Goal: Task Accomplishment & Management: Complete application form

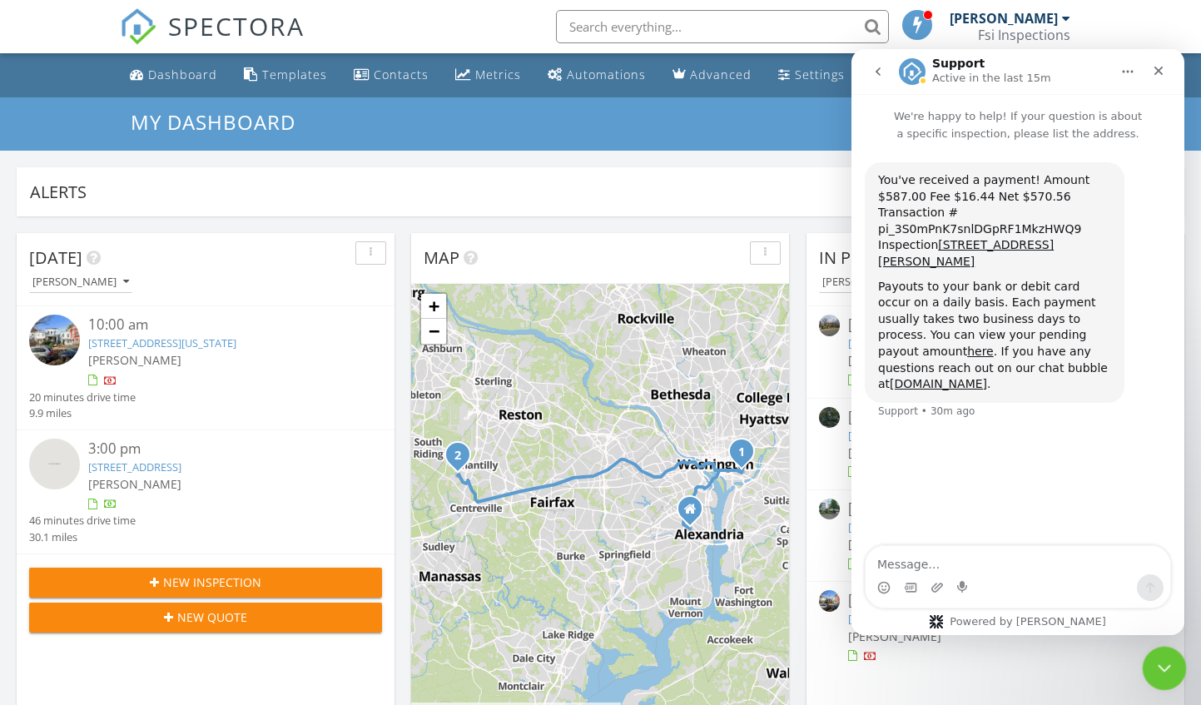
click at [1166, 662] on icon "Close Intercom Messenger" at bounding box center [1162, 665] width 12 height 7
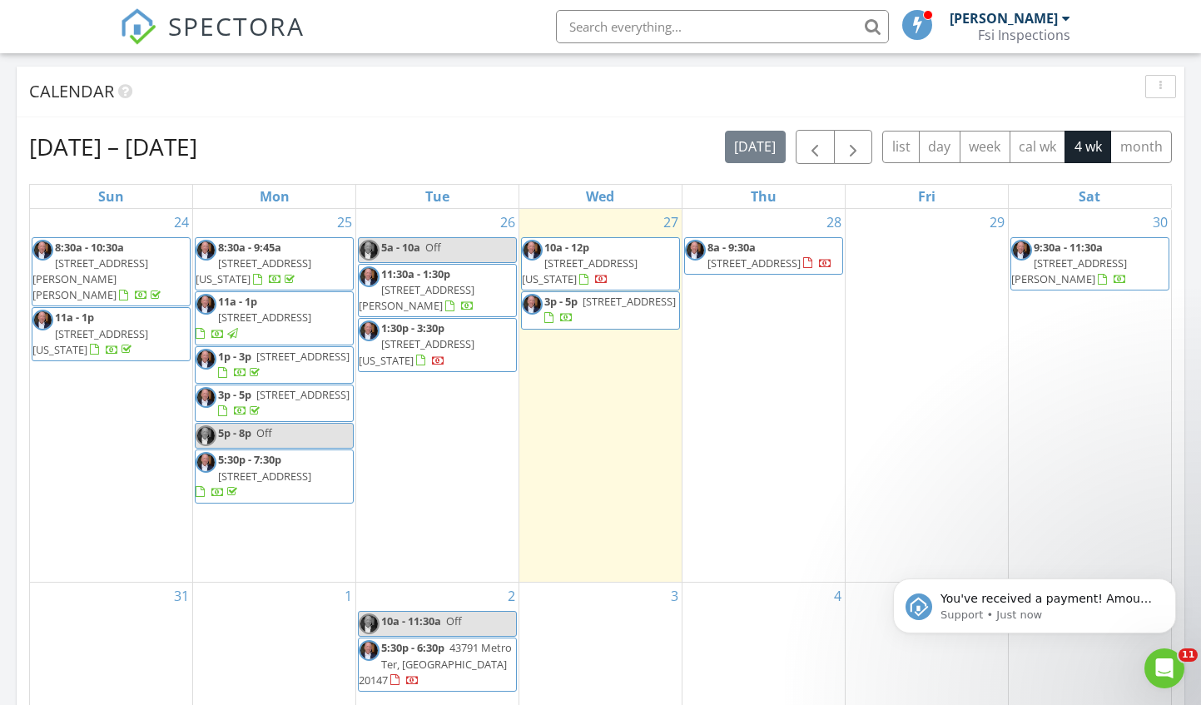
scroll to position [222, 0]
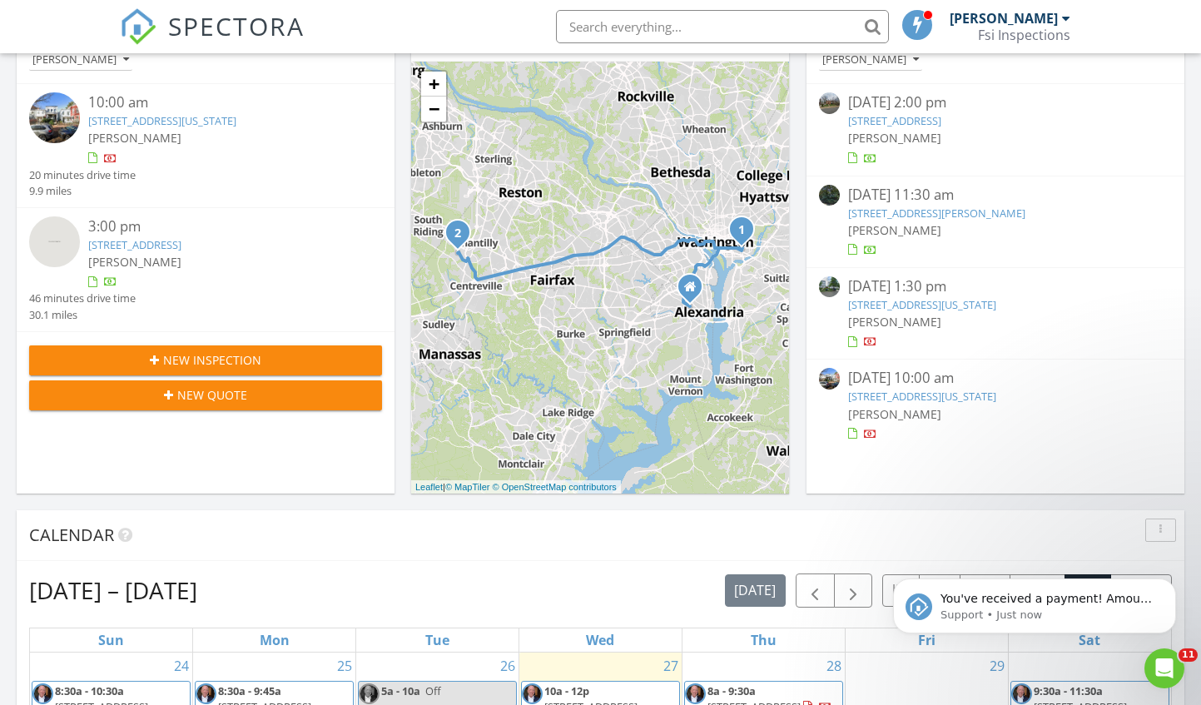
click at [191, 360] on span "New Inspection" at bounding box center [212, 359] width 98 height 17
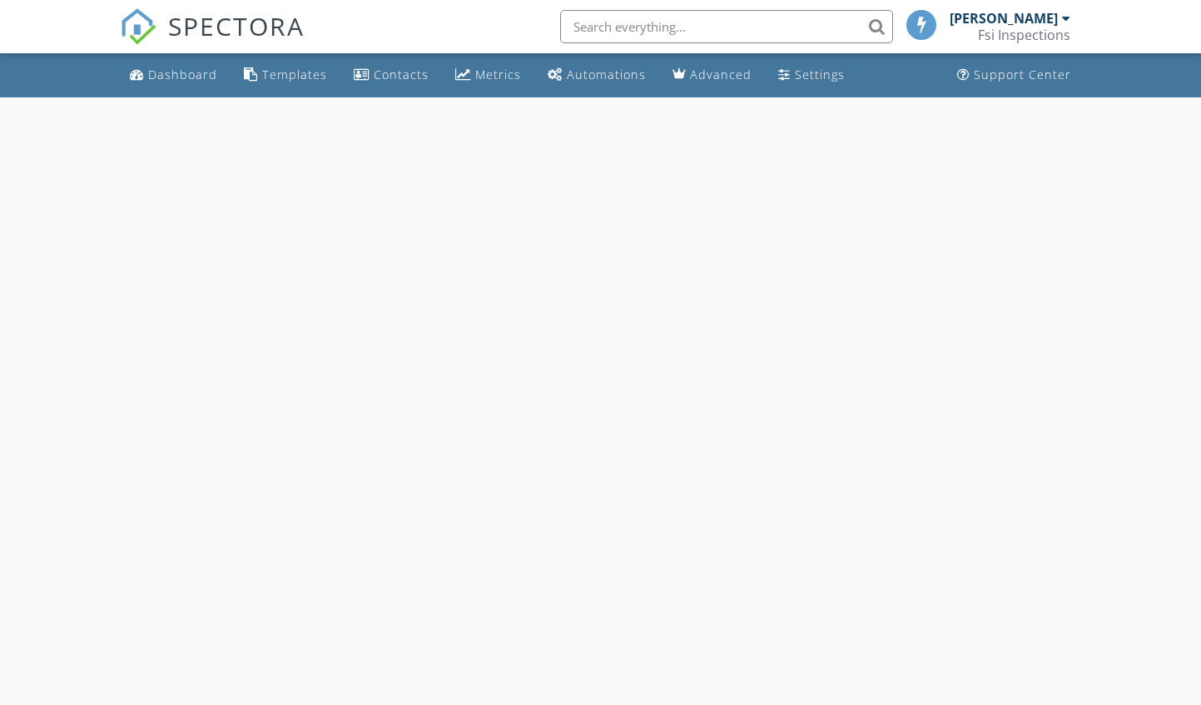
select select "7"
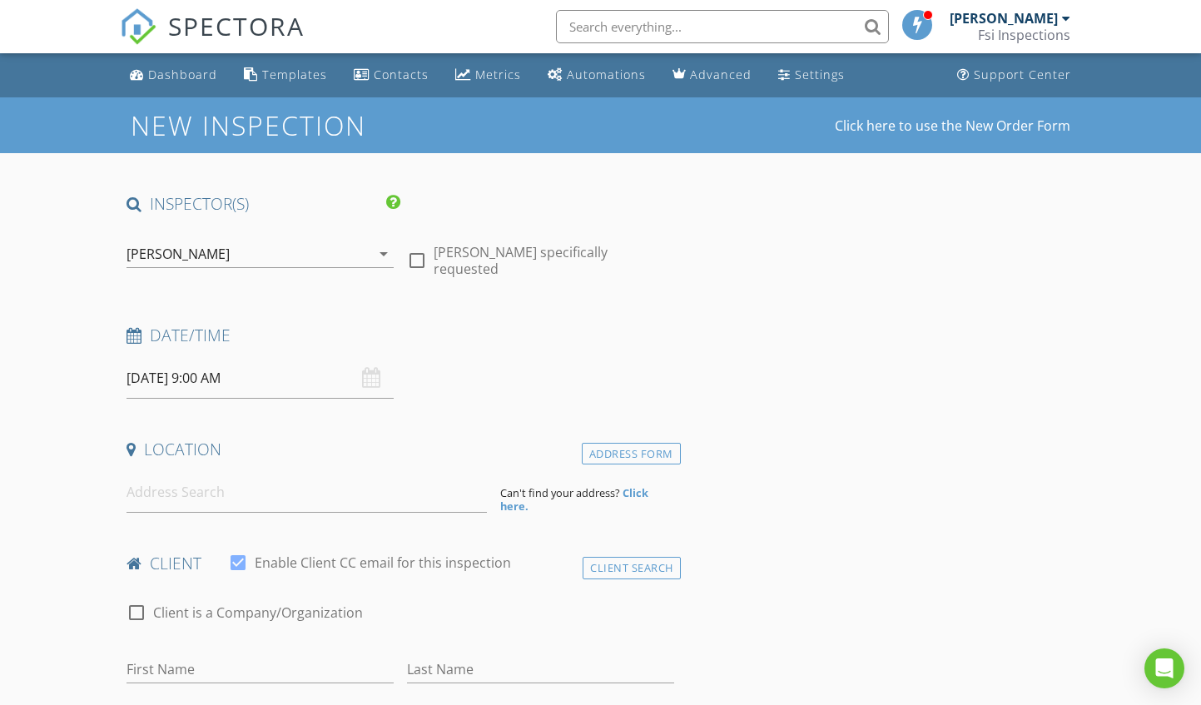
click at [284, 378] on input "08/28/2025 9:00 AM" at bounding box center [259, 378] width 267 height 41
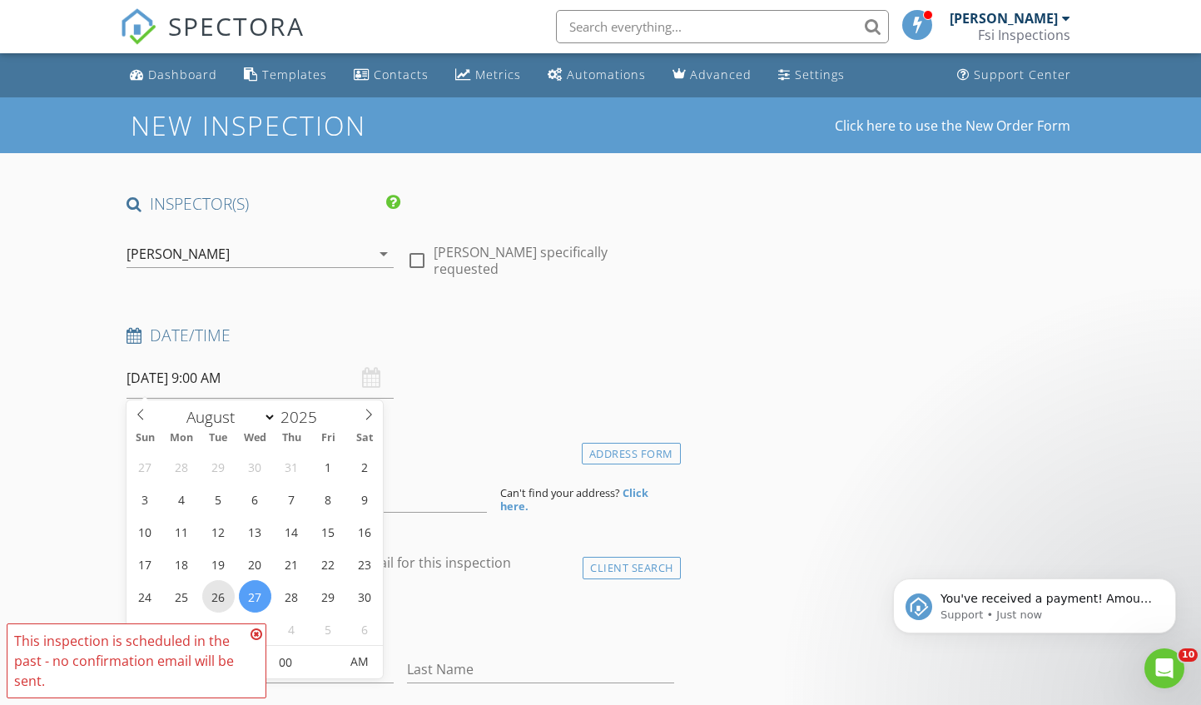
type input "08/26/2025 9:00 AM"
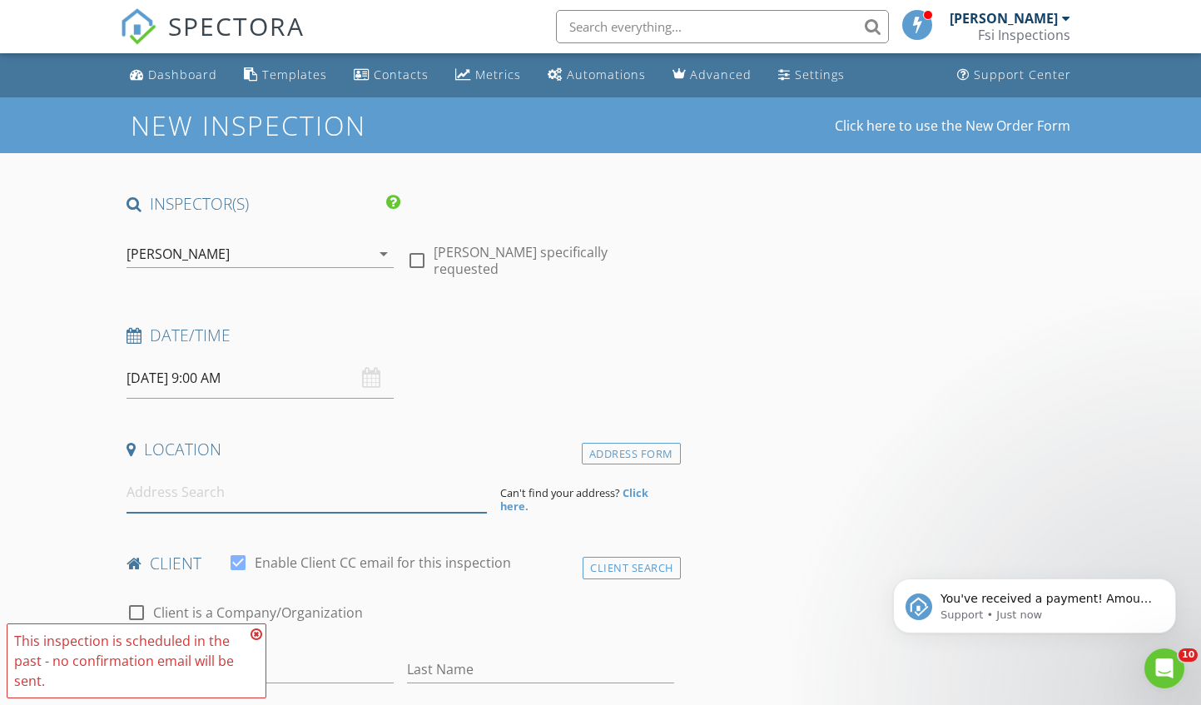
click at [446, 503] on input at bounding box center [306, 492] width 360 height 41
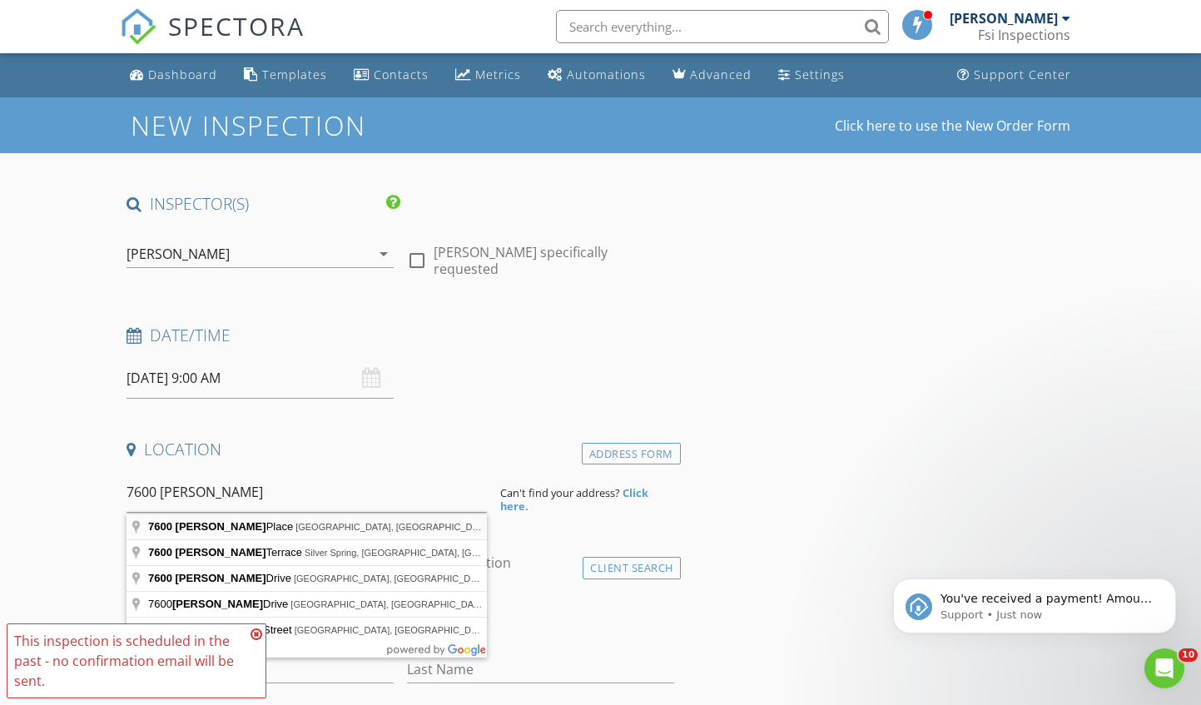
type input "7600 Tremayne Place, McLean, VA, USA"
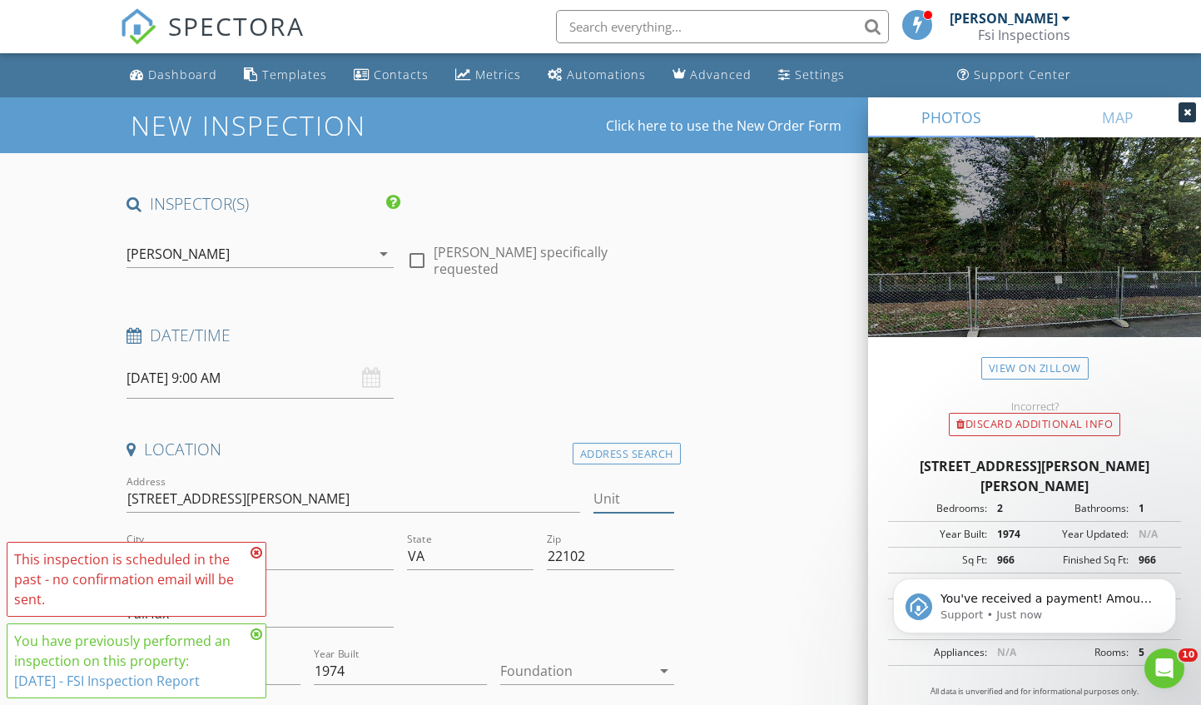
click at [622, 500] on input "Unit" at bounding box center [633, 498] width 80 height 27
type input "112"
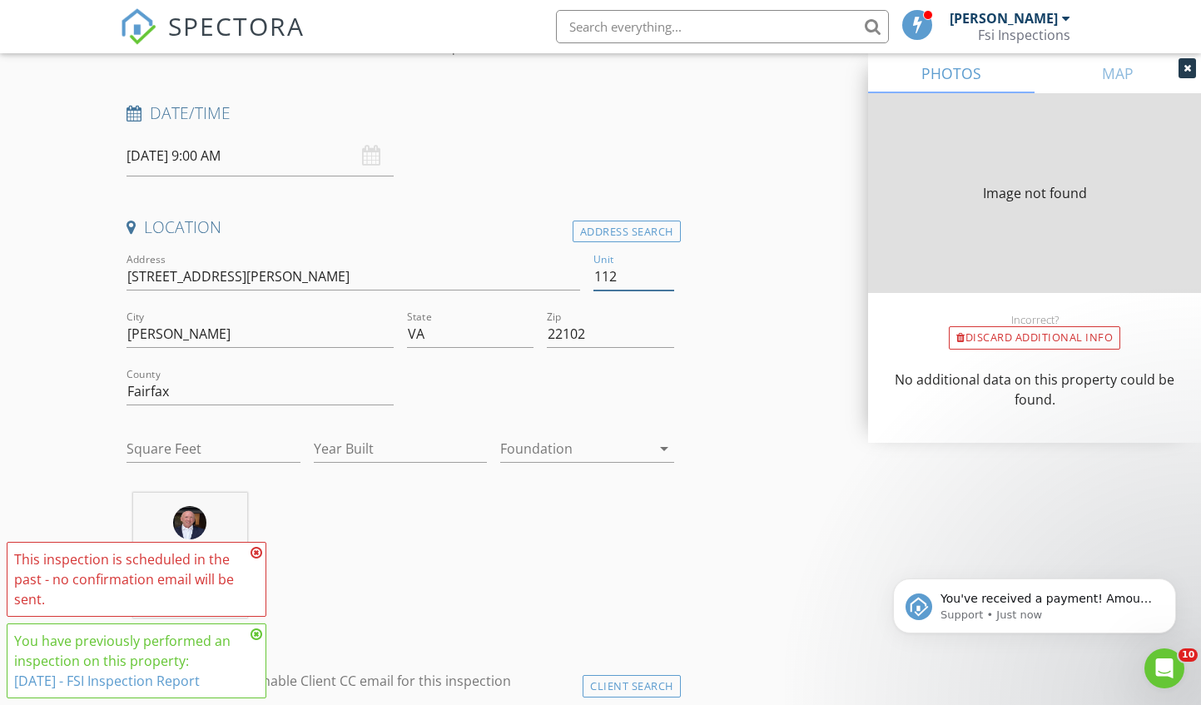
type input "855"
type input "1974"
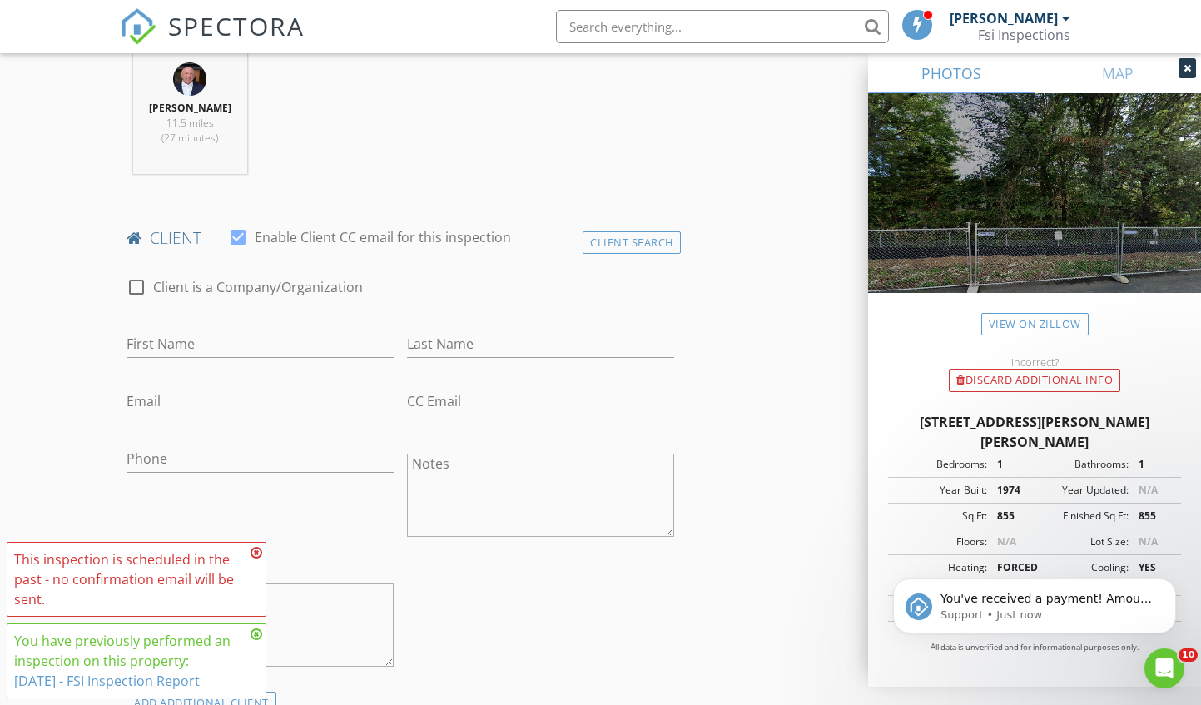
scroll to position [888, 0]
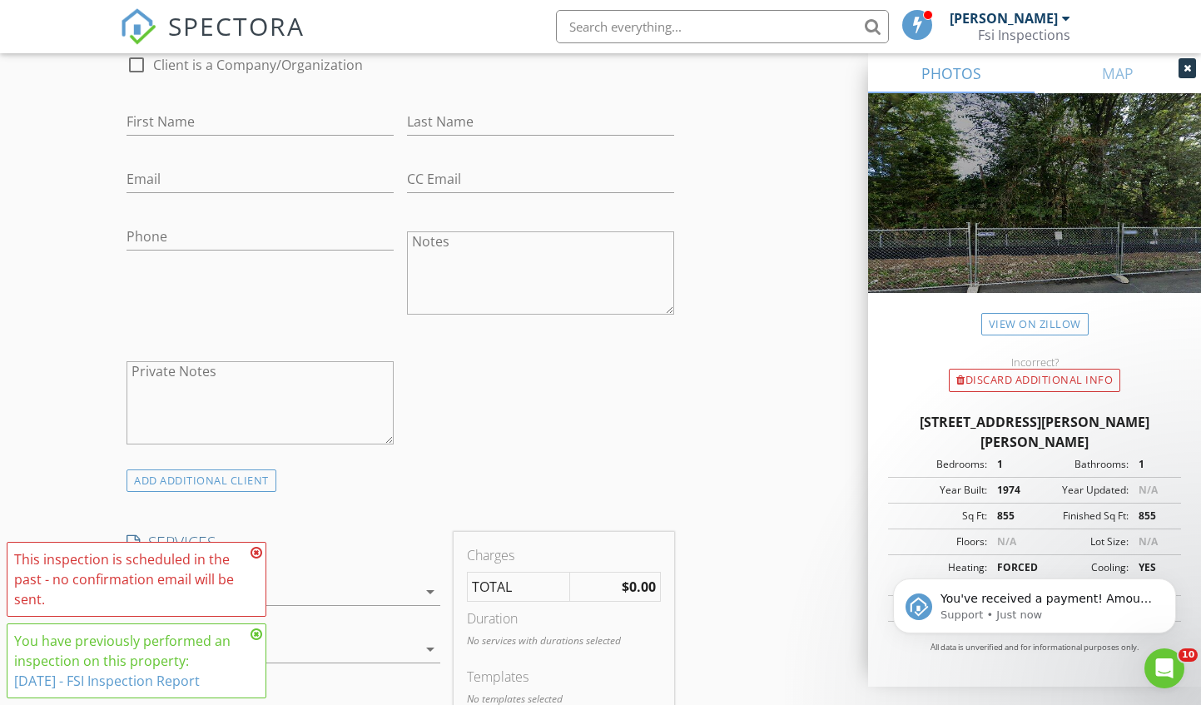
type input "112"
click at [221, 178] on input "Email" at bounding box center [259, 179] width 267 height 27
click at [191, 120] on input "First Name" at bounding box center [259, 121] width 267 height 27
type input "Matthew"
type input "Phillips"
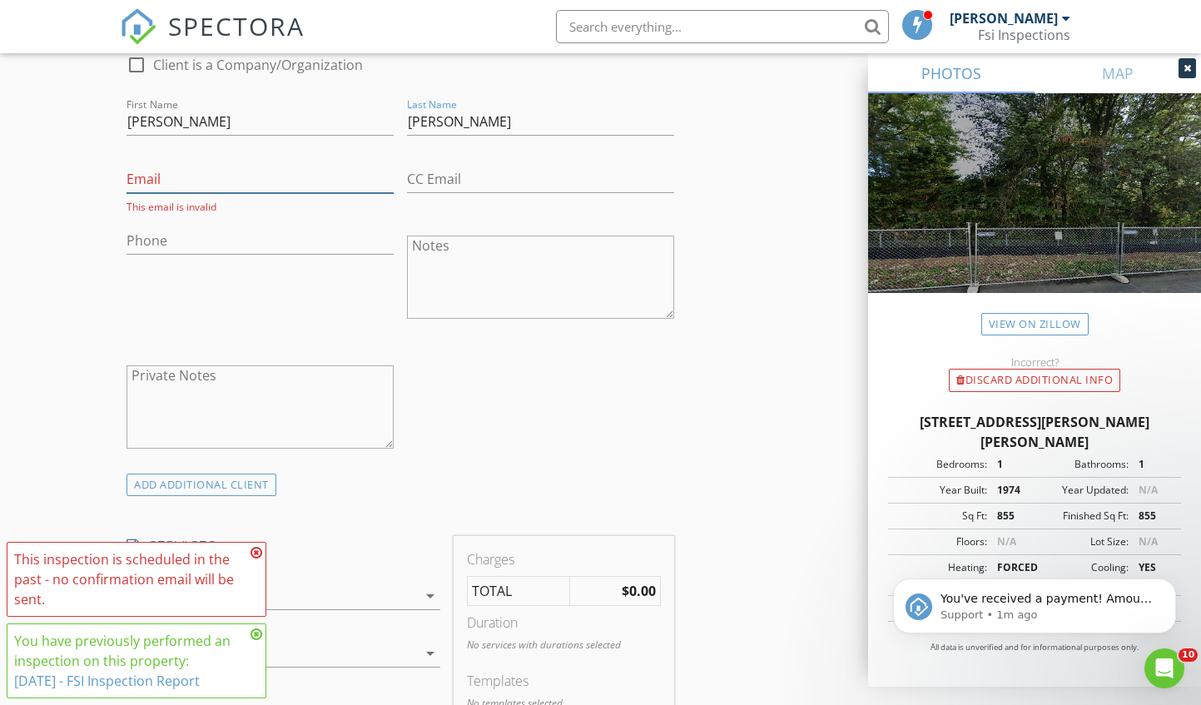
click at [200, 175] on input "Email" at bounding box center [259, 179] width 267 height 27
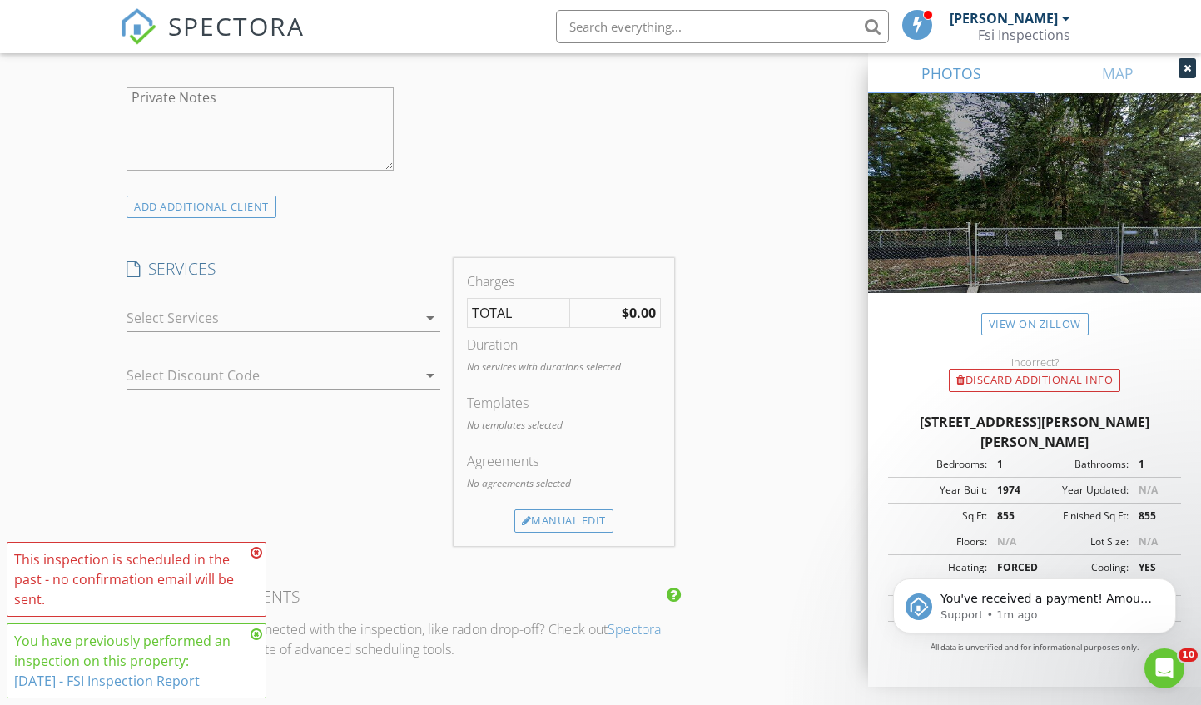
scroll to position [1221, 0]
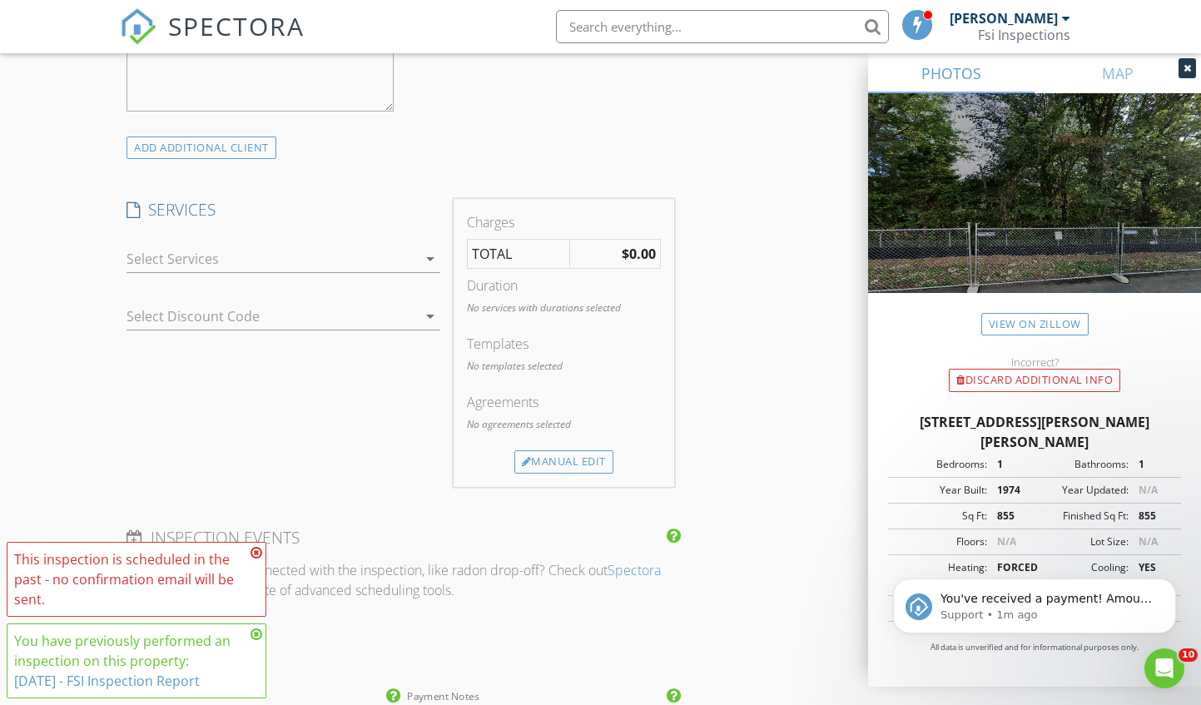
type input "matthewphillipwest@gmail.com"
click at [300, 259] on div at bounding box center [271, 258] width 290 height 27
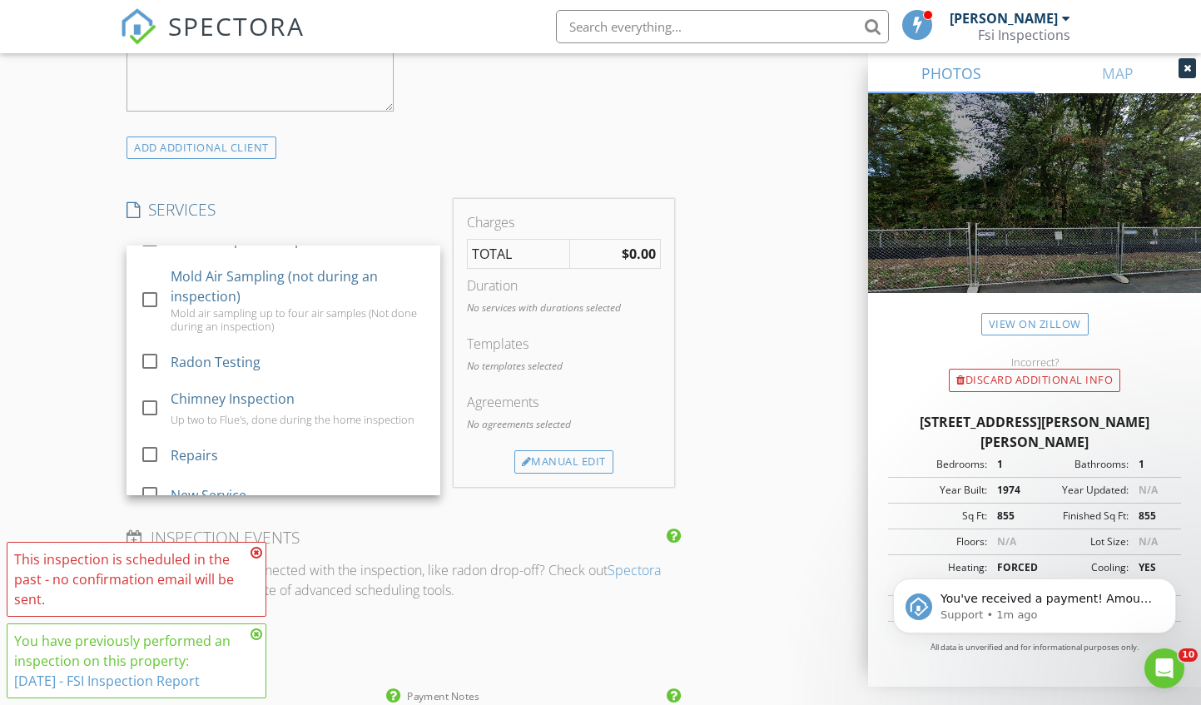
scroll to position [284, 0]
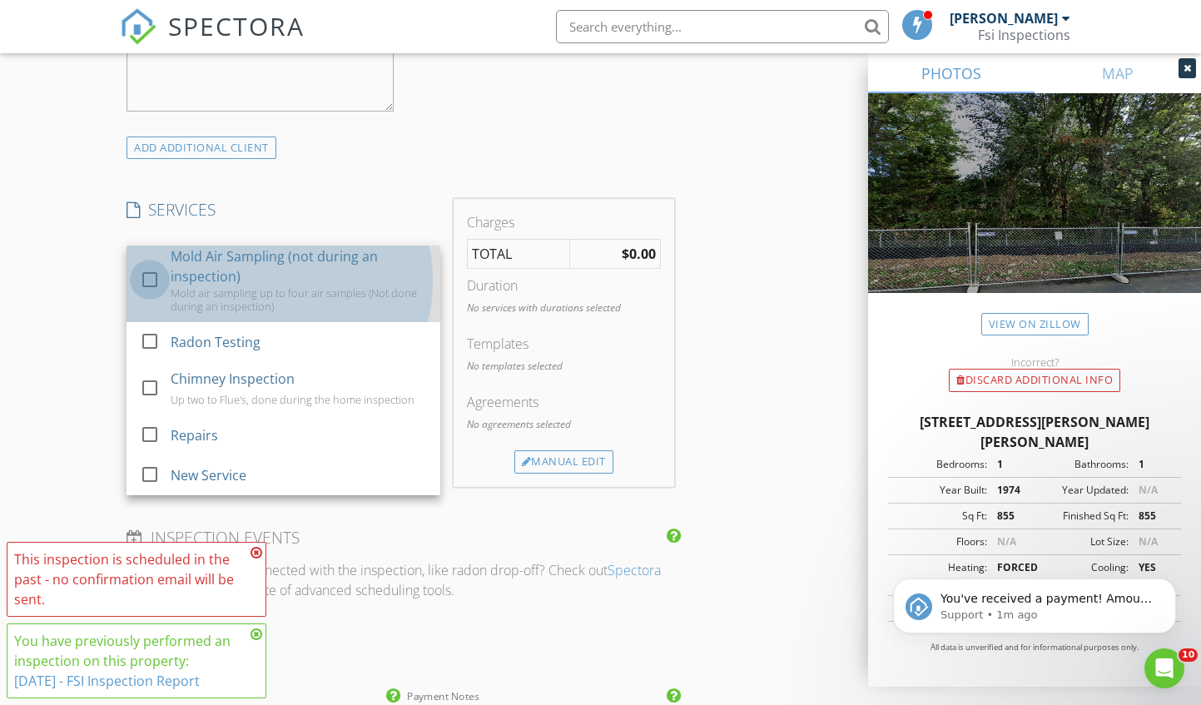
click at [146, 279] on div at bounding box center [150, 279] width 28 height 28
checkbox input "false"
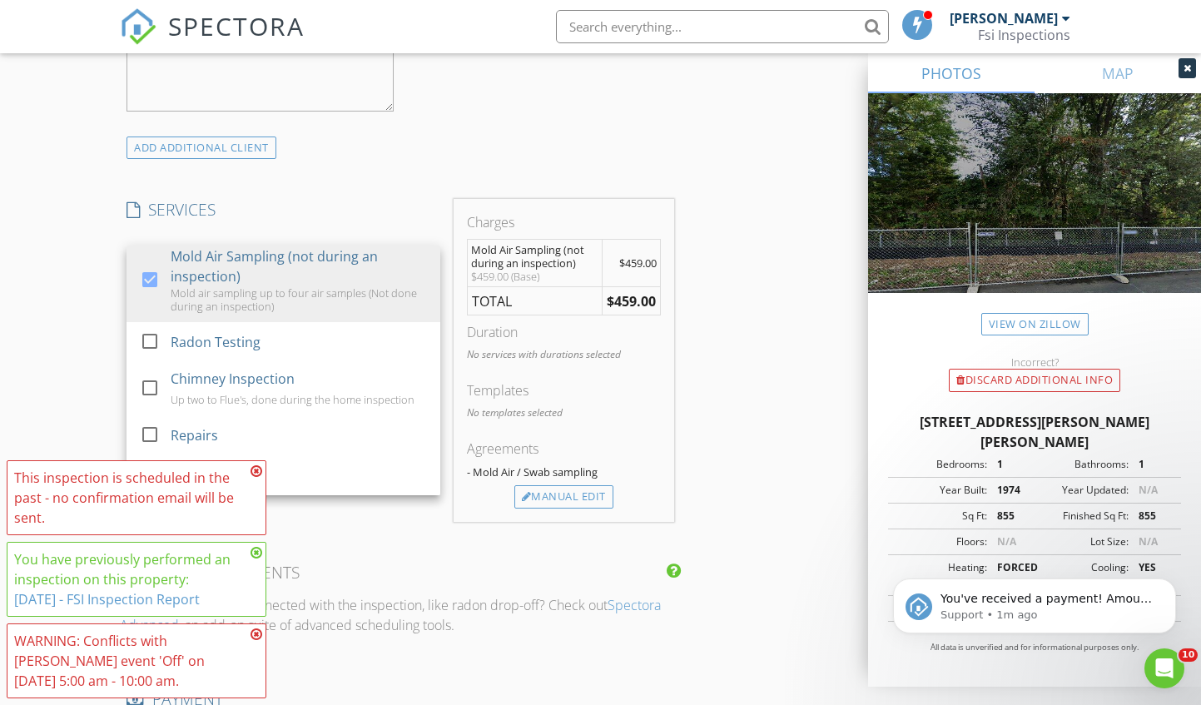
click at [769, 373] on div "INSPECTOR(S) check_box Marc Leon PRIMARY check_box_outline_blank E Dobby Marc L…" at bounding box center [600, 447] width 960 height 2949
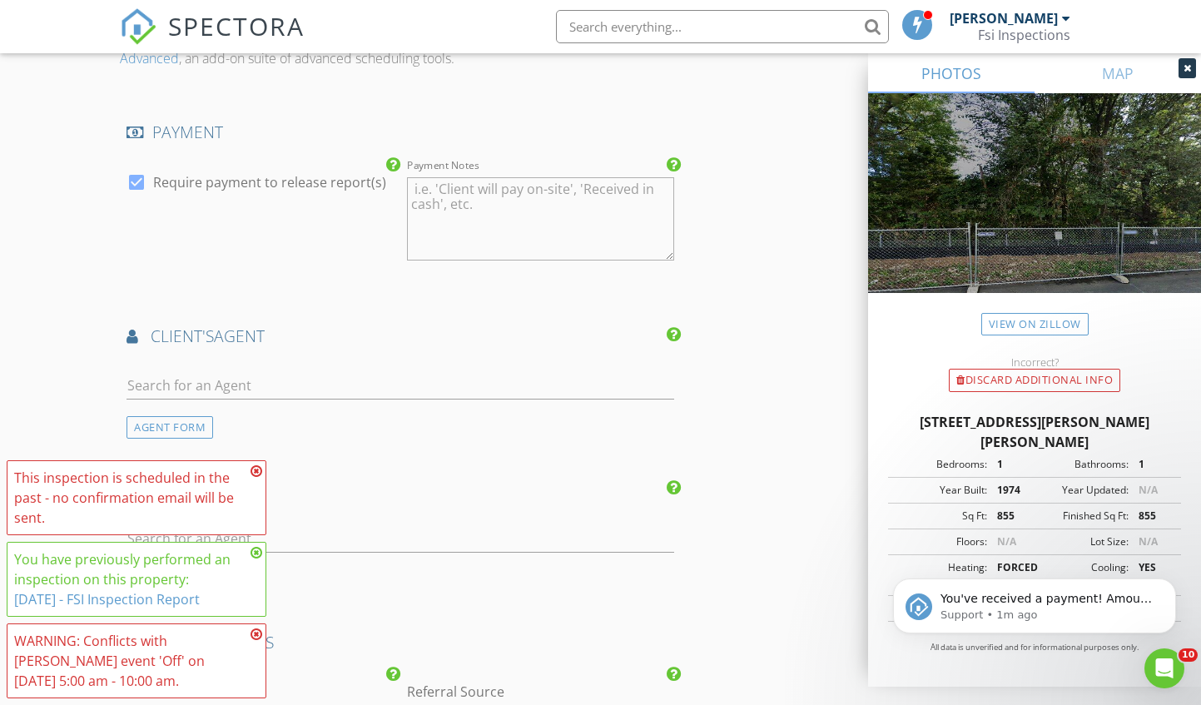
scroll to position [1886, 0]
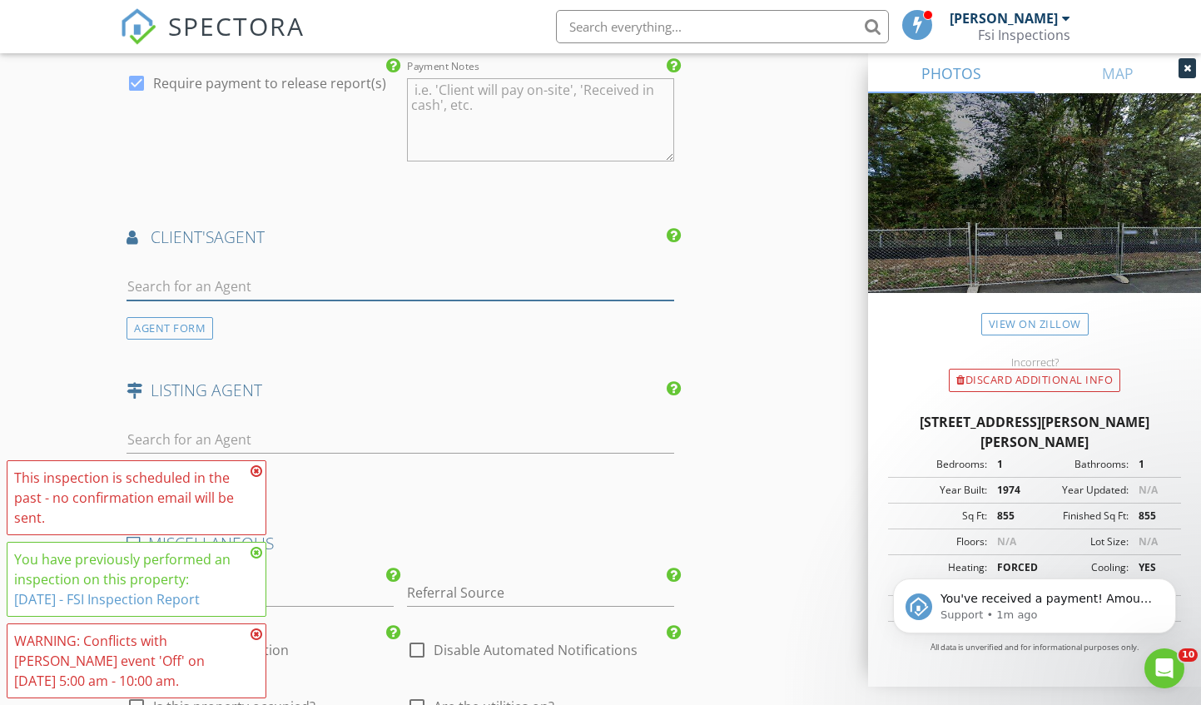
click at [357, 290] on input "text" at bounding box center [399, 286] width 547 height 27
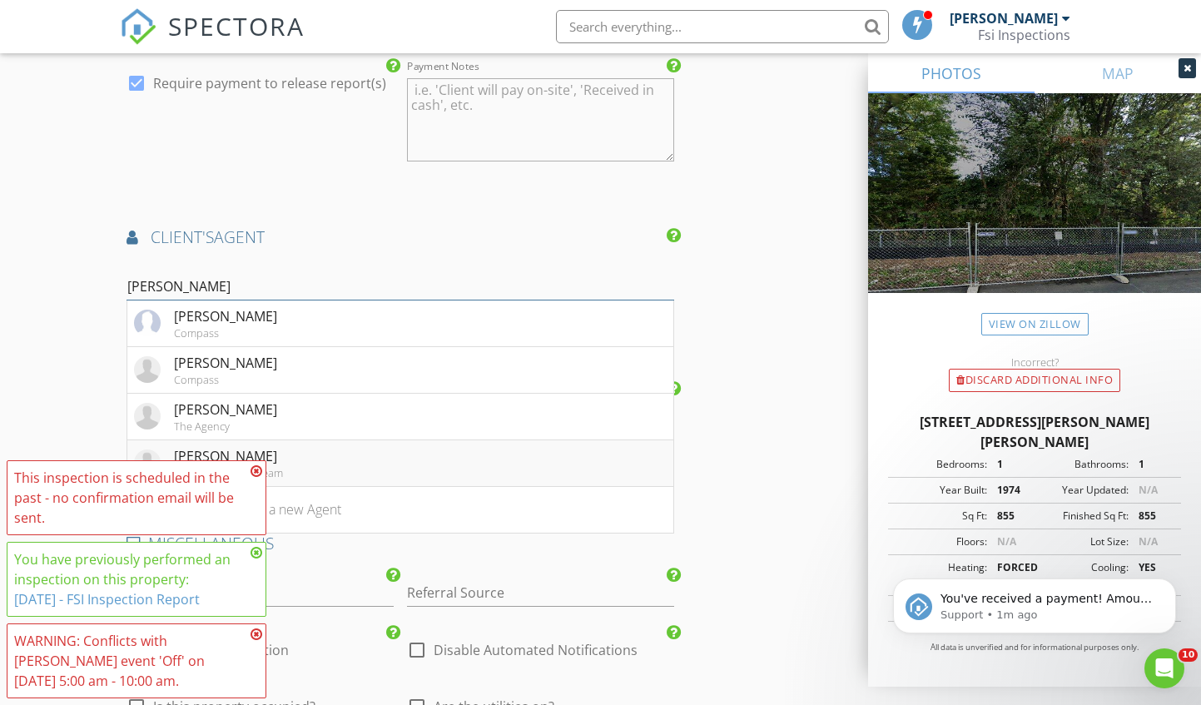
type input "julia"
click at [321, 457] on li "Julia Dagan Keri Shull Team" at bounding box center [399, 463] width 545 height 47
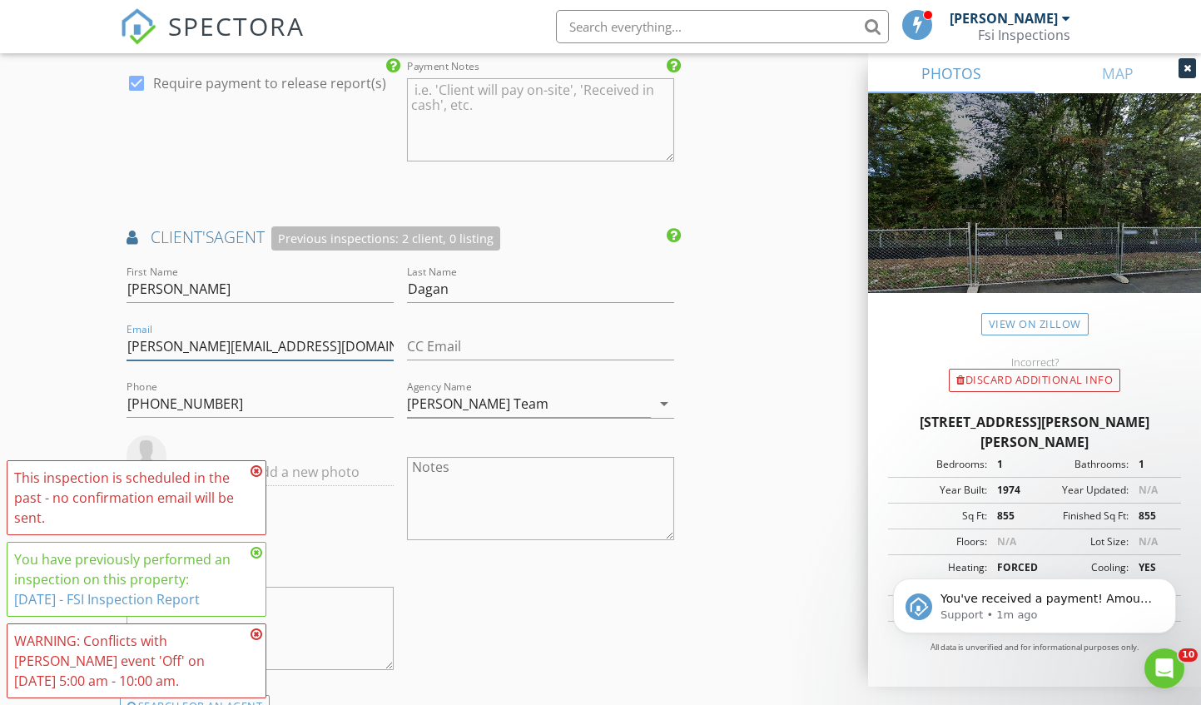
click at [327, 344] on input "julia@kerishullteam.com" at bounding box center [259, 346] width 267 height 27
drag, startPoint x: 327, startPoint y: 344, endPoint x: 41, endPoint y: 346, distance: 286.2
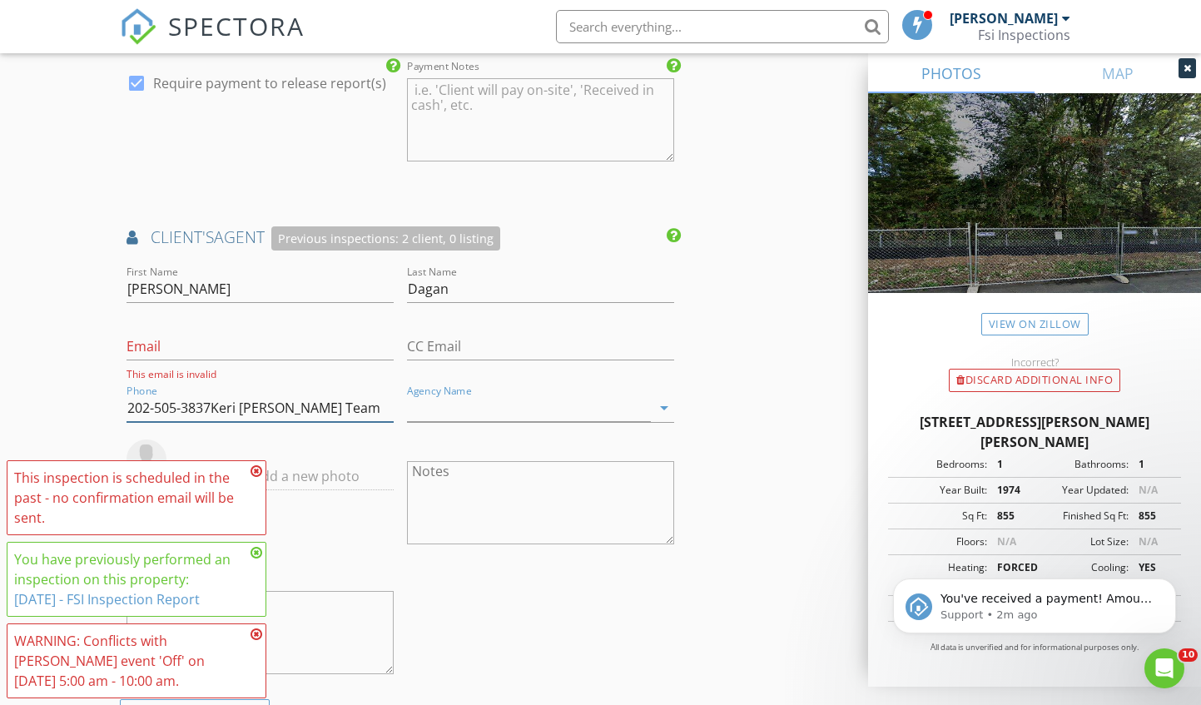
click at [351, 409] on input "202-505-3837Keri Shull Team" at bounding box center [259, 407] width 267 height 27
drag, startPoint x: 213, startPoint y: 405, endPoint x: 317, endPoint y: 413, distance: 104.3
click at [317, 413] on input "202-505-3837Keri Shull Team" at bounding box center [259, 407] width 267 height 27
type input "202-505-3837"
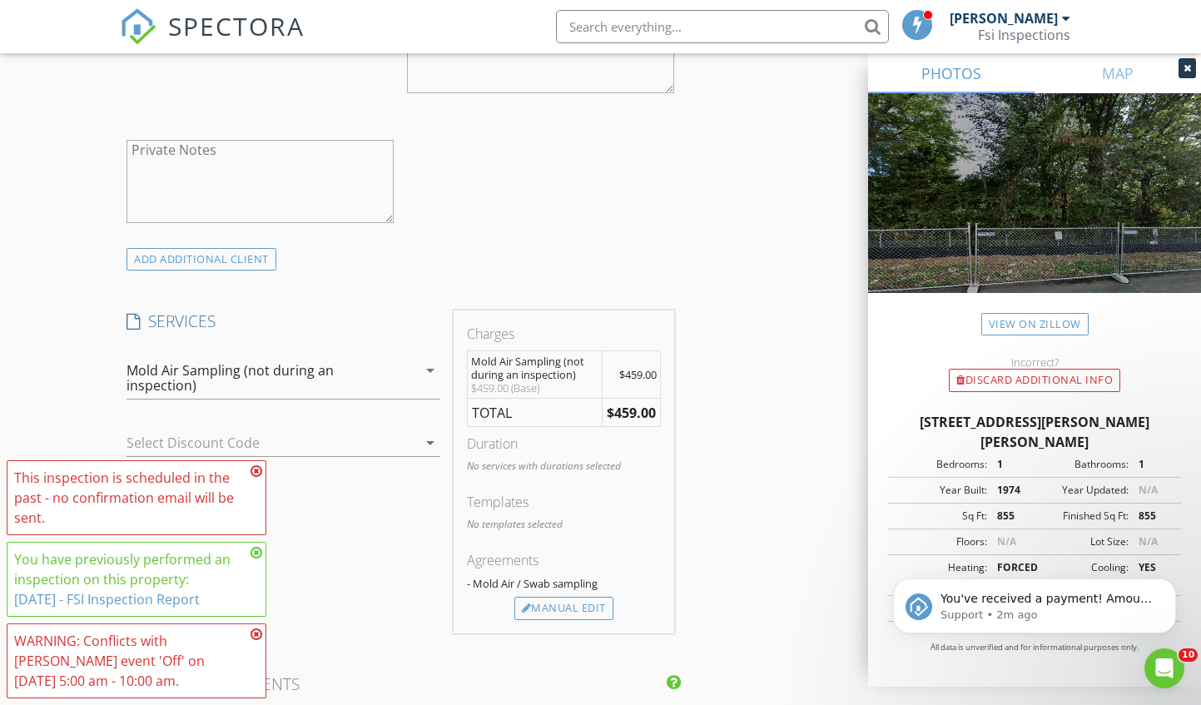
scroll to position [1221, 0]
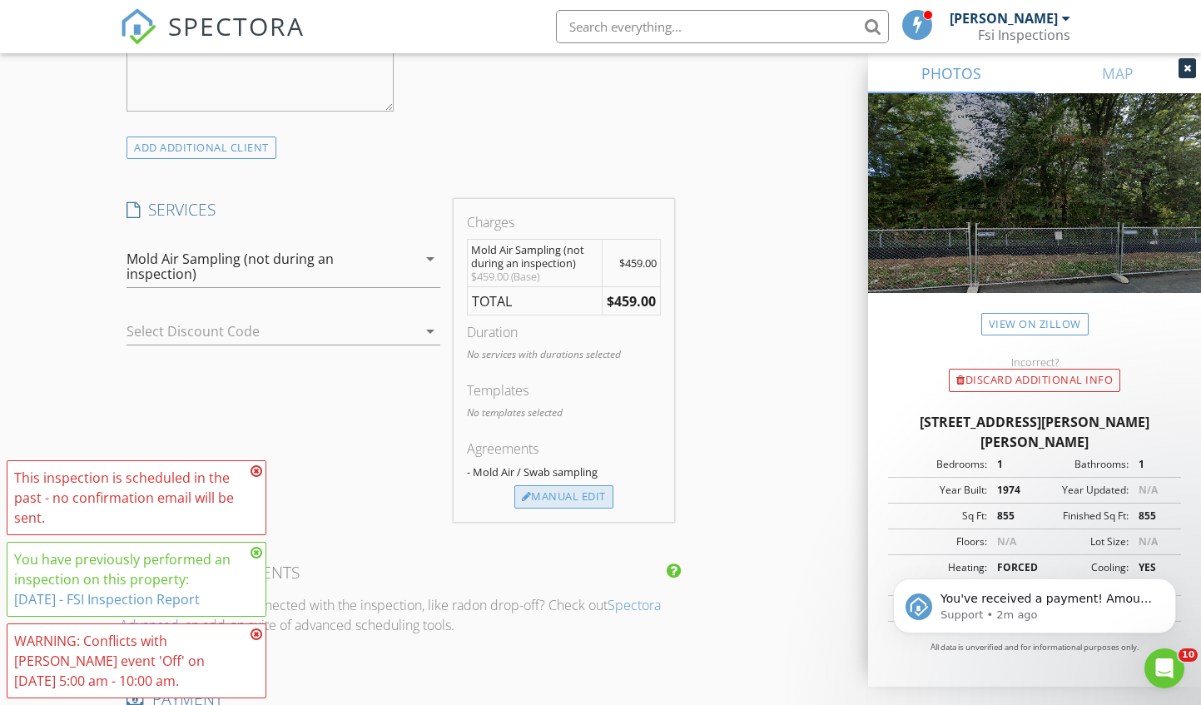
click at [561, 492] on div "Manual Edit" at bounding box center [563, 496] width 99 height 23
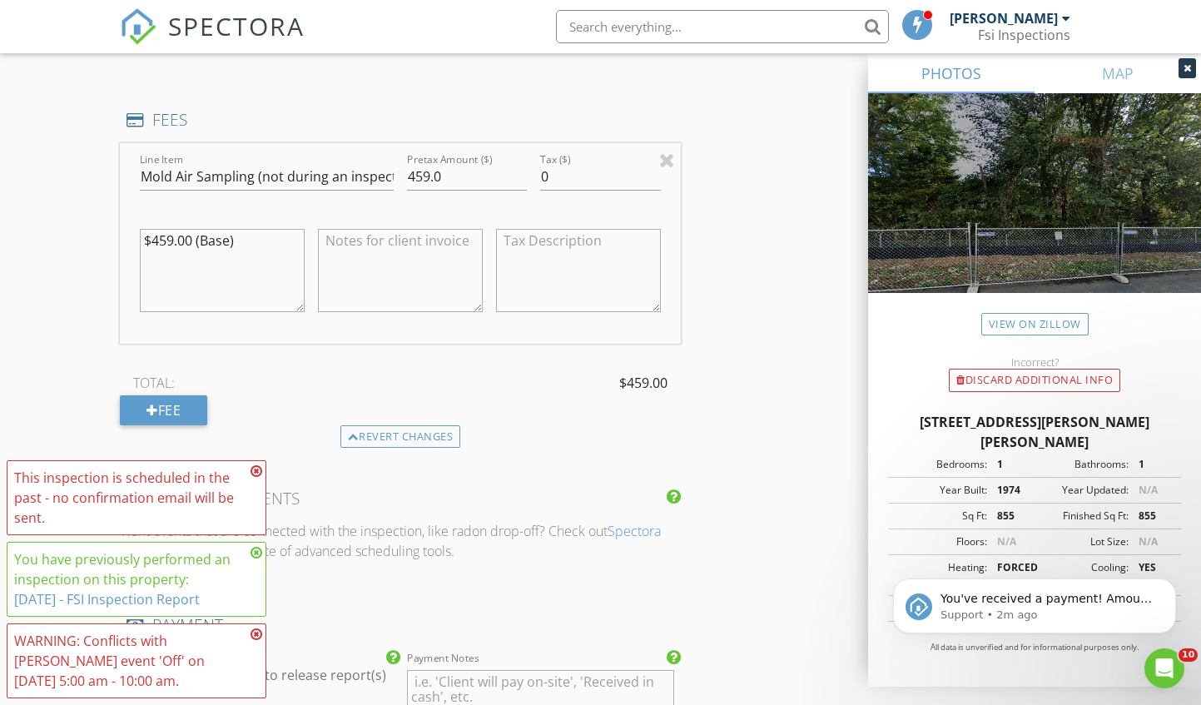
scroll to position [1442, 0]
drag, startPoint x: 451, startPoint y: 172, endPoint x: 405, endPoint y: 178, distance: 46.1
click at [405, 178] on div "Pretax Amount ($) 459.0" at bounding box center [466, 177] width 133 height 57
type input "327"
click at [443, 242] on textarea at bounding box center [400, 269] width 165 height 83
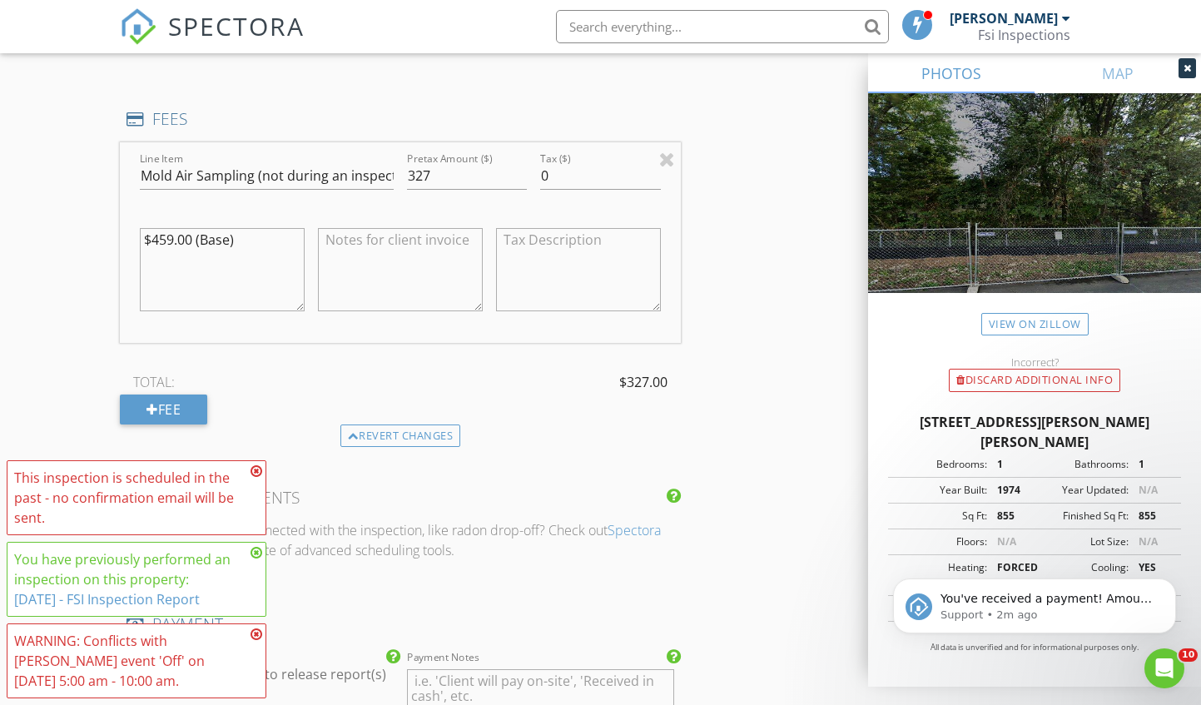
click at [255, 465] on icon at bounding box center [256, 470] width 12 height 13
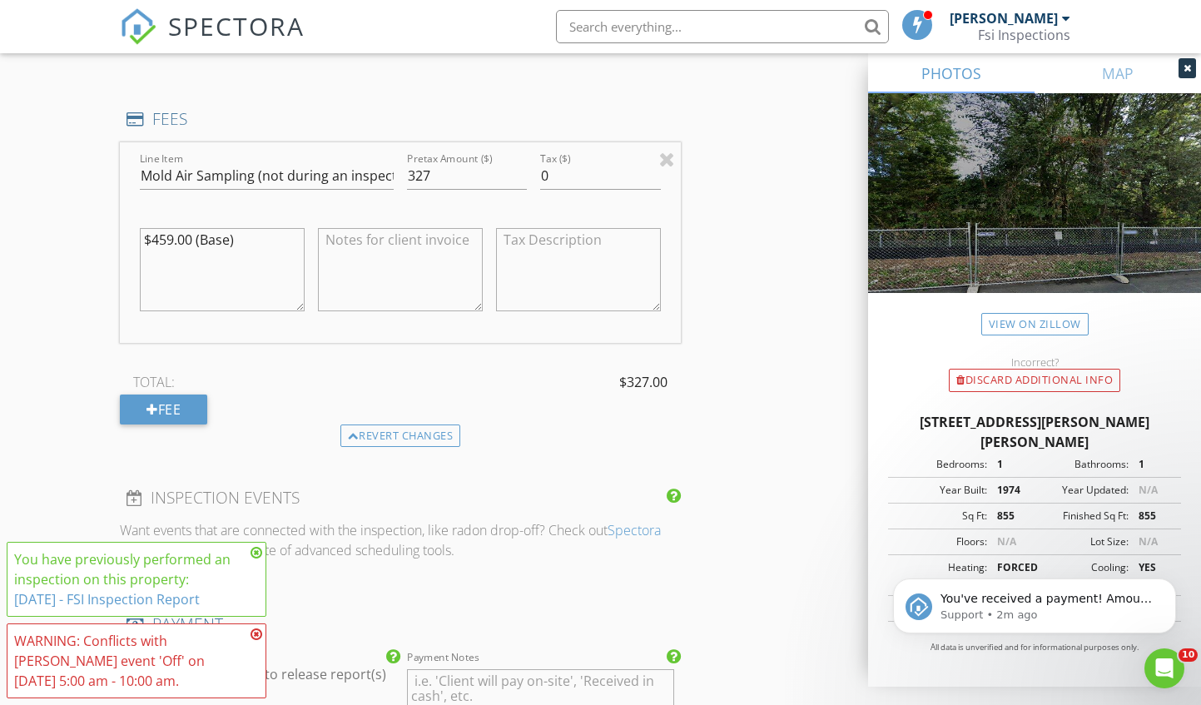
click at [260, 551] on icon at bounding box center [256, 552] width 12 height 13
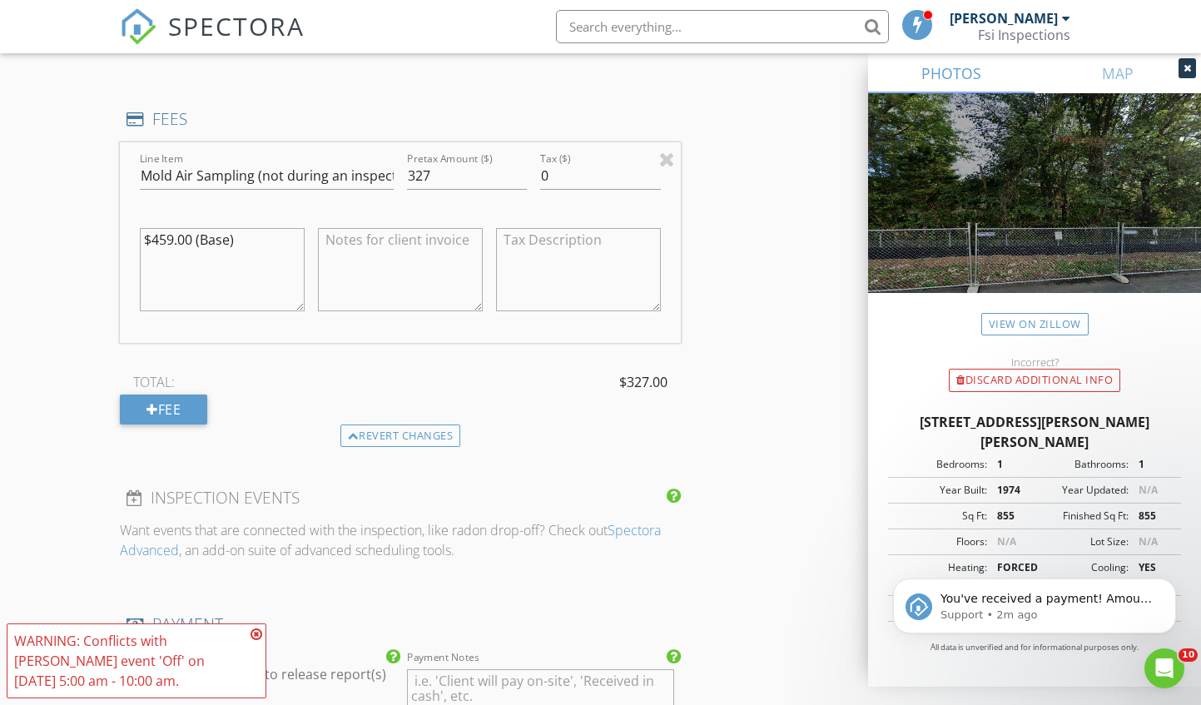
click at [255, 636] on icon at bounding box center [256, 633] width 12 height 13
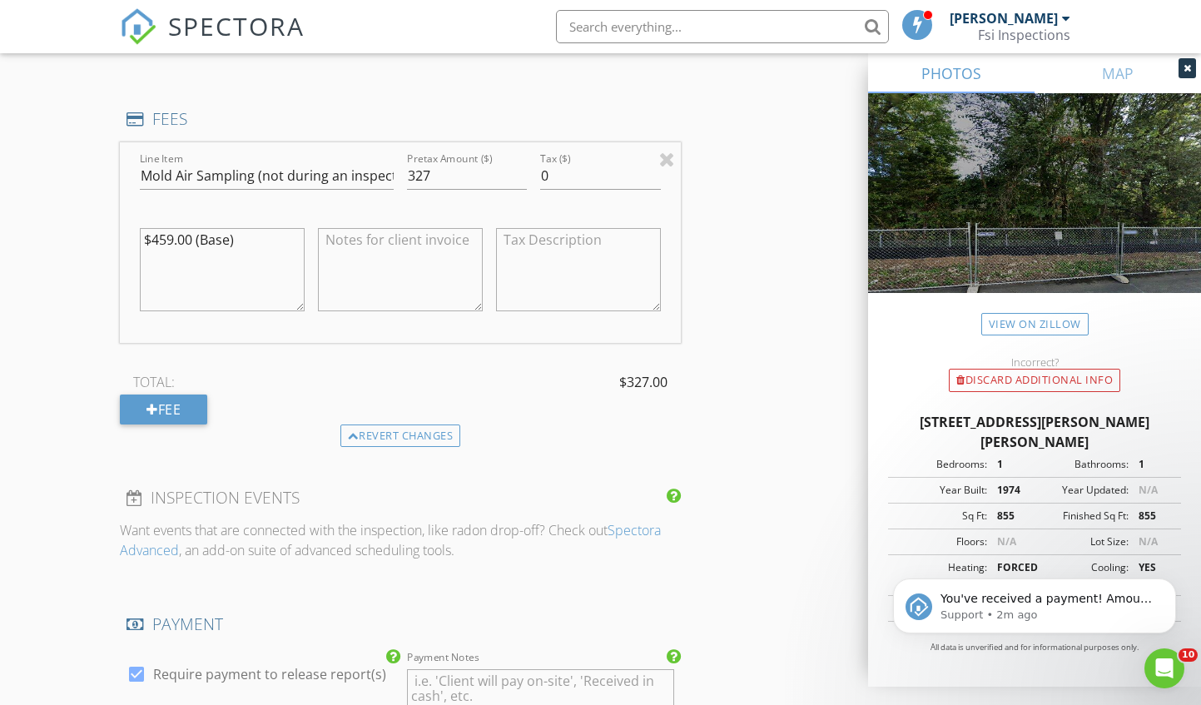
click at [364, 245] on textarea at bounding box center [400, 269] width 165 height 83
type textarea "Discounted $132"
click at [736, 256] on div "INSPECTOR(S) check_box Marc Leon PRIMARY check_box_outline_blank E Dobby Marc L…" at bounding box center [600, 490] width 960 height 3479
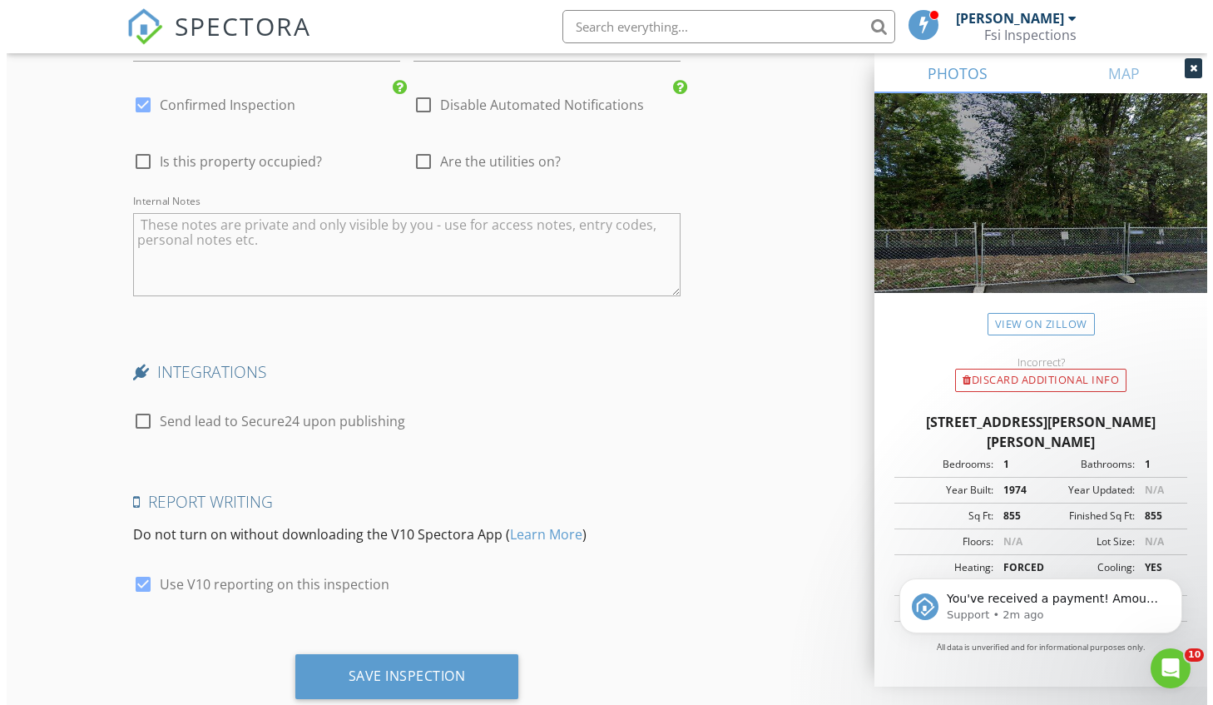
scroll to position [3008, 0]
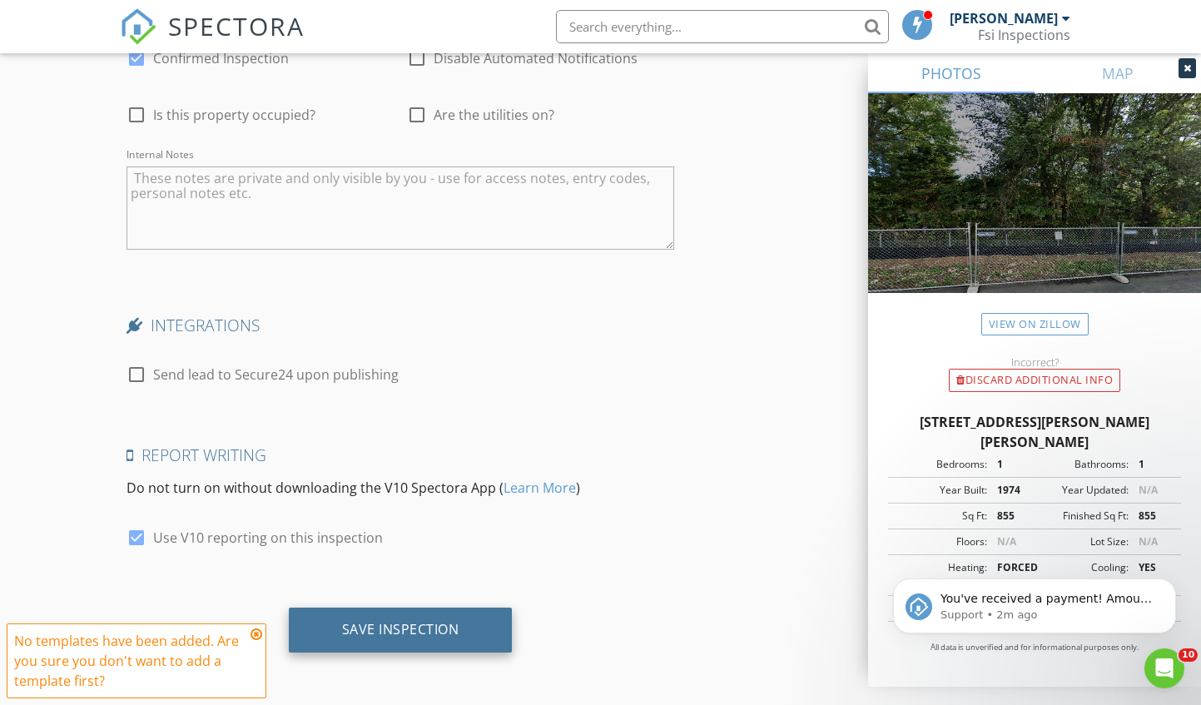
click at [433, 623] on div "Save Inspection" at bounding box center [400, 629] width 117 height 17
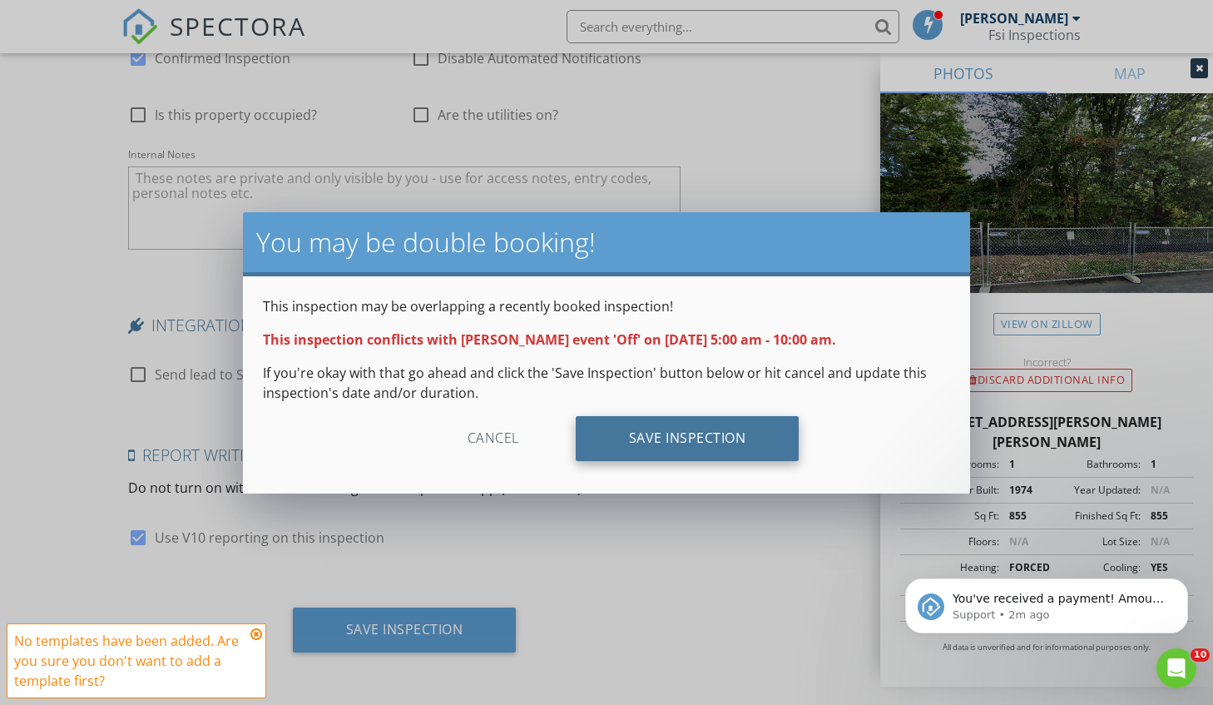
click at [673, 433] on div "Save Inspection" at bounding box center [688, 438] width 224 height 45
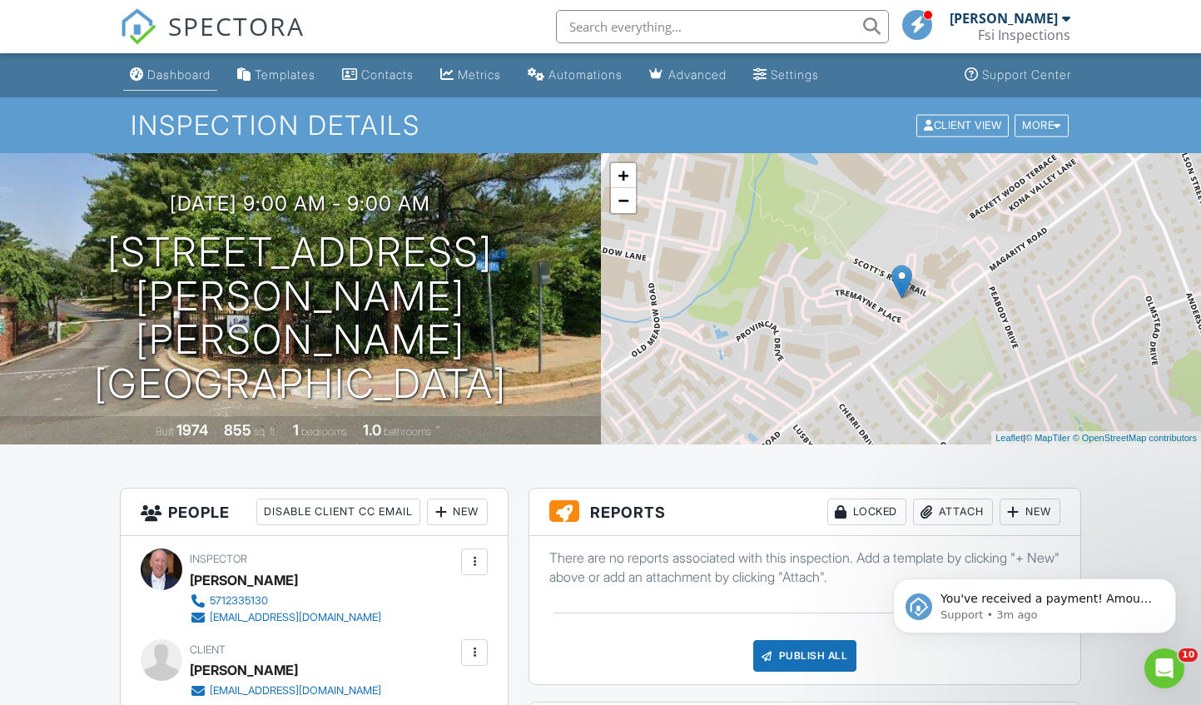
click at [191, 73] on div "Dashboard" at bounding box center [178, 74] width 63 height 14
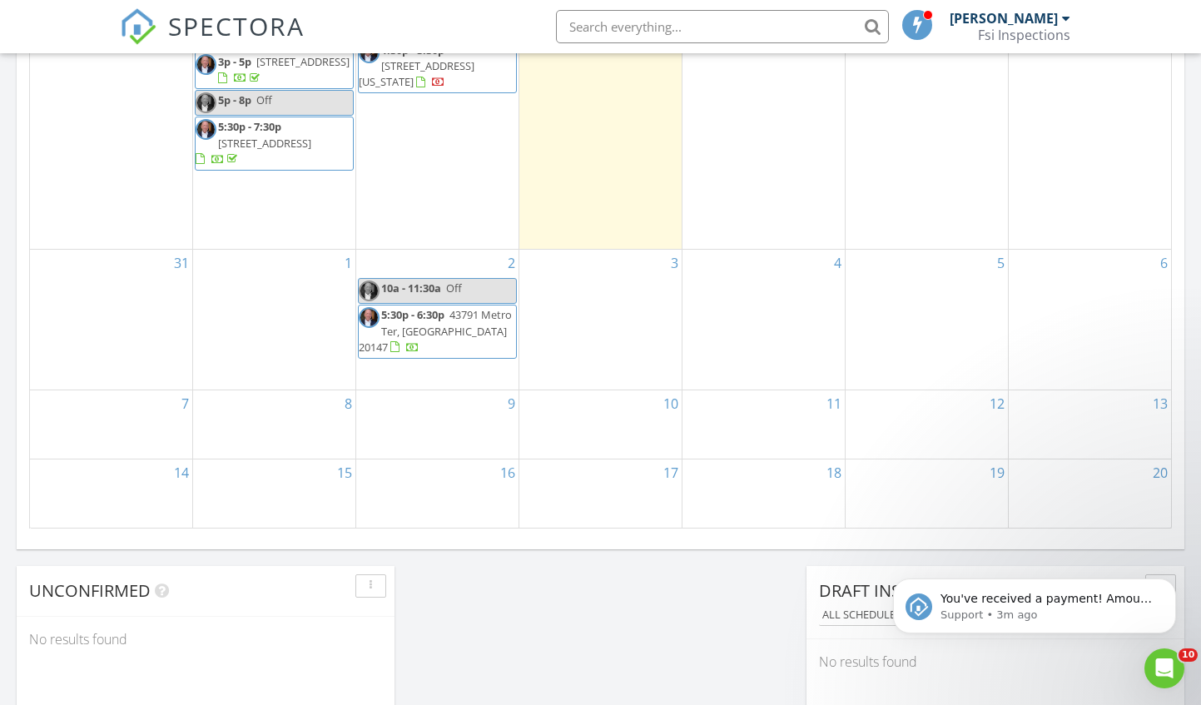
click at [175, 341] on div "31" at bounding box center [111, 319] width 162 height 139
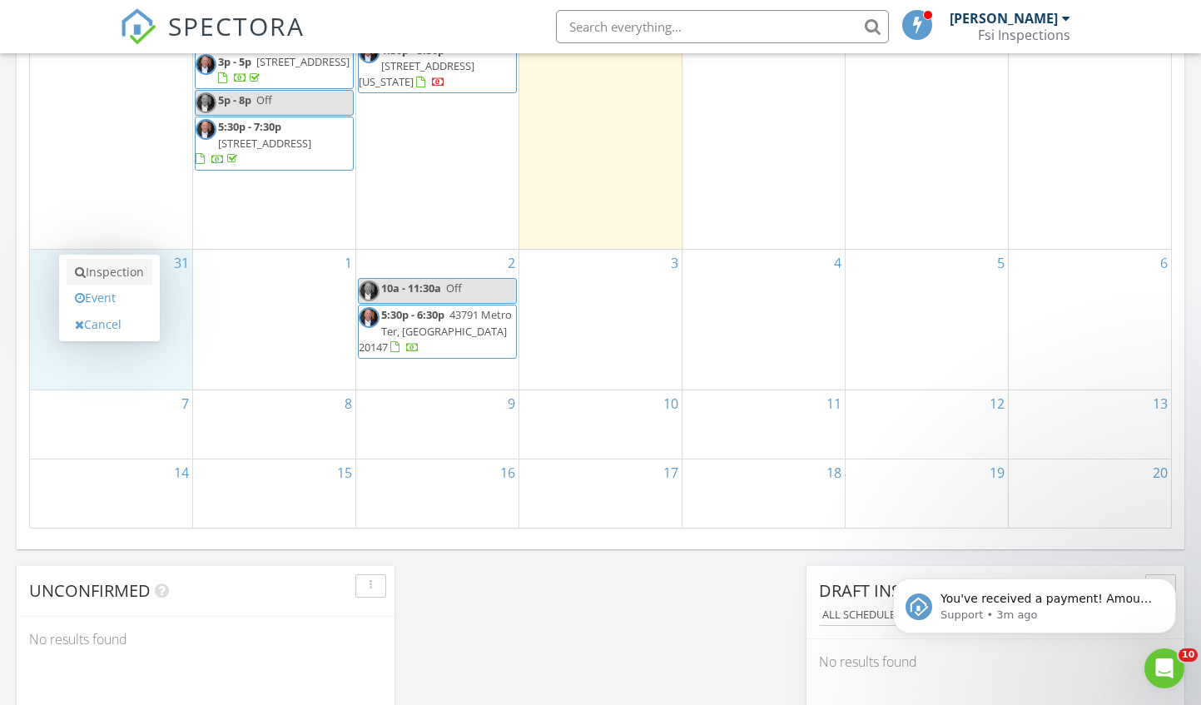
click at [150, 272] on link "Inspection" at bounding box center [110, 272] width 86 height 27
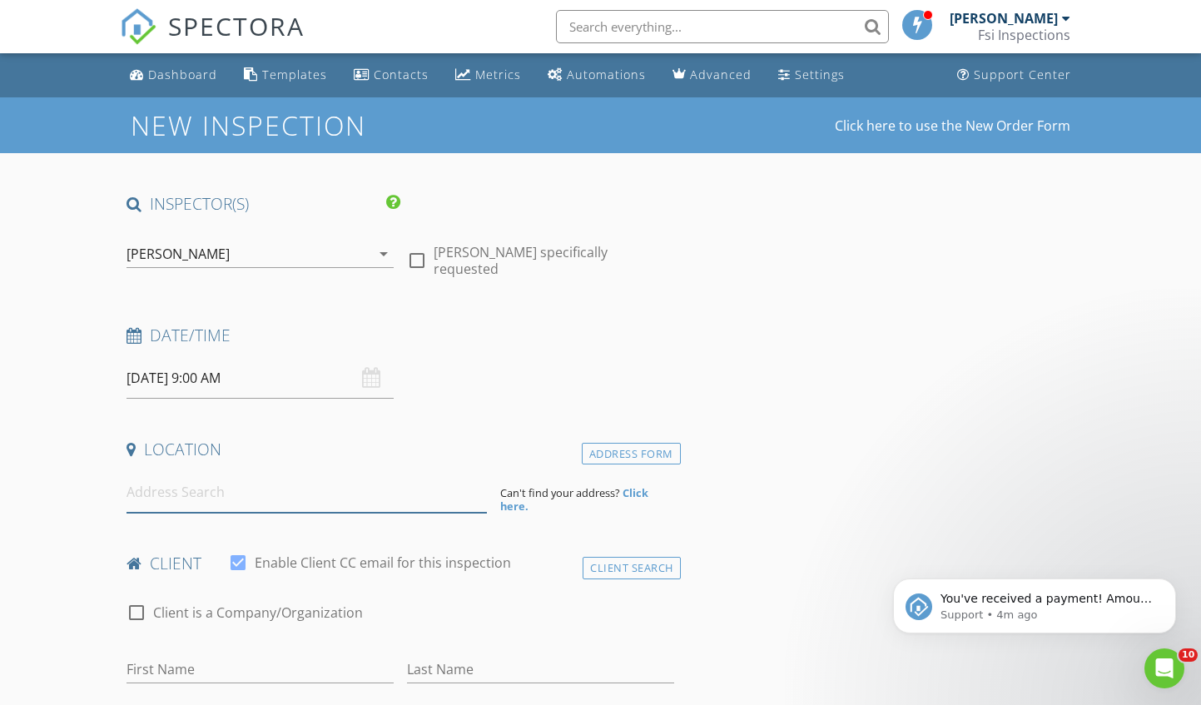
click at [188, 493] on input at bounding box center [306, 492] width 360 height 41
click at [230, 489] on input "13893 waverl" at bounding box center [306, 492] width 360 height 41
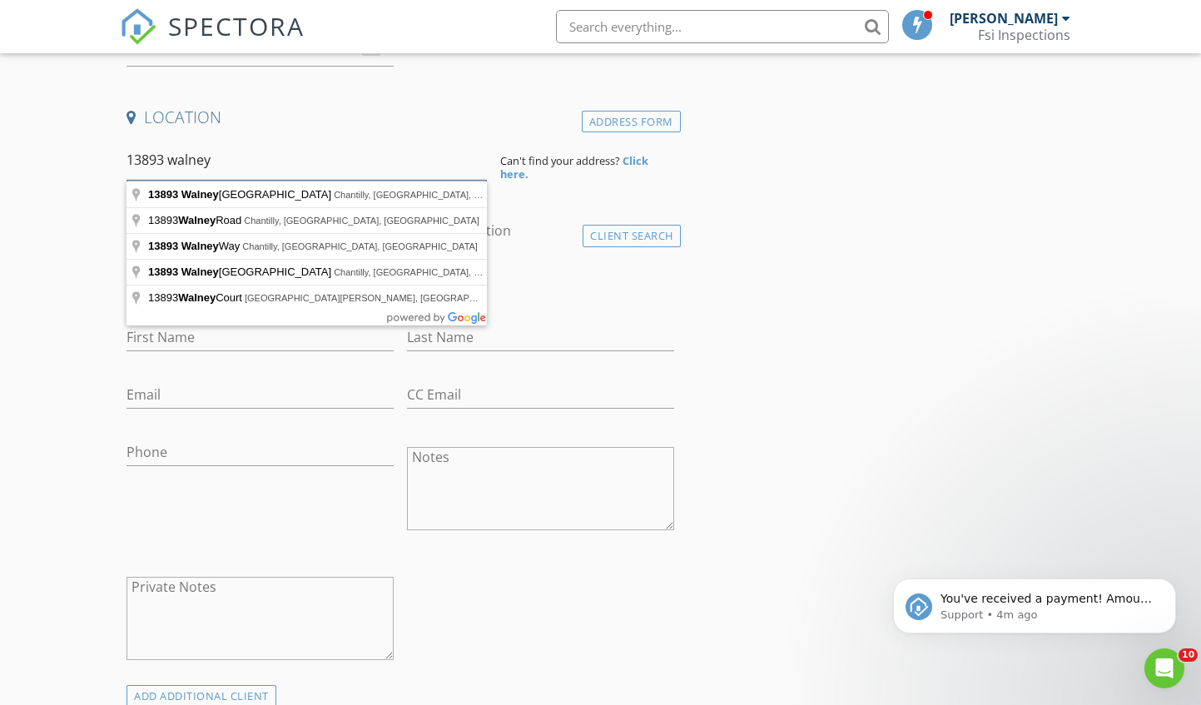
scroll to position [333, 0]
type input "13893 Walney Park Drive, Chantilly, VA, USA"
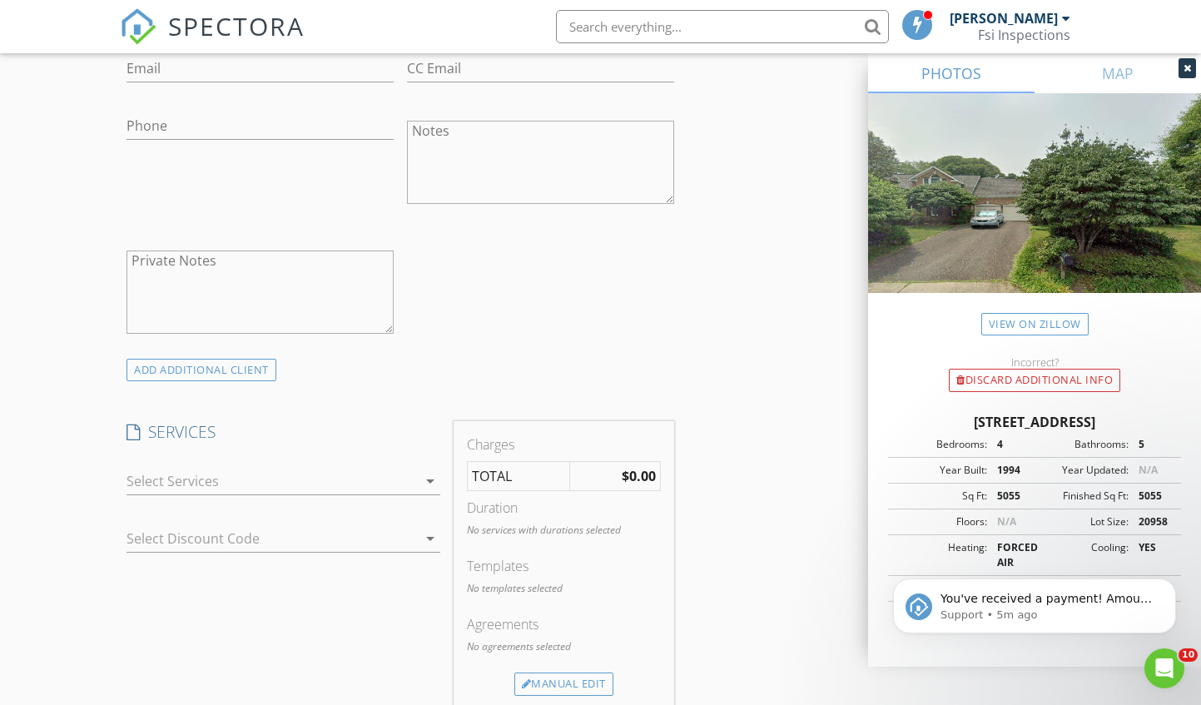
scroll to position [666, 0]
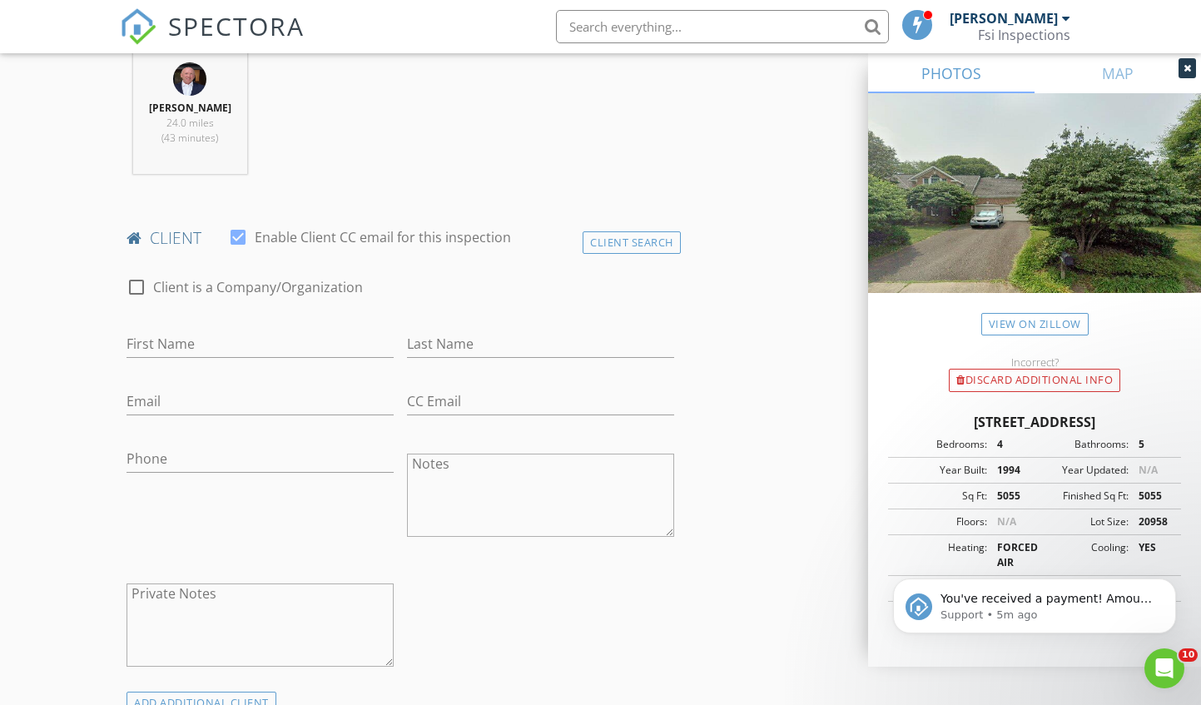
click at [189, 404] on input "Email" at bounding box center [259, 401] width 267 height 27
paste input "Email thomassdkim@hotmail.com"
click at [166, 404] on input "Email thomassdkim@hotmail.com" at bounding box center [259, 401] width 267 height 27
type input "thomassdkim@hotmail.com"
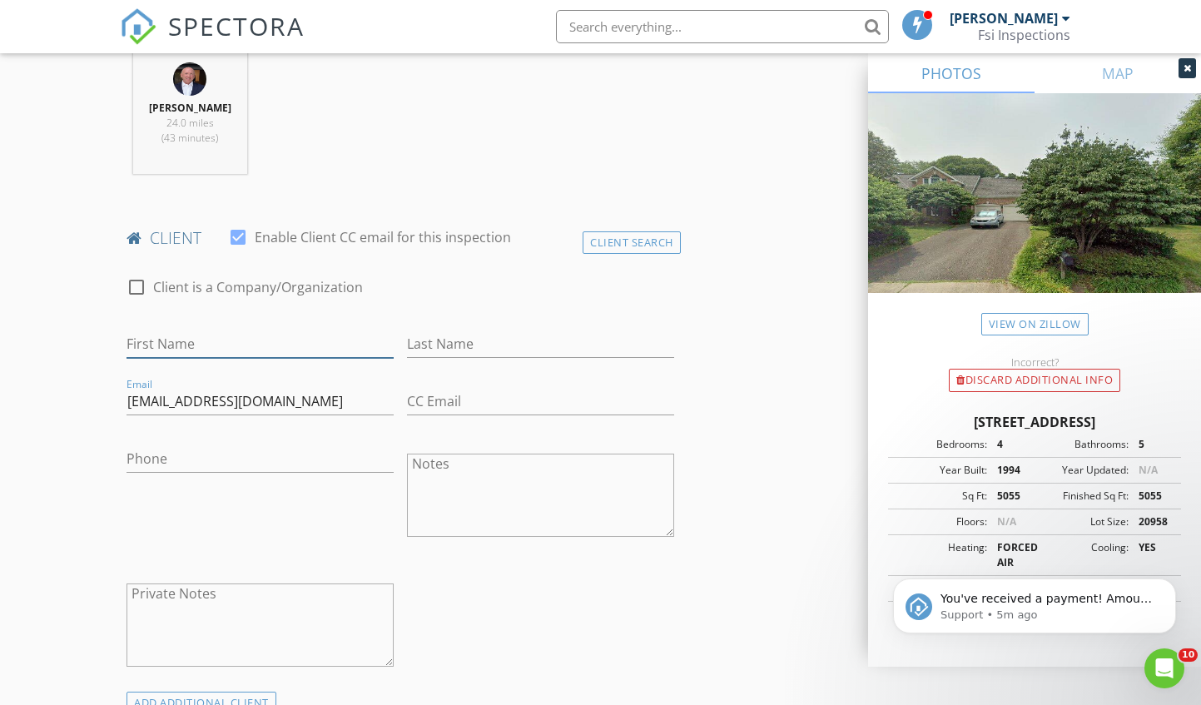
click at [271, 337] on input "First Name" at bounding box center [259, 343] width 267 height 27
type input "Thomas"
type input "Kim"
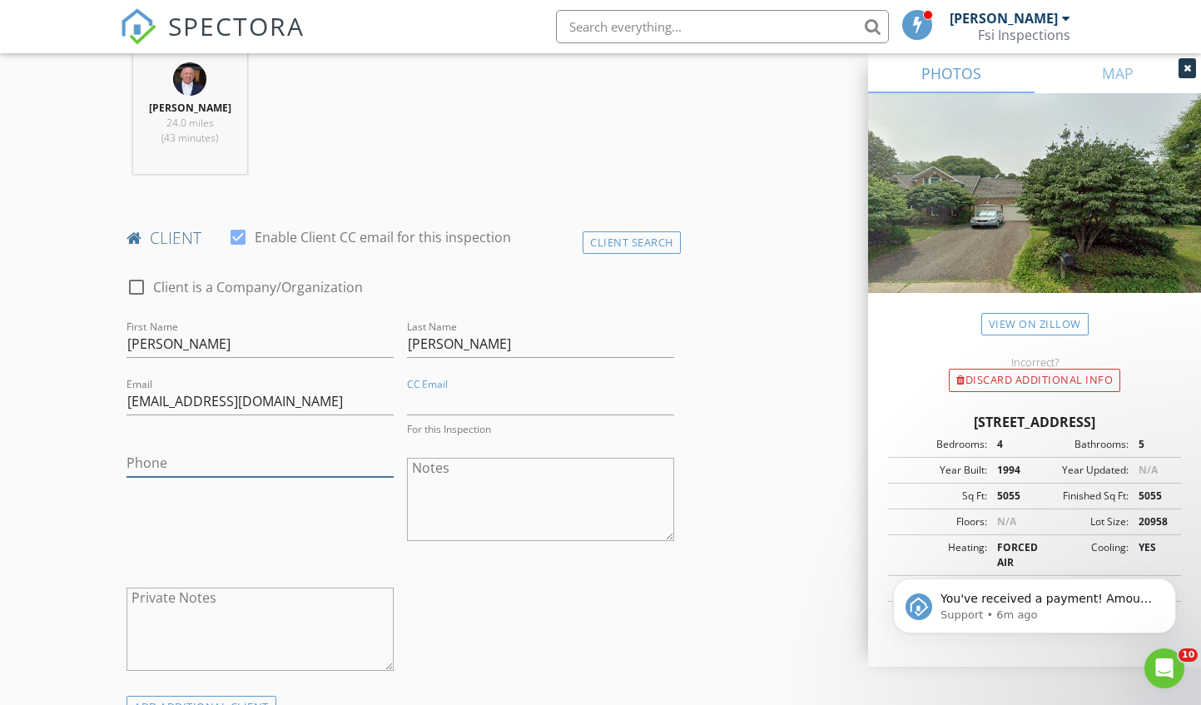
click at [259, 460] on input "Phone" at bounding box center [259, 462] width 267 height 27
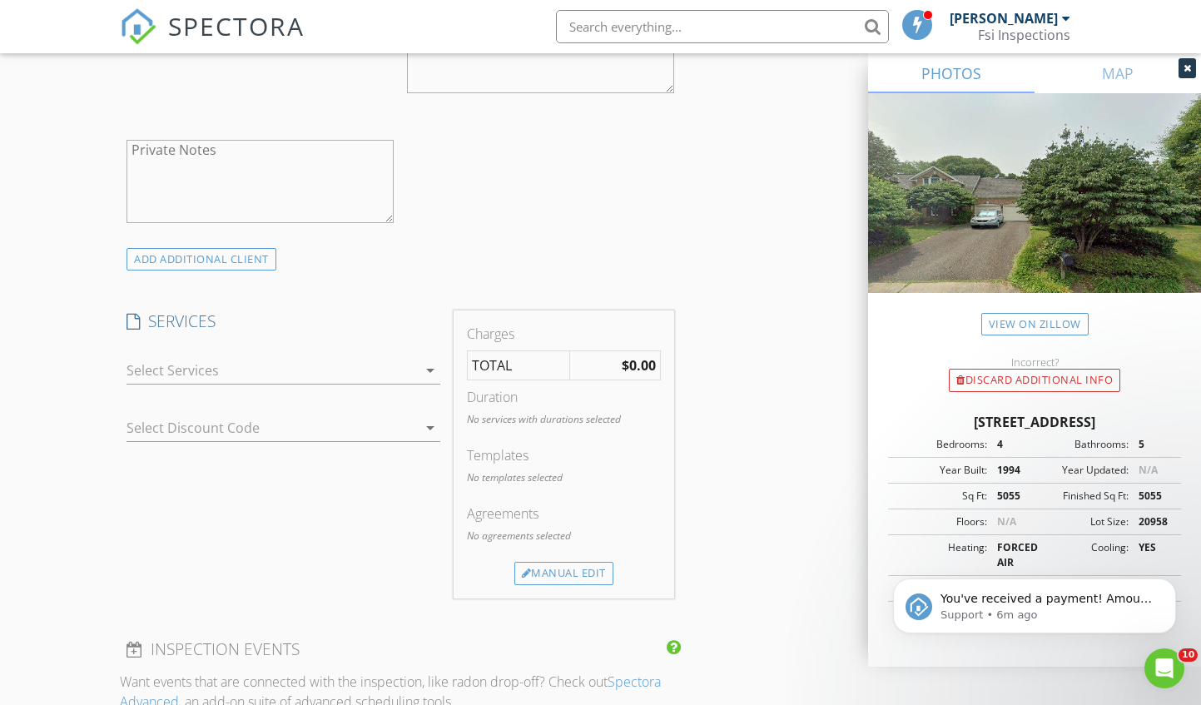
click at [305, 364] on div at bounding box center [271, 370] width 290 height 27
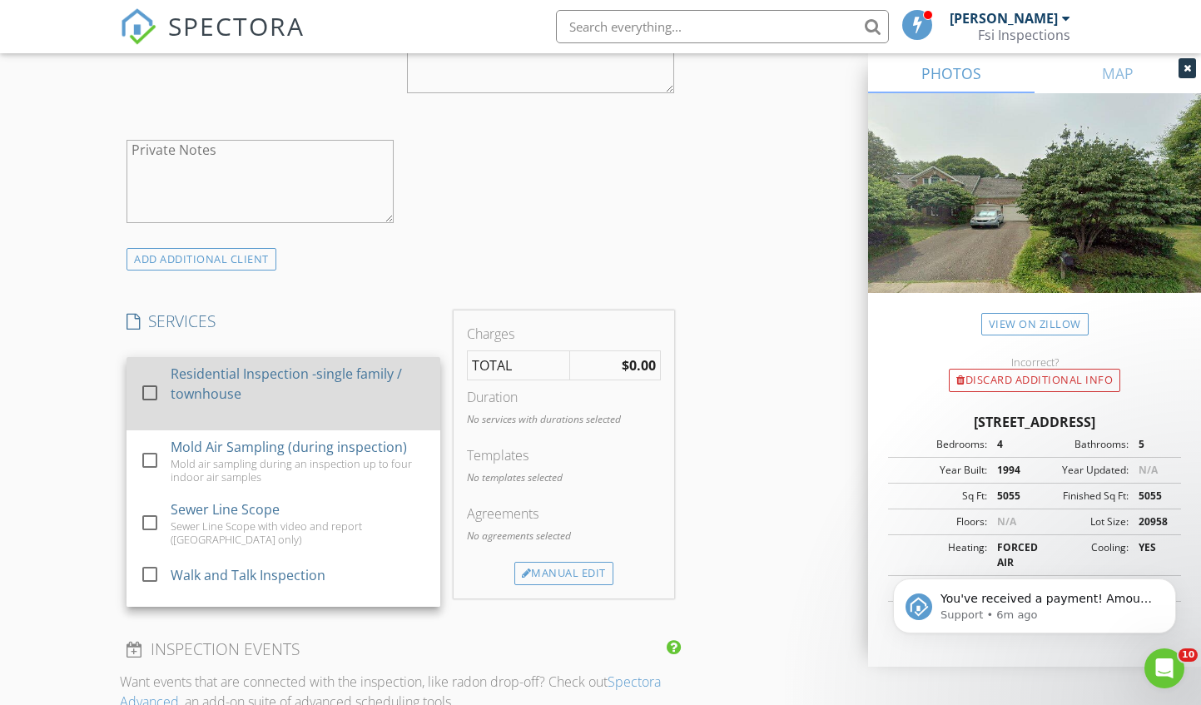
click at [292, 378] on div "Residential Inspection -single family / townhouse" at bounding box center [299, 384] width 256 height 40
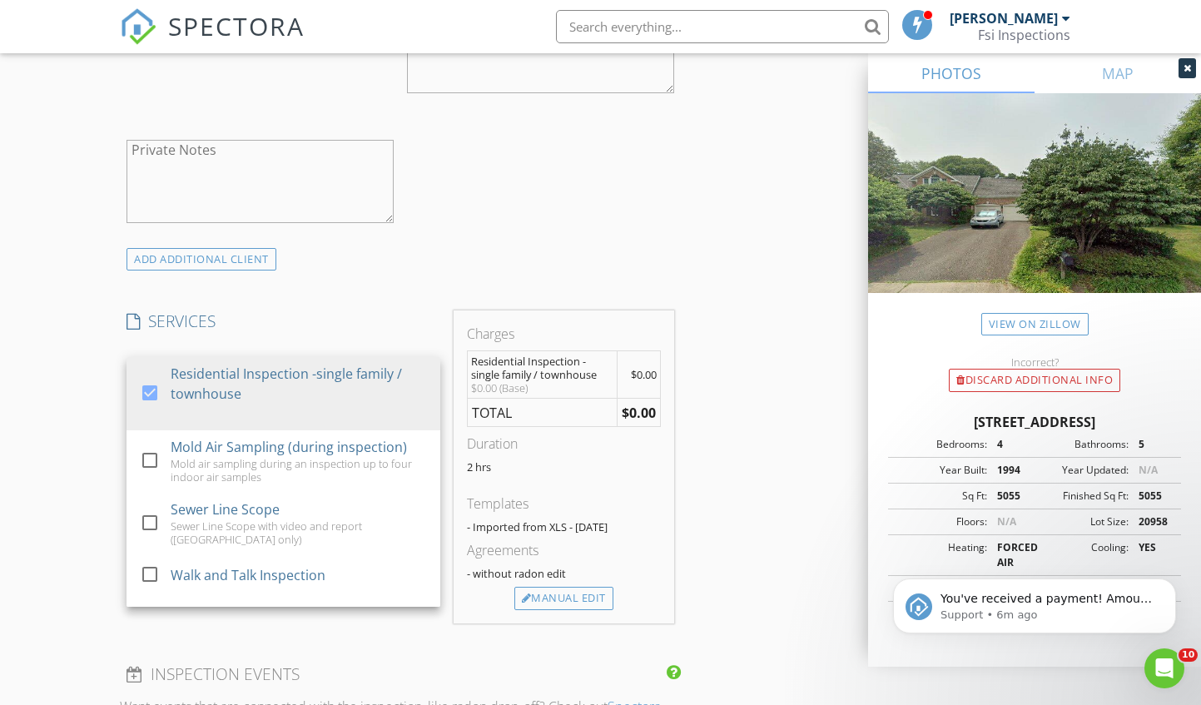
click at [707, 331] on div "INSPECTOR(S) check_box Marc Leon PRIMARY check_box_outline_blank E Dobby Marc L…" at bounding box center [600, 553] width 960 height 2939
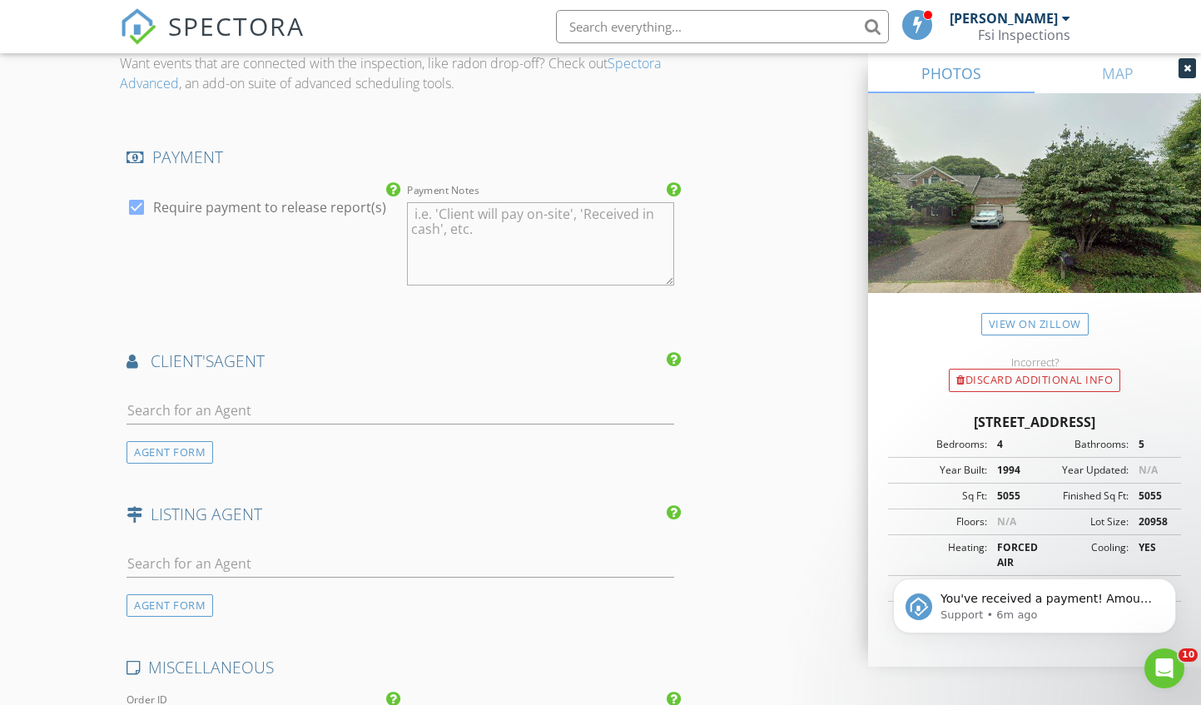
scroll to position [1775, 0]
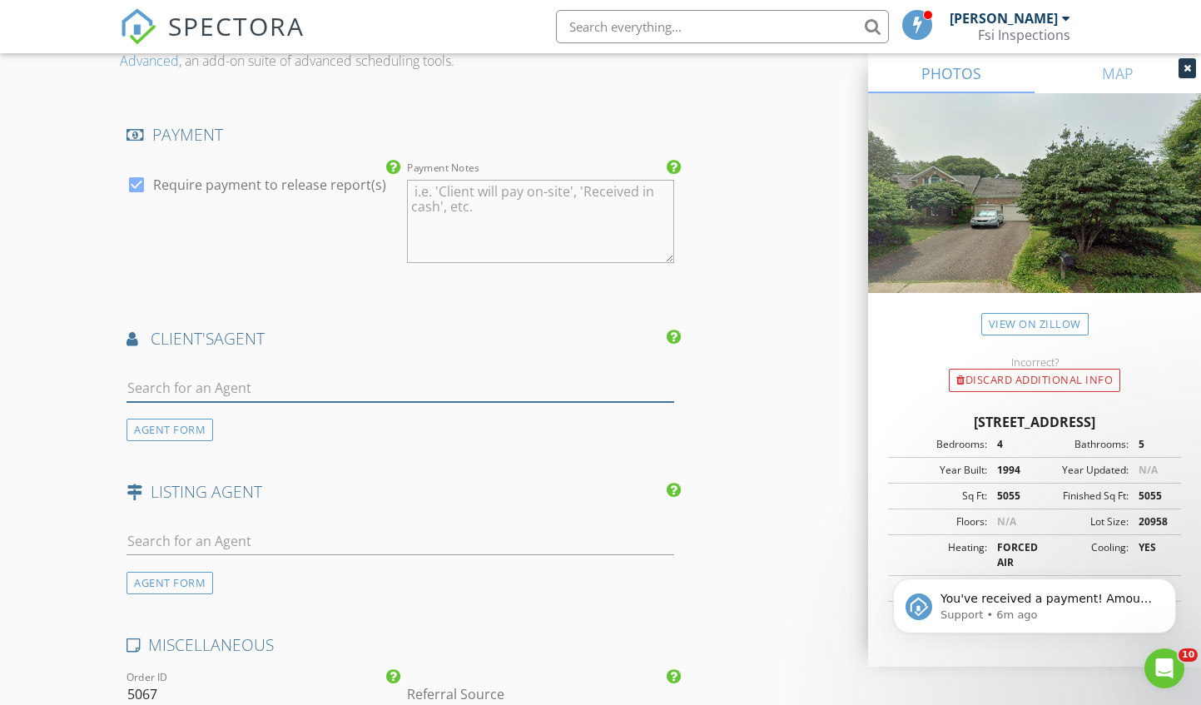
click at [325, 378] on input "text" at bounding box center [399, 387] width 547 height 27
type input "andy k"
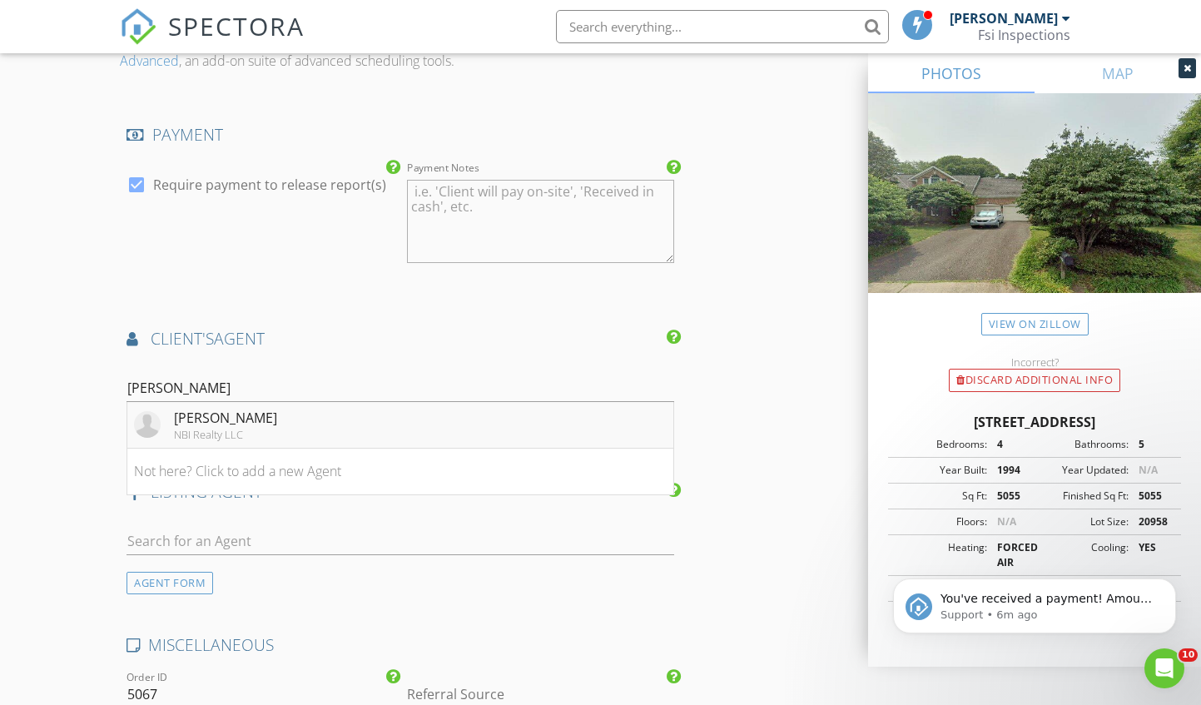
click at [269, 428] on li "Andy Kim NBI Realty LLC" at bounding box center [399, 425] width 545 height 47
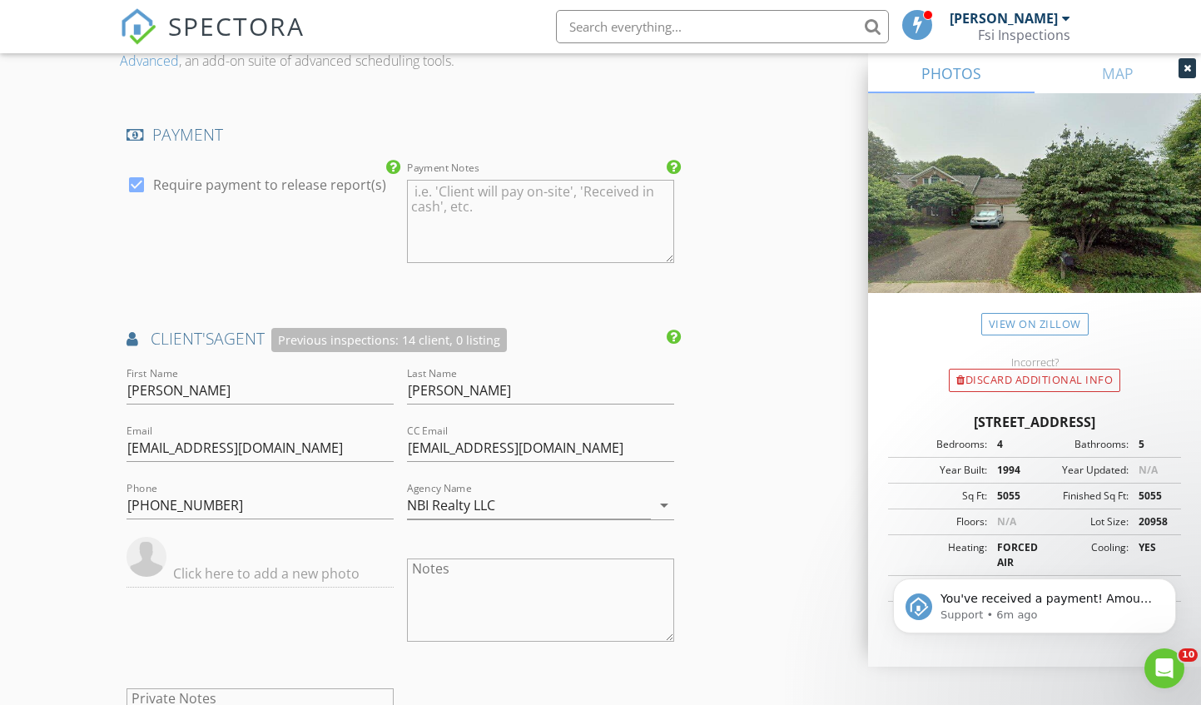
click at [56, 304] on div "New Inspection Click here to use the New Order Form INSPECTOR(S) check_box Marc…" at bounding box center [600, 50] width 1201 height 3454
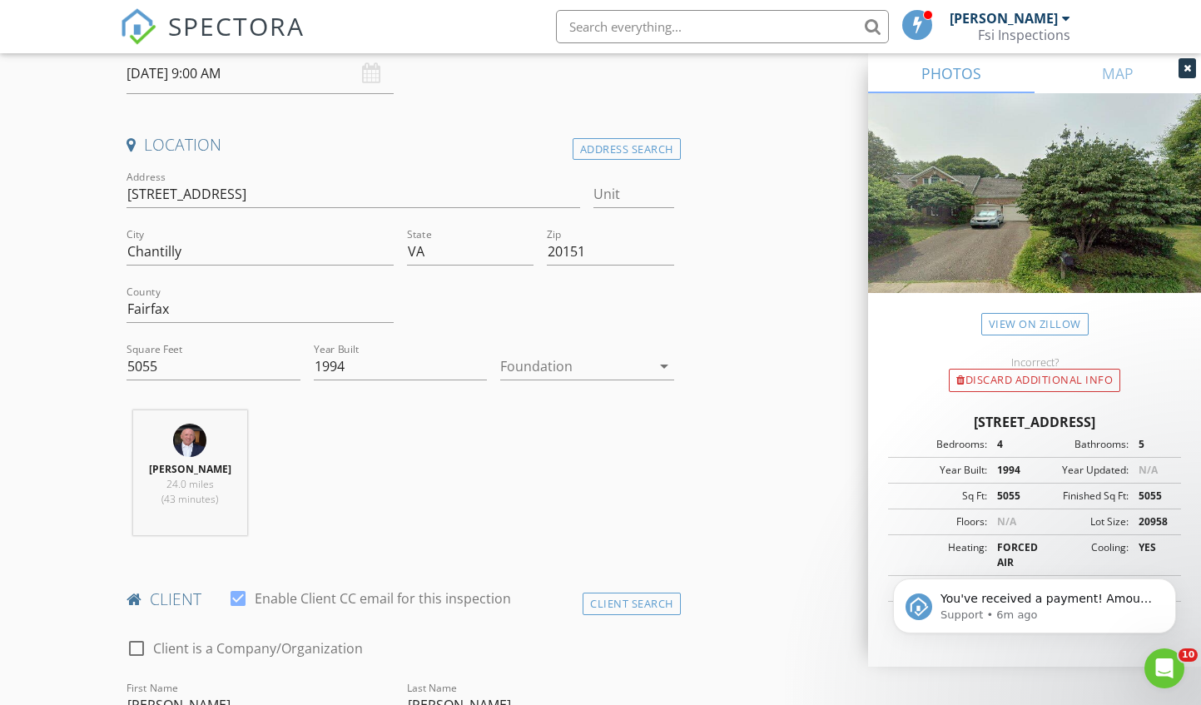
scroll to position [222, 0]
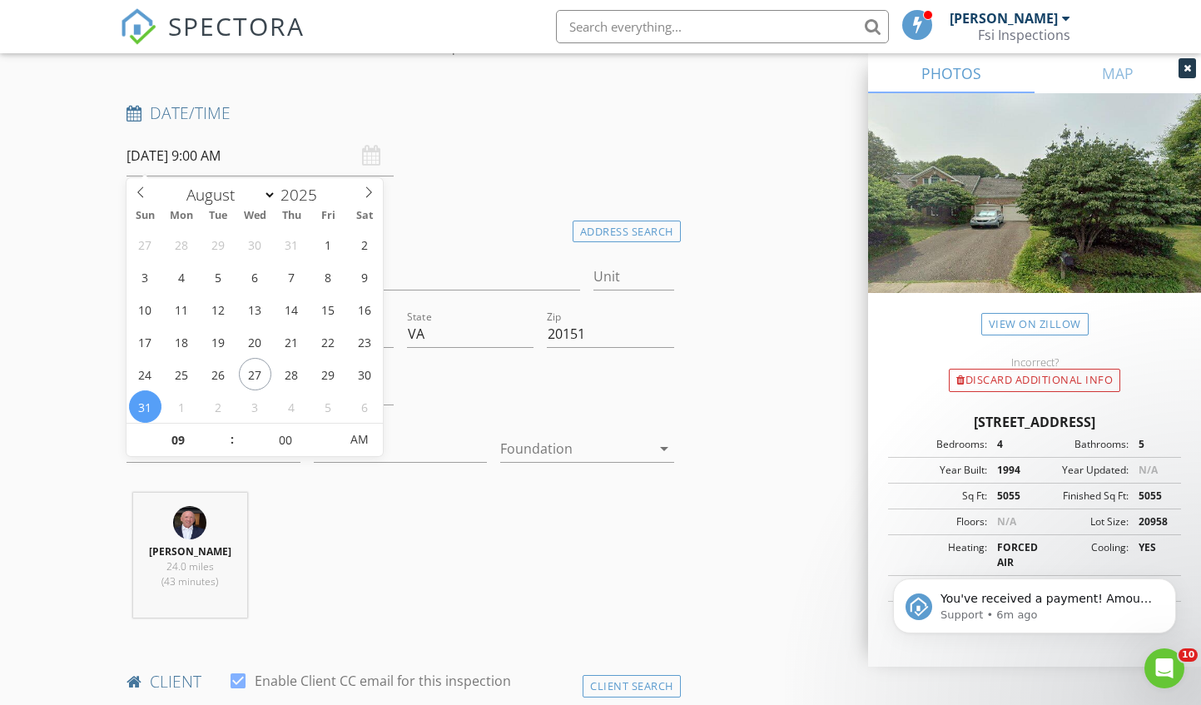
click at [260, 148] on input "08/31/2025 9:00 AM" at bounding box center [259, 156] width 267 height 41
type input "10"
type input "08/31/2025 10:00 AM"
click at [225, 428] on span at bounding box center [223, 431] width 12 height 17
type input "11"
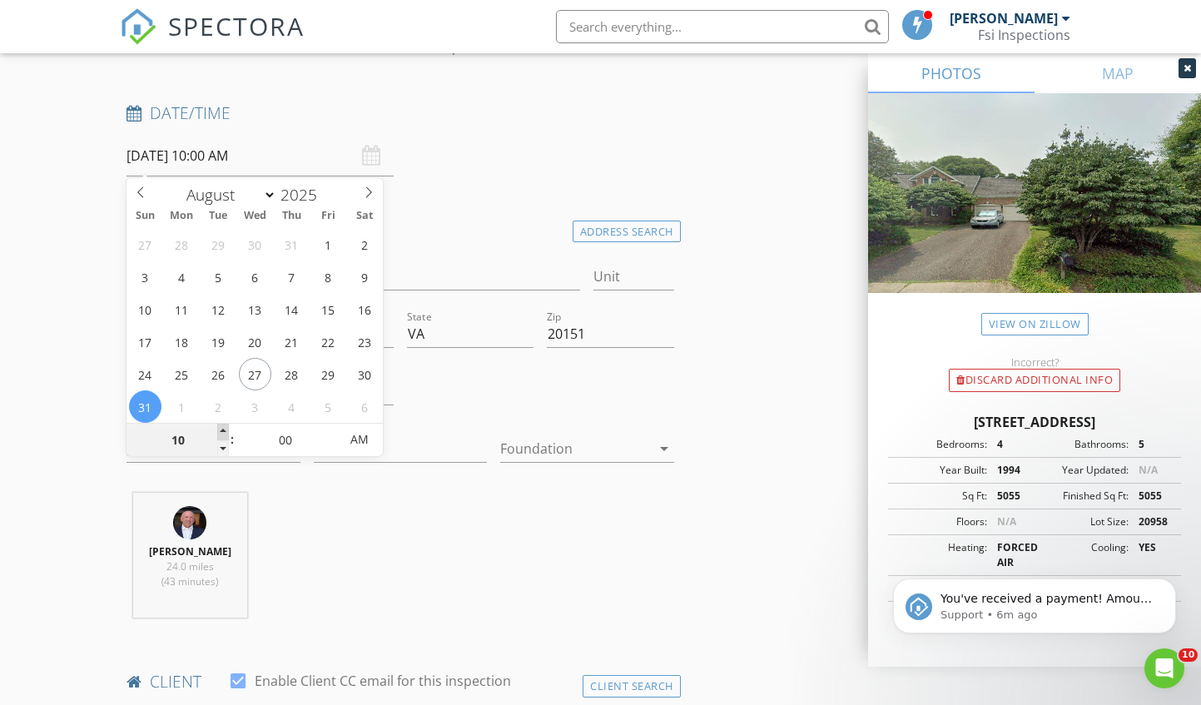
type input "08/31/2025 11:00 AM"
click at [225, 428] on span at bounding box center [223, 431] width 12 height 17
type input "12"
type input "08/31/2025 12:00 PM"
click at [225, 428] on span at bounding box center [223, 431] width 12 height 17
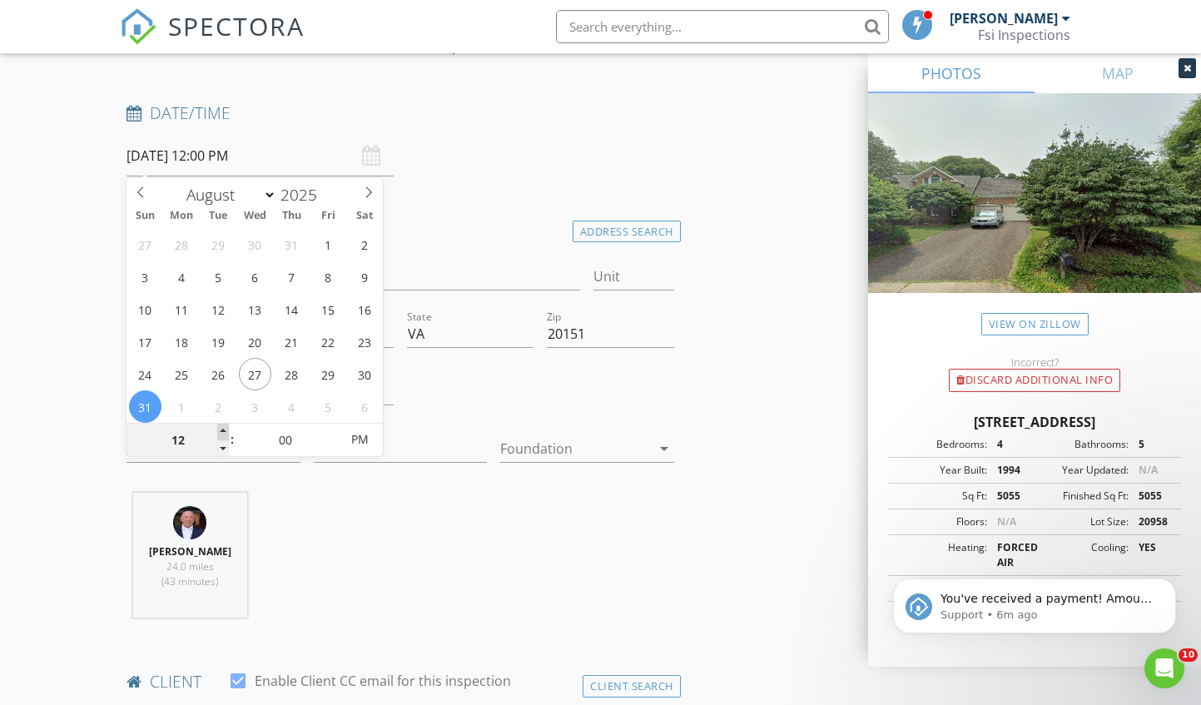
type input "01"
type input "08/31/2025 1:00 PM"
click at [225, 428] on span at bounding box center [223, 431] width 12 height 17
type input "02"
type input "08/31/2025 2:00 PM"
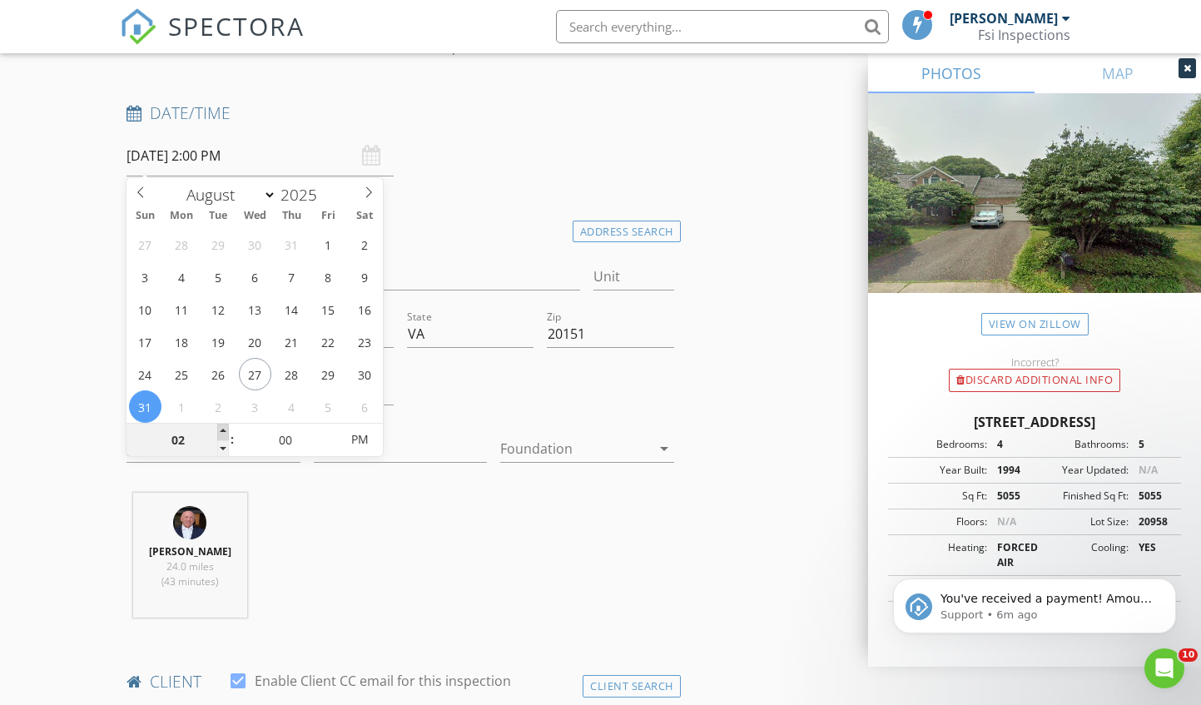
click at [225, 428] on span at bounding box center [223, 431] width 12 height 17
type input "03"
type input "08/31/2025 3:00 PM"
click at [225, 428] on span at bounding box center [223, 431] width 12 height 17
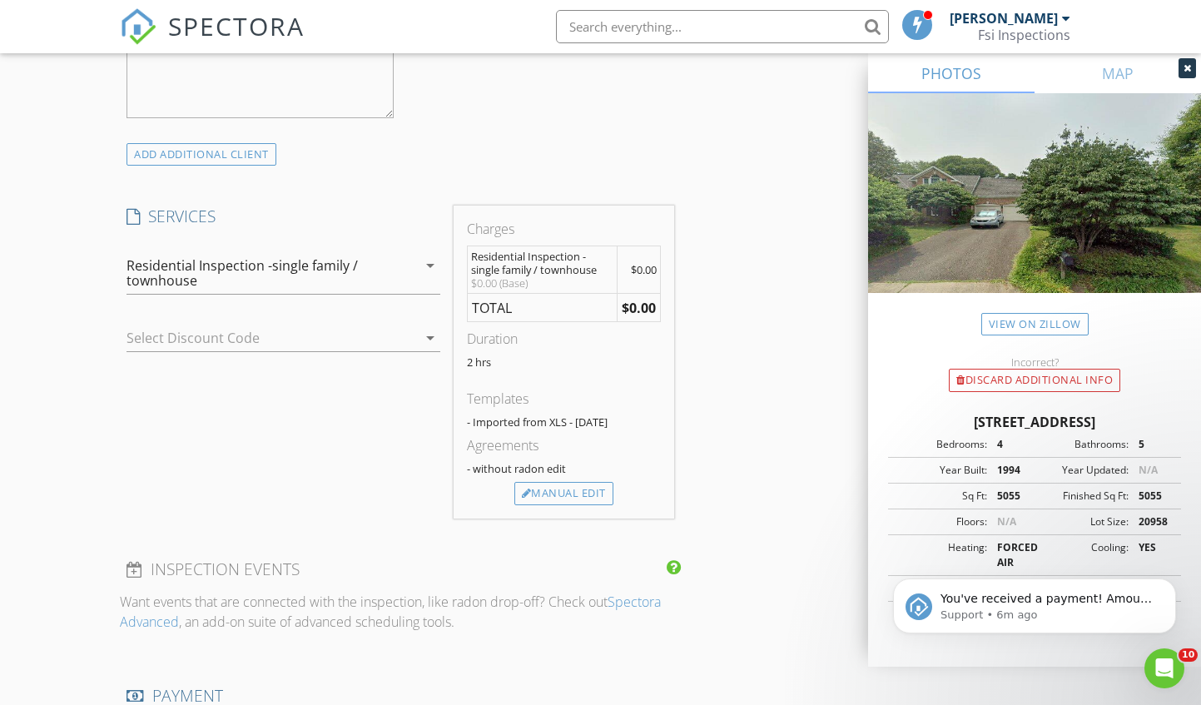
scroll to position [1221, 0]
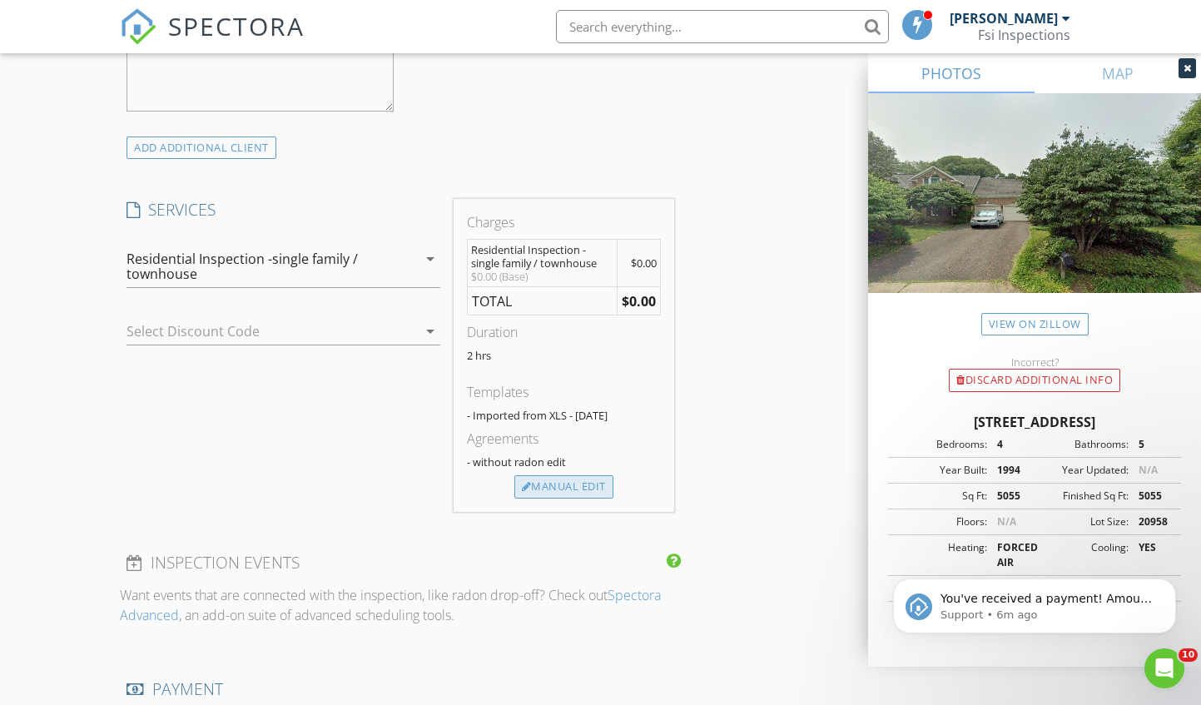
click at [597, 478] on div "Manual Edit" at bounding box center [563, 486] width 99 height 23
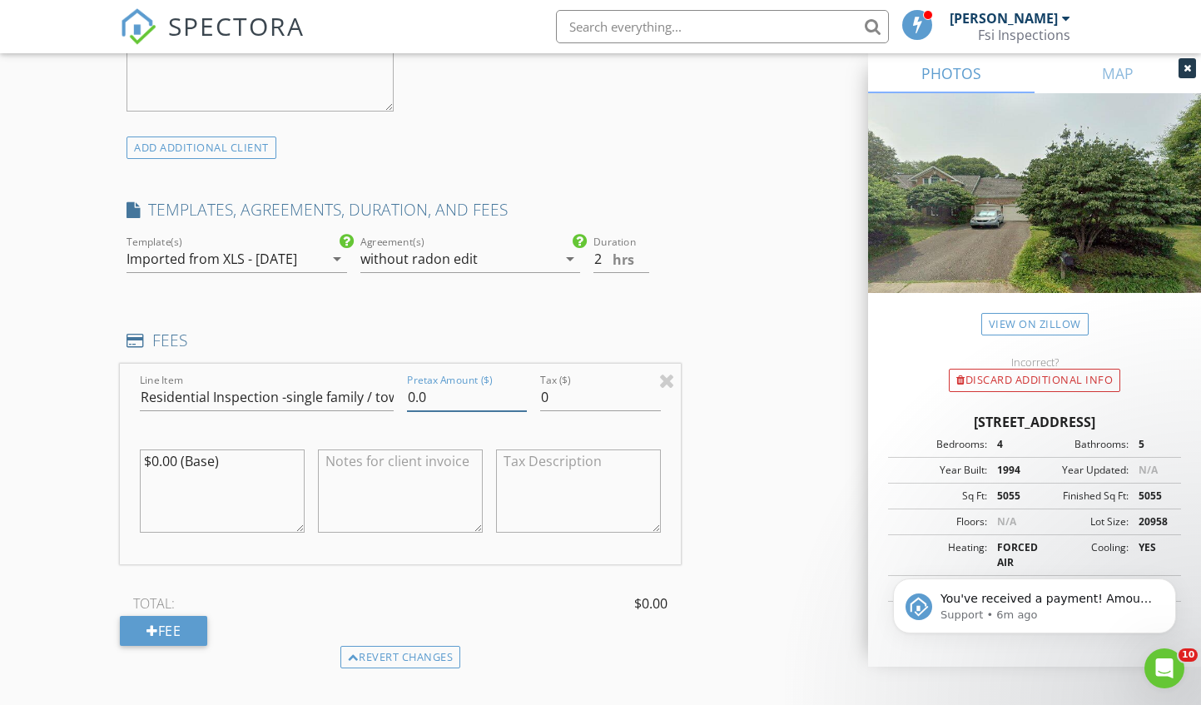
drag, startPoint x: 466, startPoint y: 413, endPoint x: 363, endPoint y: 412, distance: 103.2
click at [363, 412] on div "Line Item Residential Inspection -single family / townhouse Pretax Amount ($) 0…" at bounding box center [400, 464] width 560 height 201
type input "957"
click at [785, 404] on div "INSPECTOR(S) check_box Marc Leon PRIMARY check_box_outline_blank E Dobby Marc L…" at bounding box center [600, 710] width 960 height 3475
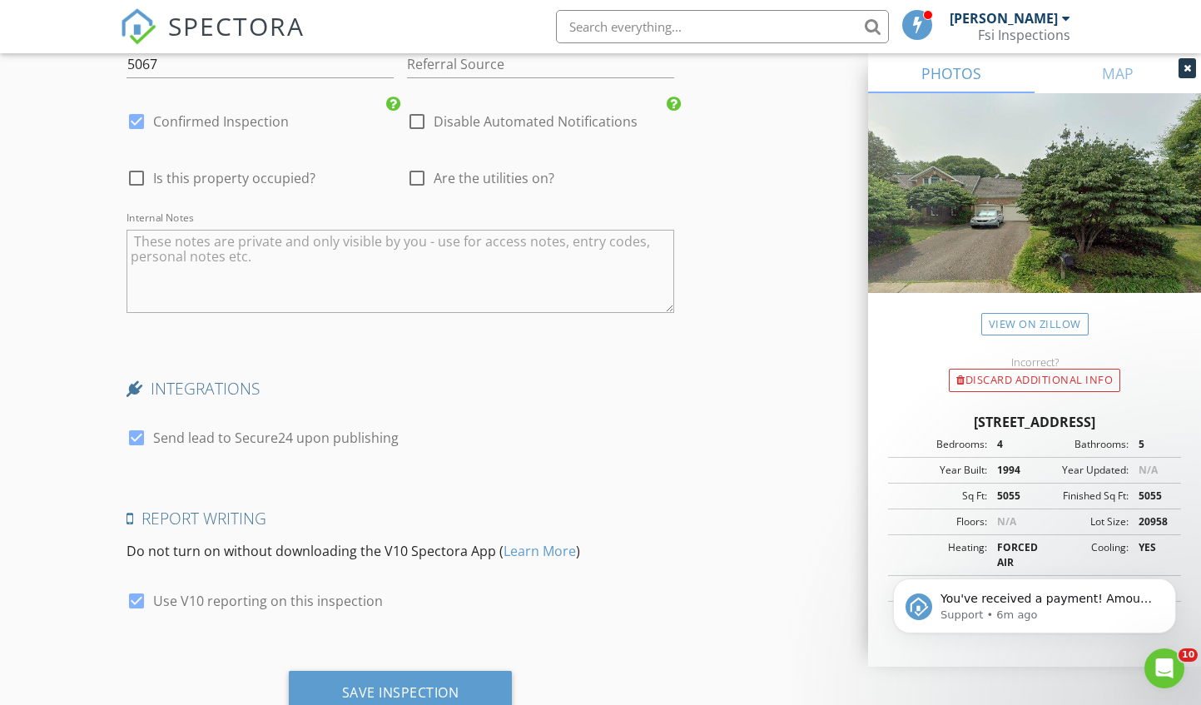
scroll to position [3018, 0]
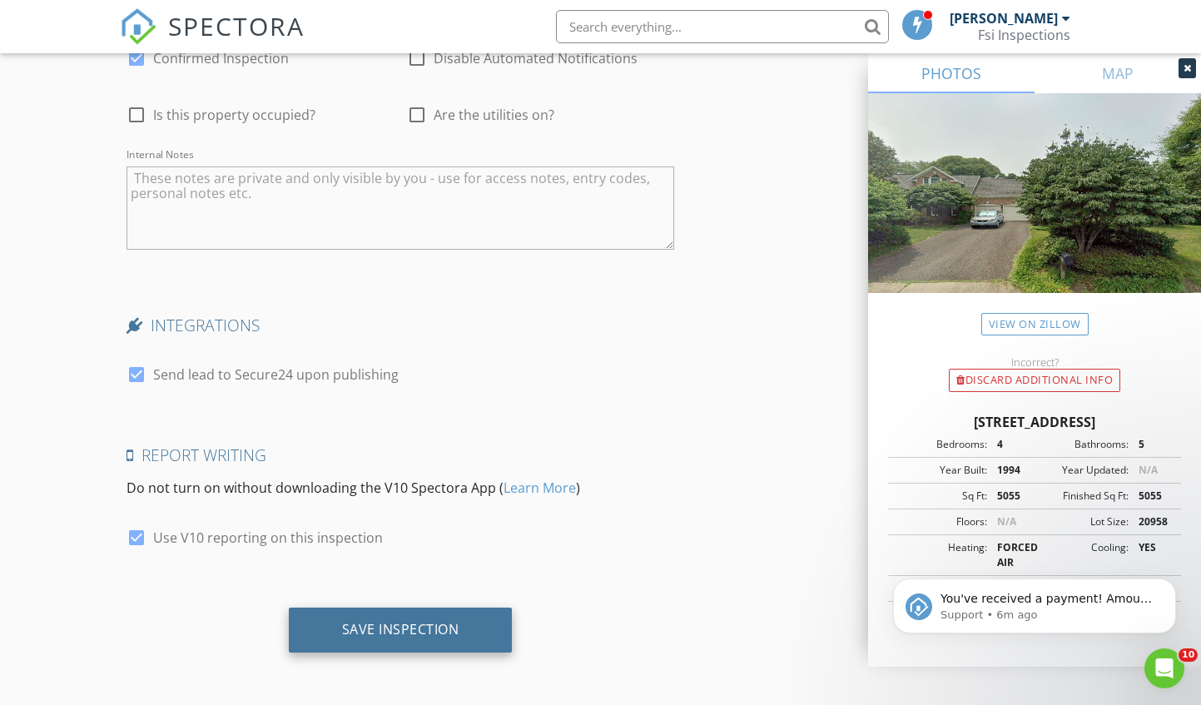
click at [458, 621] on div "Save Inspection" at bounding box center [400, 629] width 117 height 17
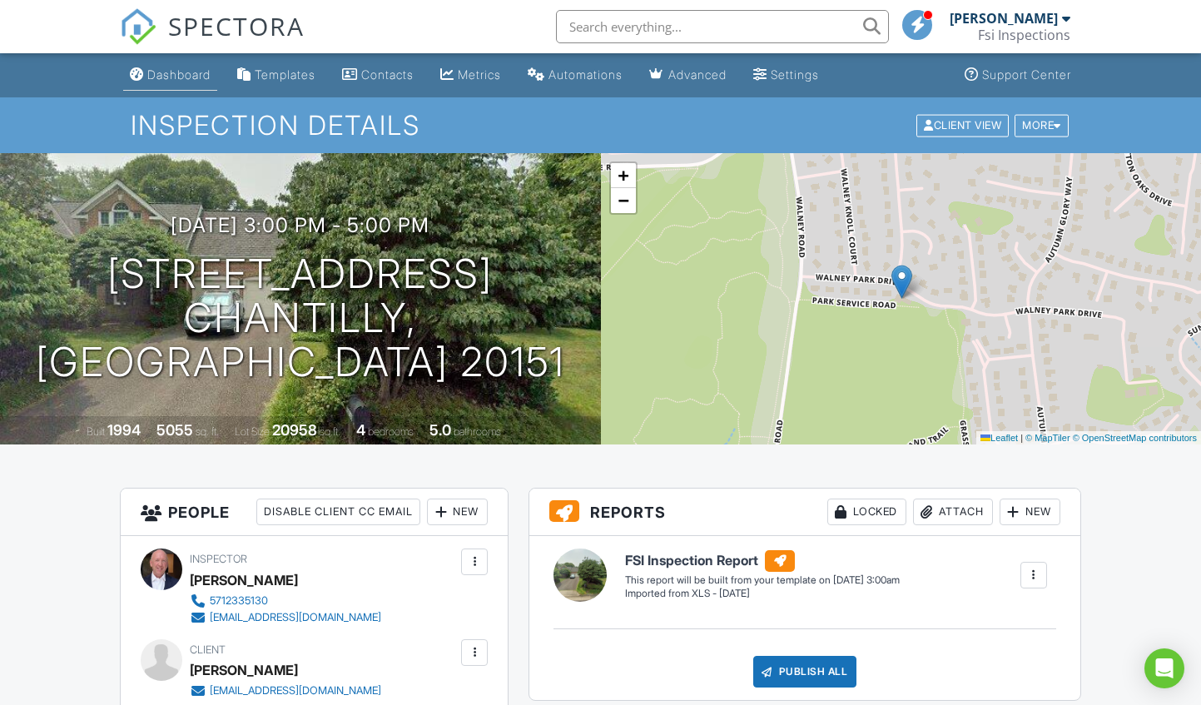
click at [195, 79] on div "Dashboard" at bounding box center [178, 74] width 63 height 14
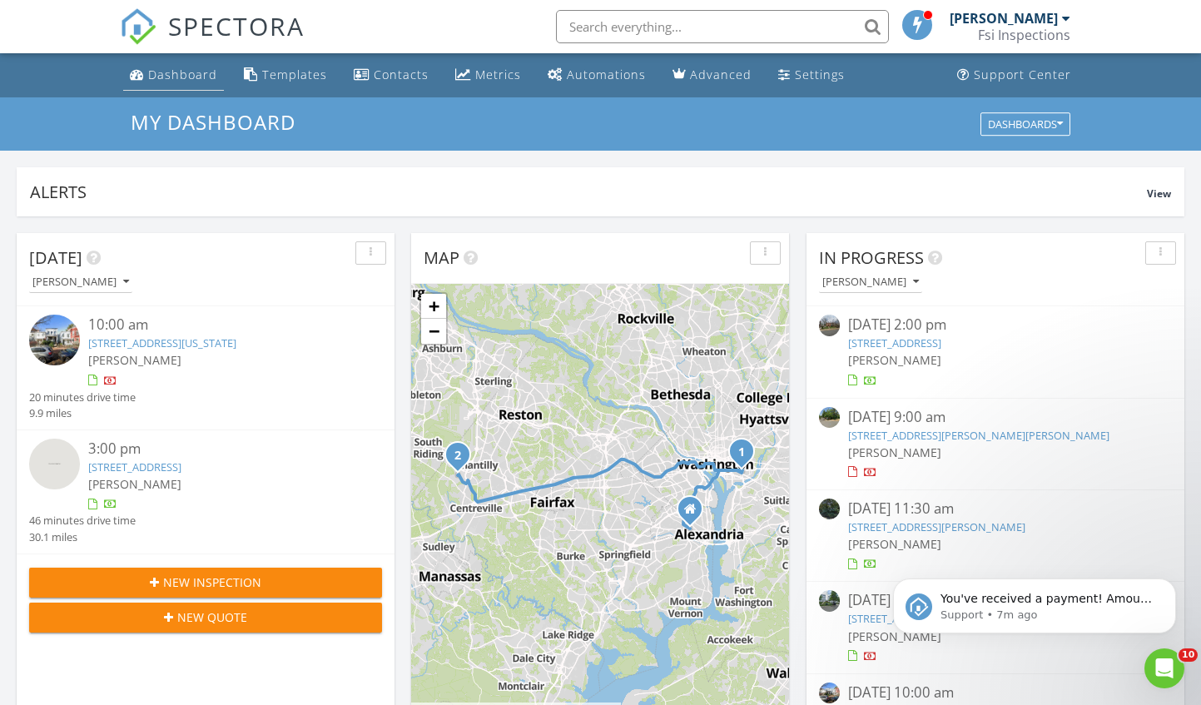
click at [179, 77] on div "Dashboard" at bounding box center [182, 75] width 69 height 16
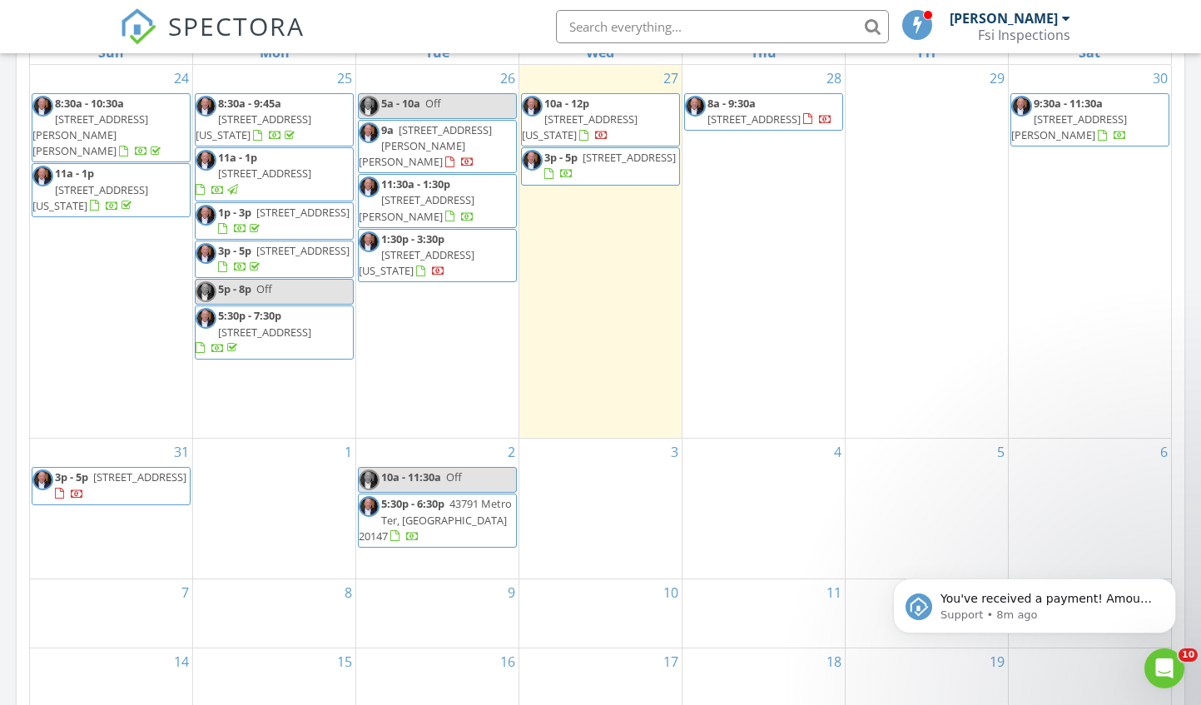
scroll to position [776, 0]
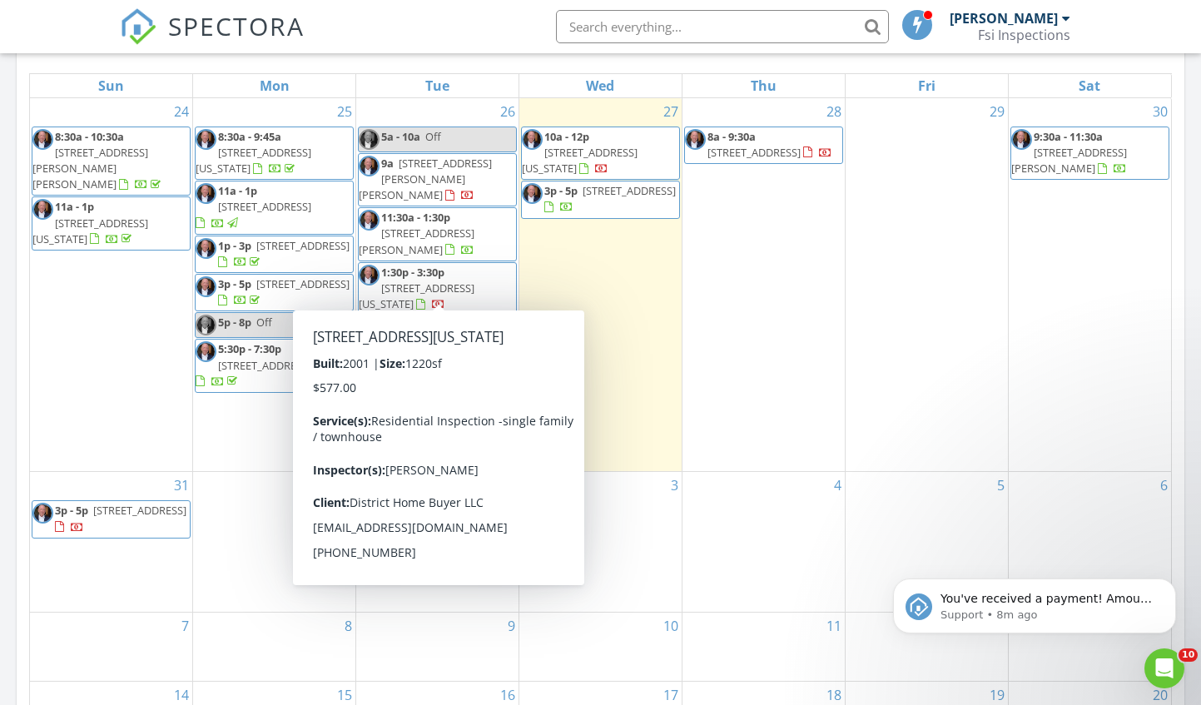
click at [473, 291] on span "1:30p - 3:30p [STREET_ADDRESS][US_STATE]" at bounding box center [437, 289] width 157 height 49
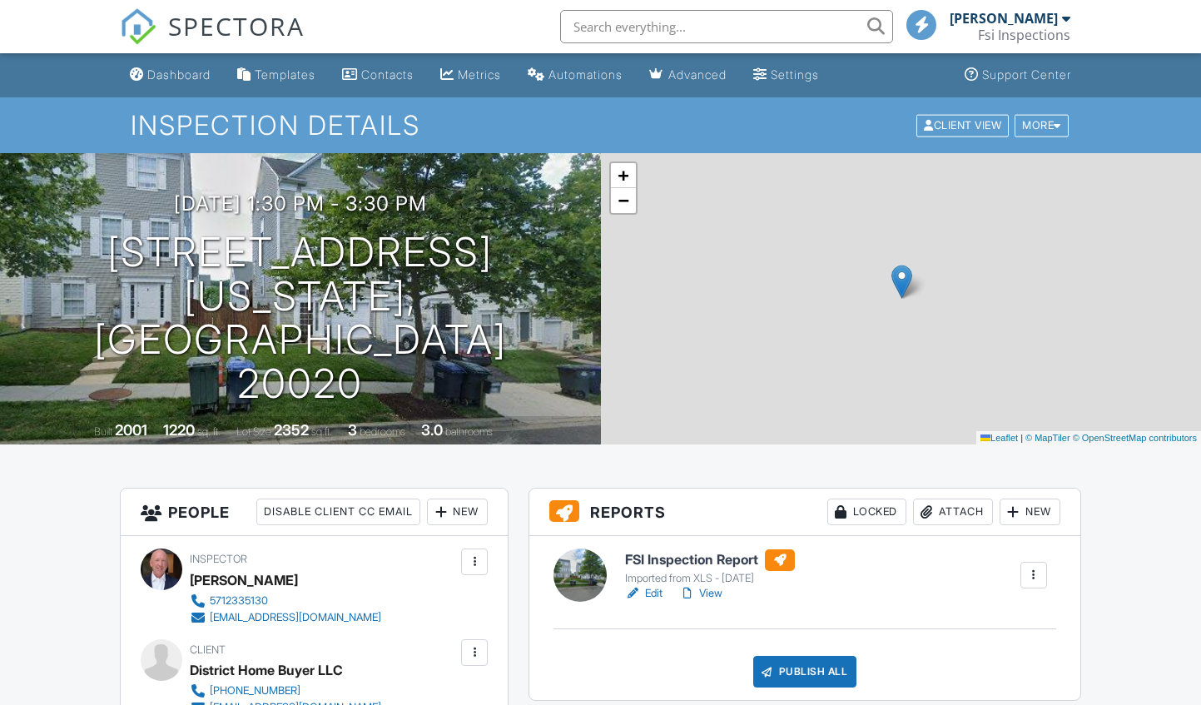
scroll to position [555, 0]
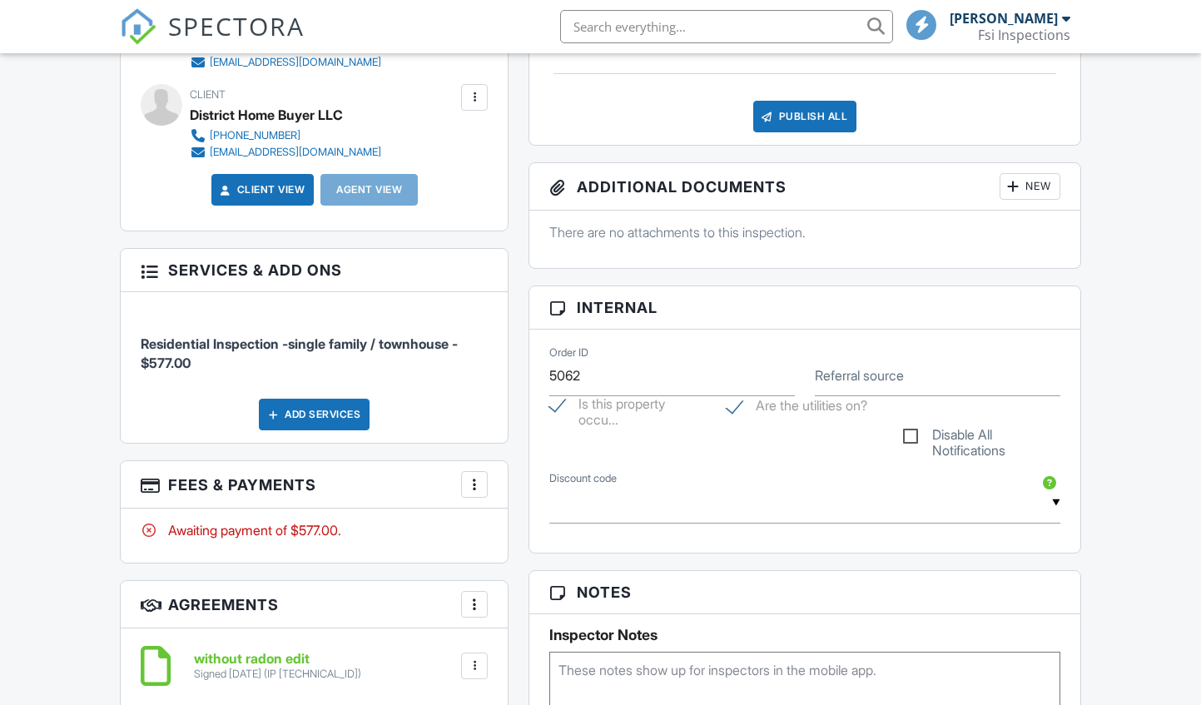
click at [474, 485] on div at bounding box center [474, 484] width 17 height 17
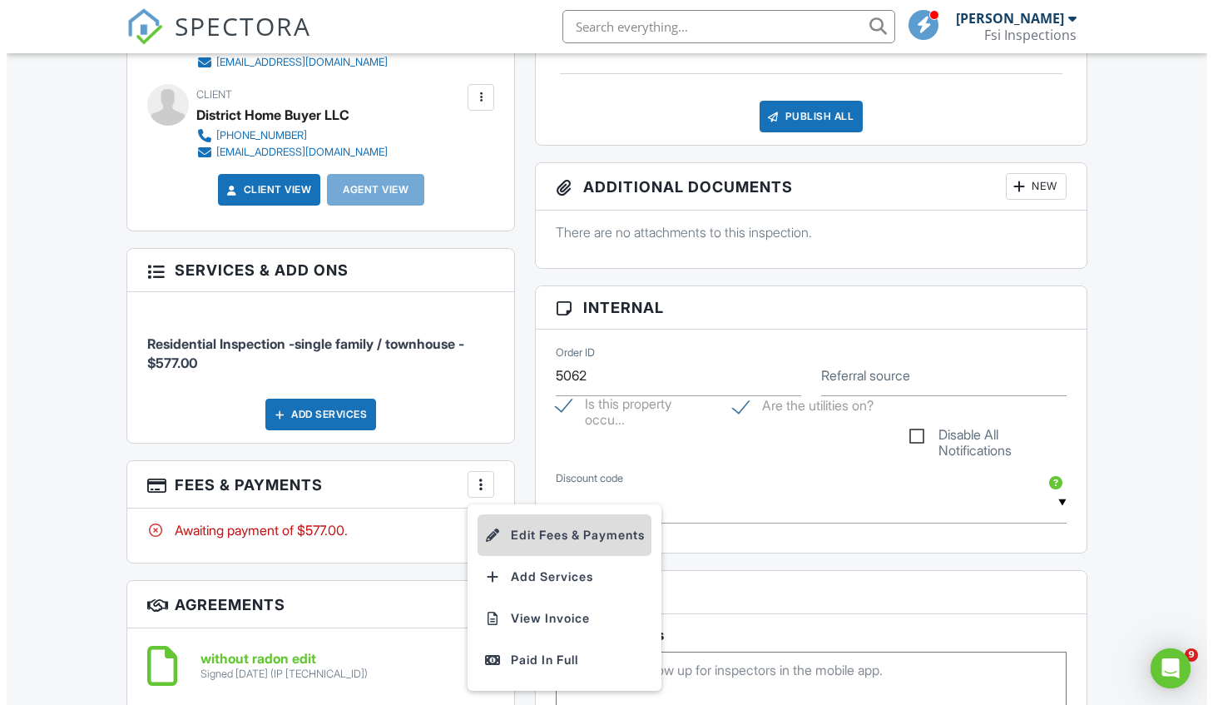
scroll to position [0, 0]
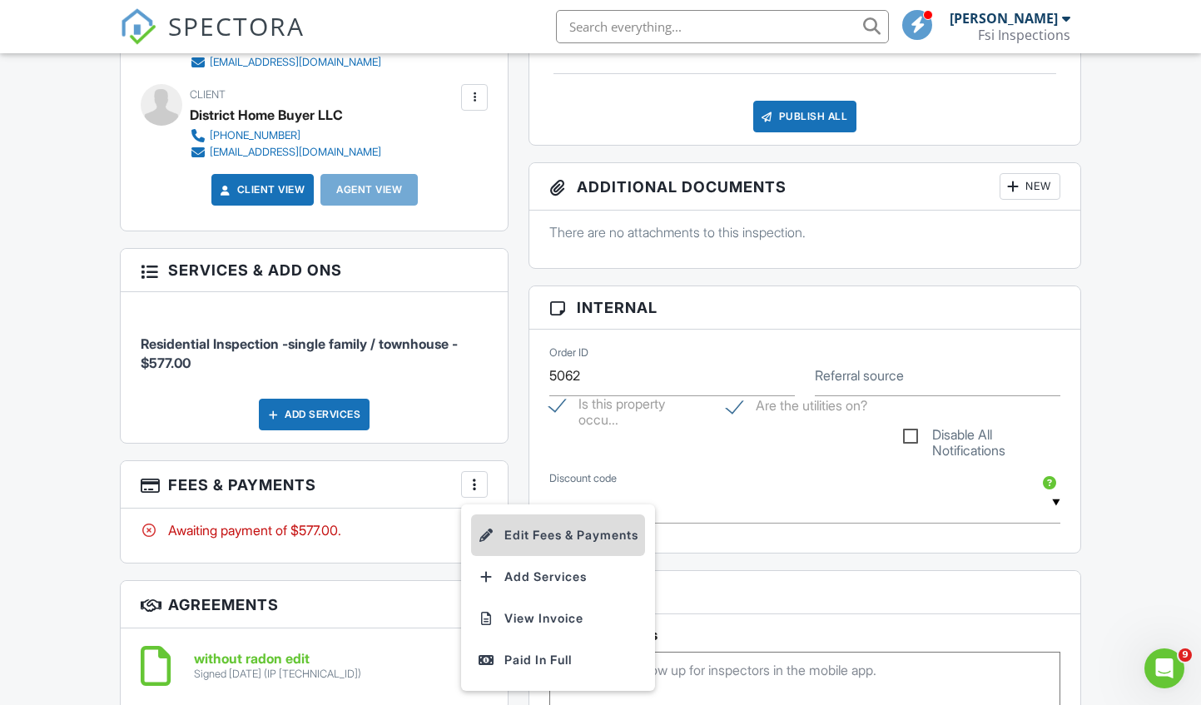
click at [535, 531] on li "Edit Fees & Payments" at bounding box center [558, 535] width 174 height 42
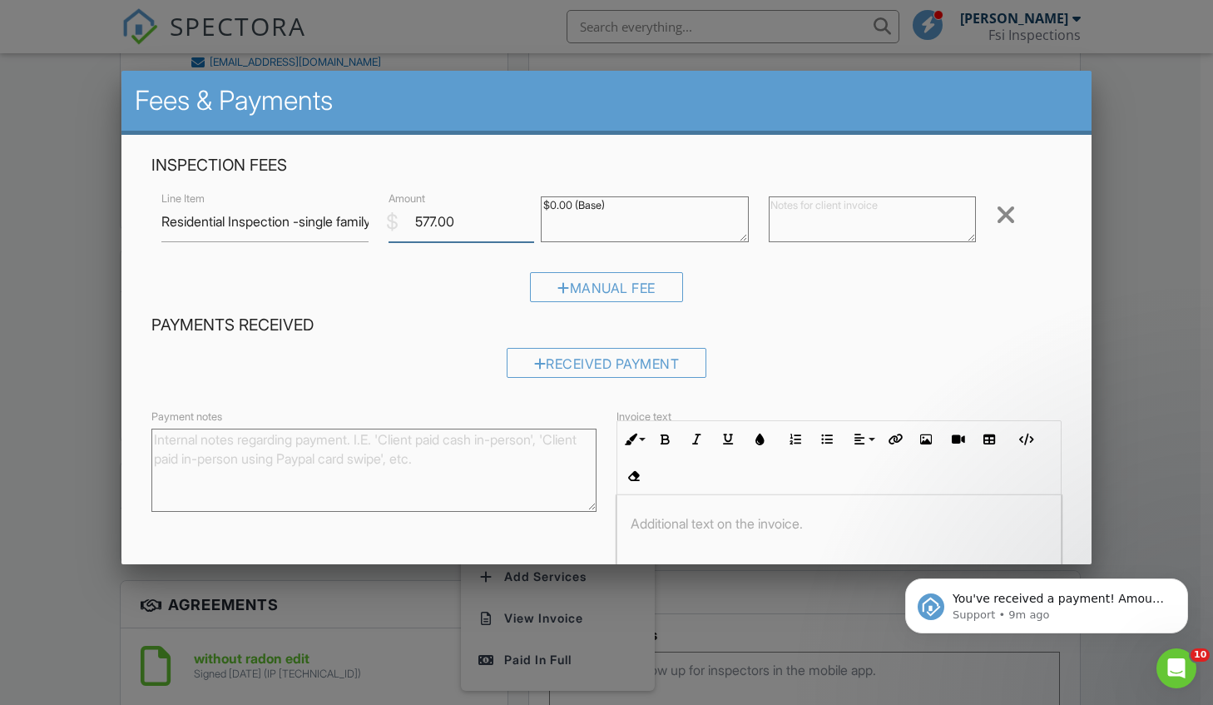
drag, startPoint x: 469, startPoint y: 215, endPoint x: 397, endPoint y: 215, distance: 72.4
click at [397, 215] on input "577.00" at bounding box center [461, 221] width 145 height 41
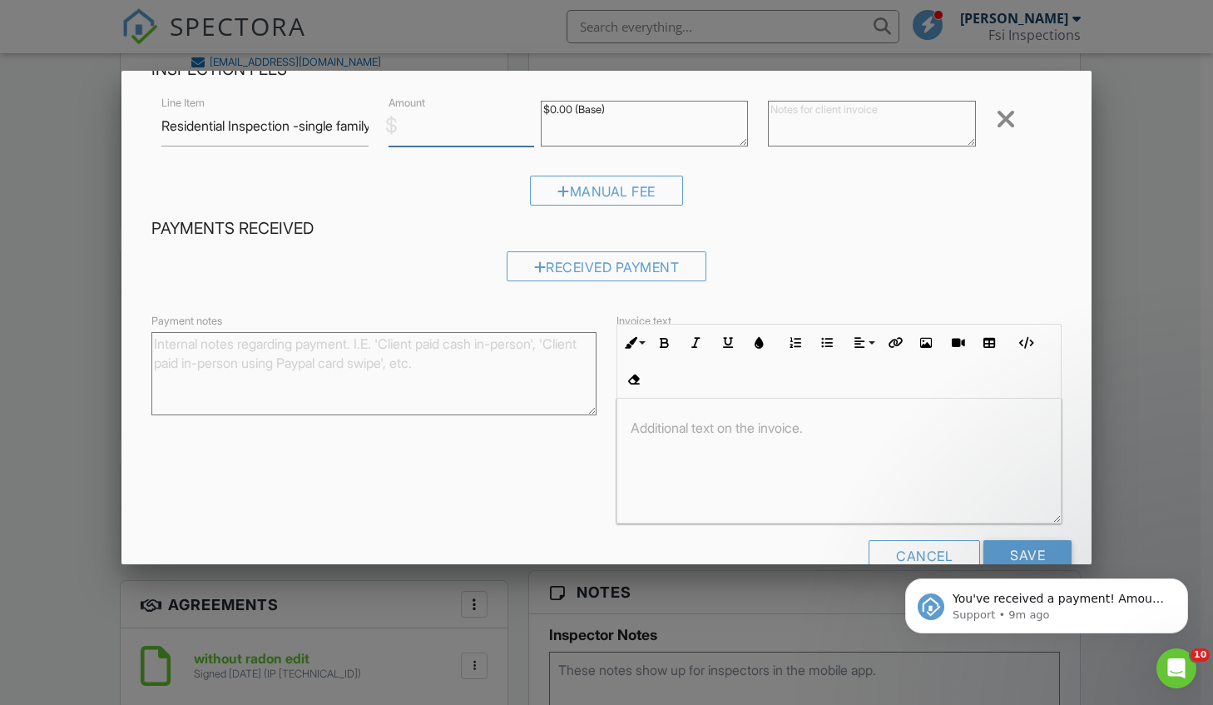
scroll to position [134, 0]
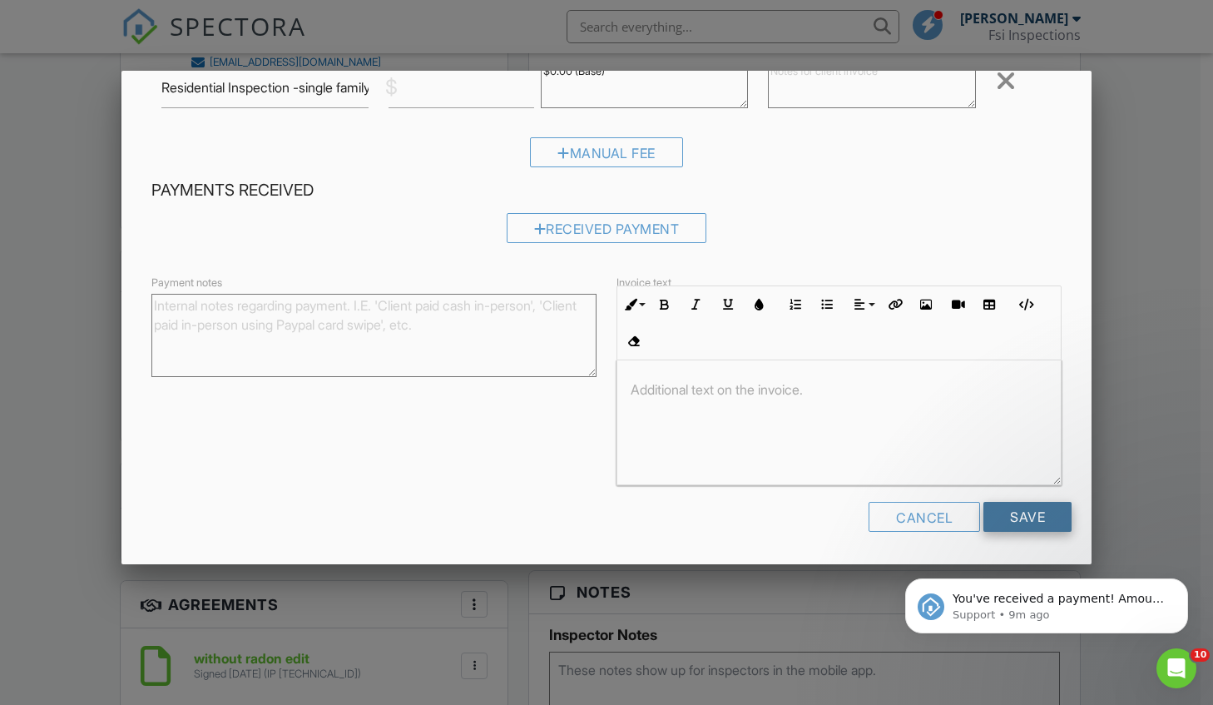
click at [1012, 517] on input "Save" at bounding box center [1027, 517] width 88 height 30
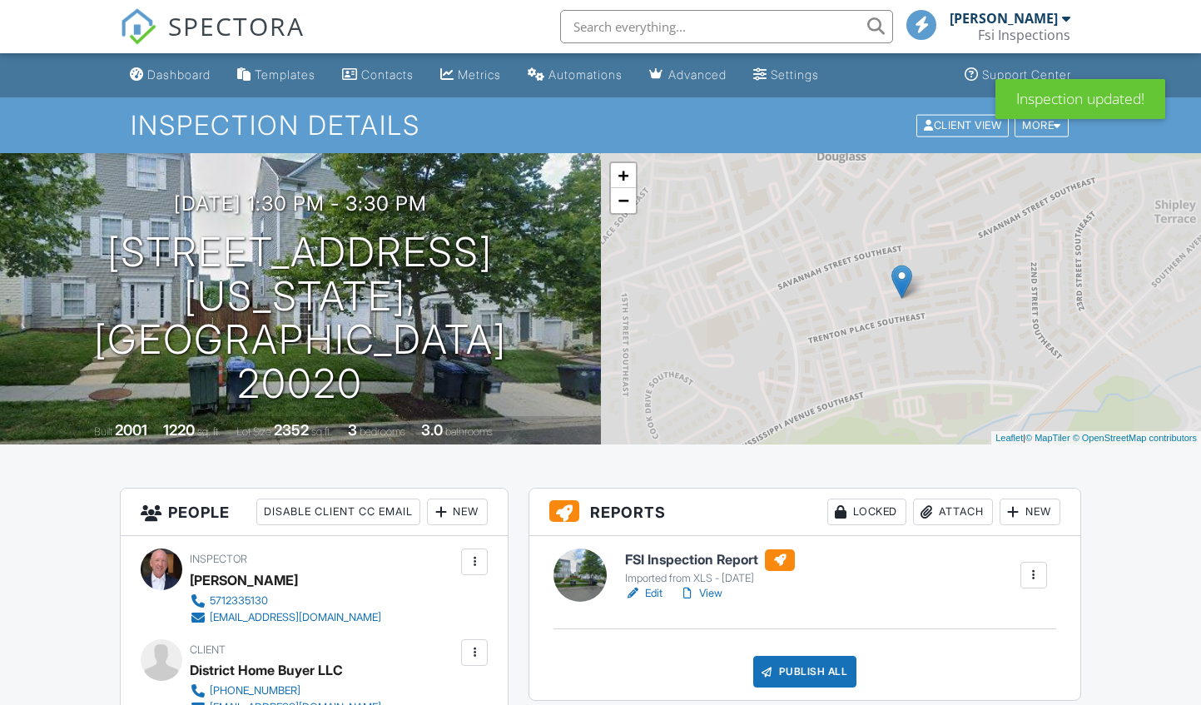
scroll to position [555, 0]
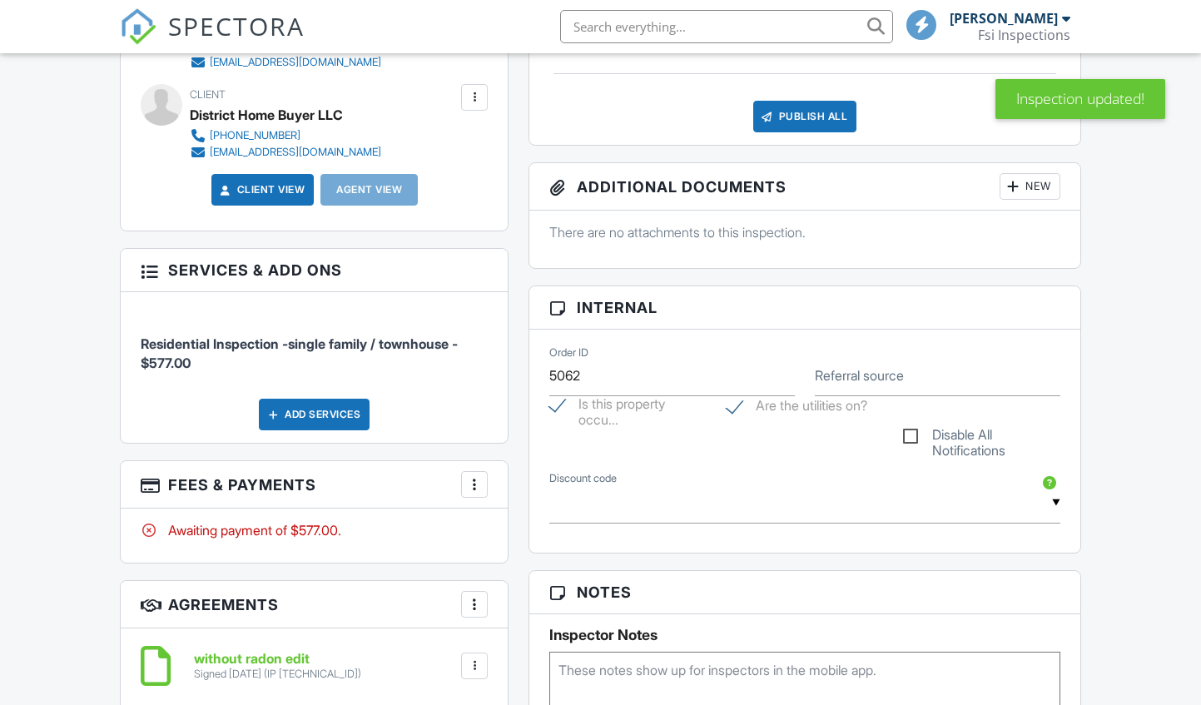
click at [482, 475] on div "More" at bounding box center [474, 484] width 27 height 27
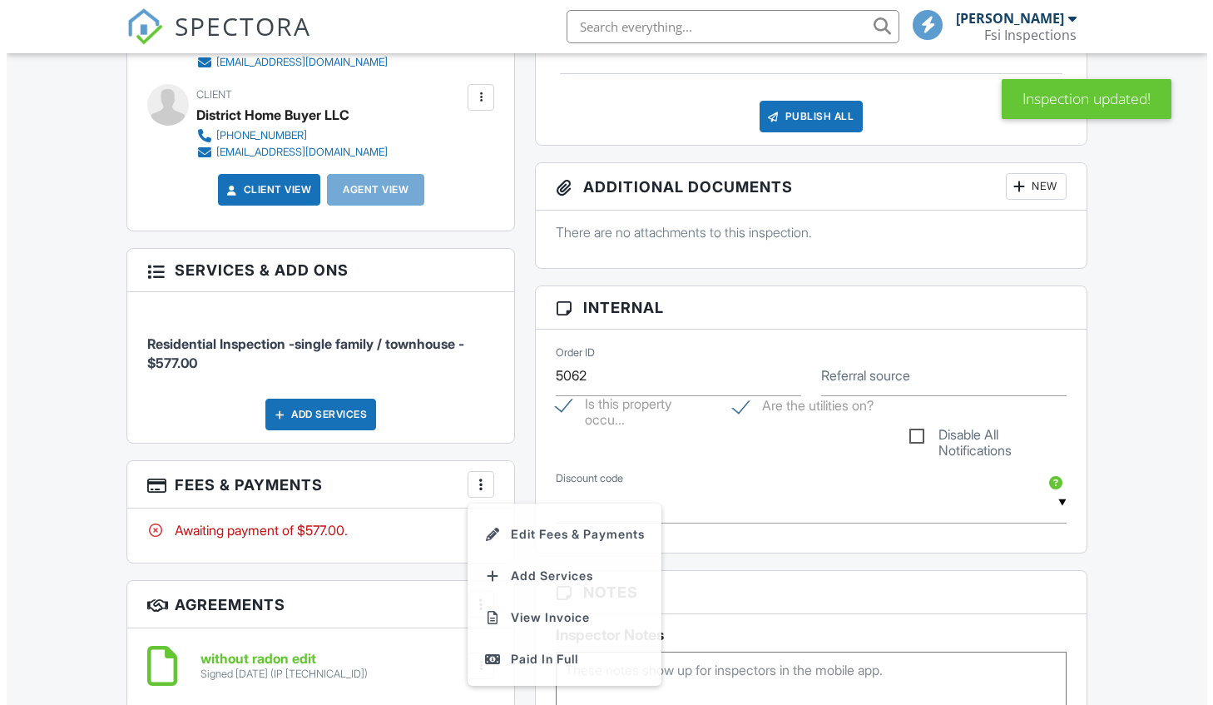
scroll to position [0, 0]
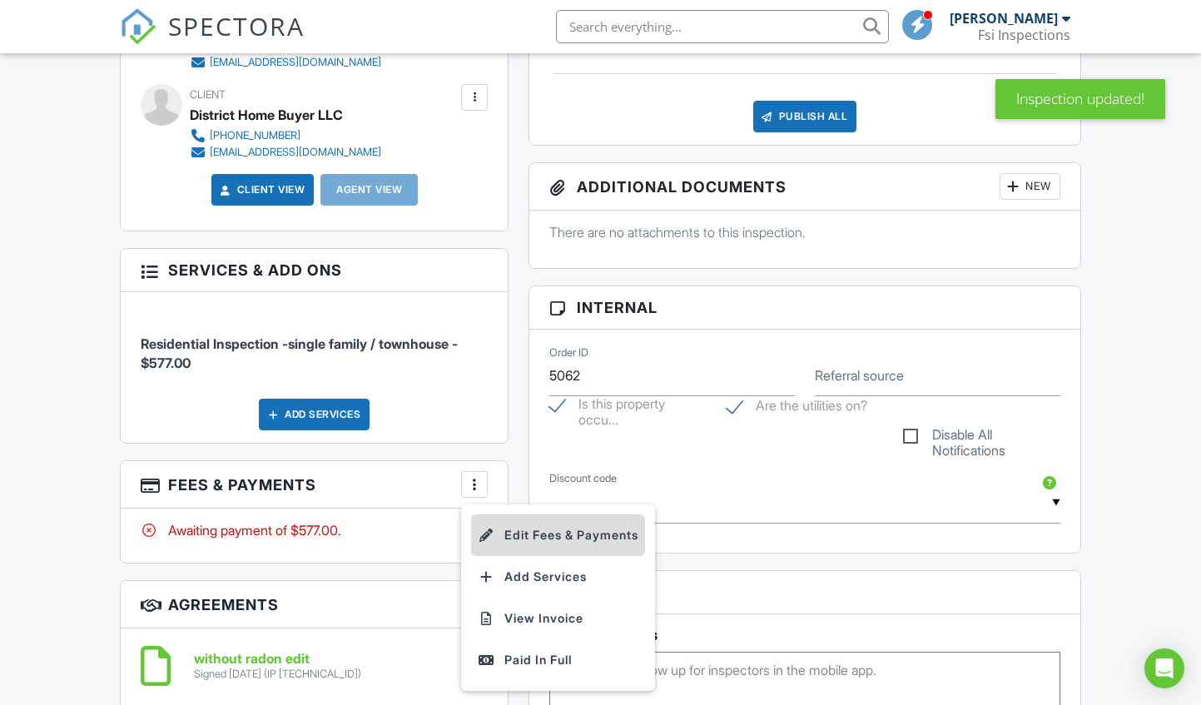
click at [540, 522] on li "Edit Fees & Payments" at bounding box center [558, 535] width 174 height 42
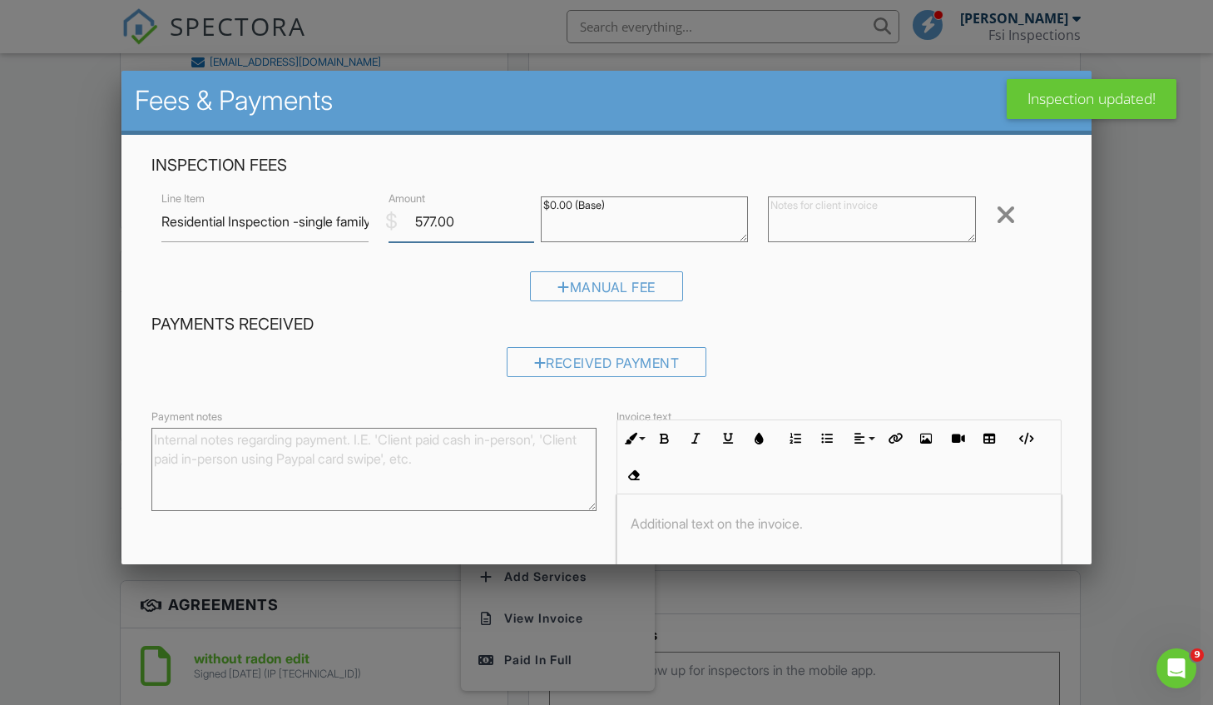
drag, startPoint x: 478, startPoint y: 215, endPoint x: 349, endPoint y: 220, distance: 129.9
click at [349, 220] on div "Line Item Residential Inspection -single family / townhouse $ Amount 577.00 $0.…" at bounding box center [606, 221] width 910 height 67
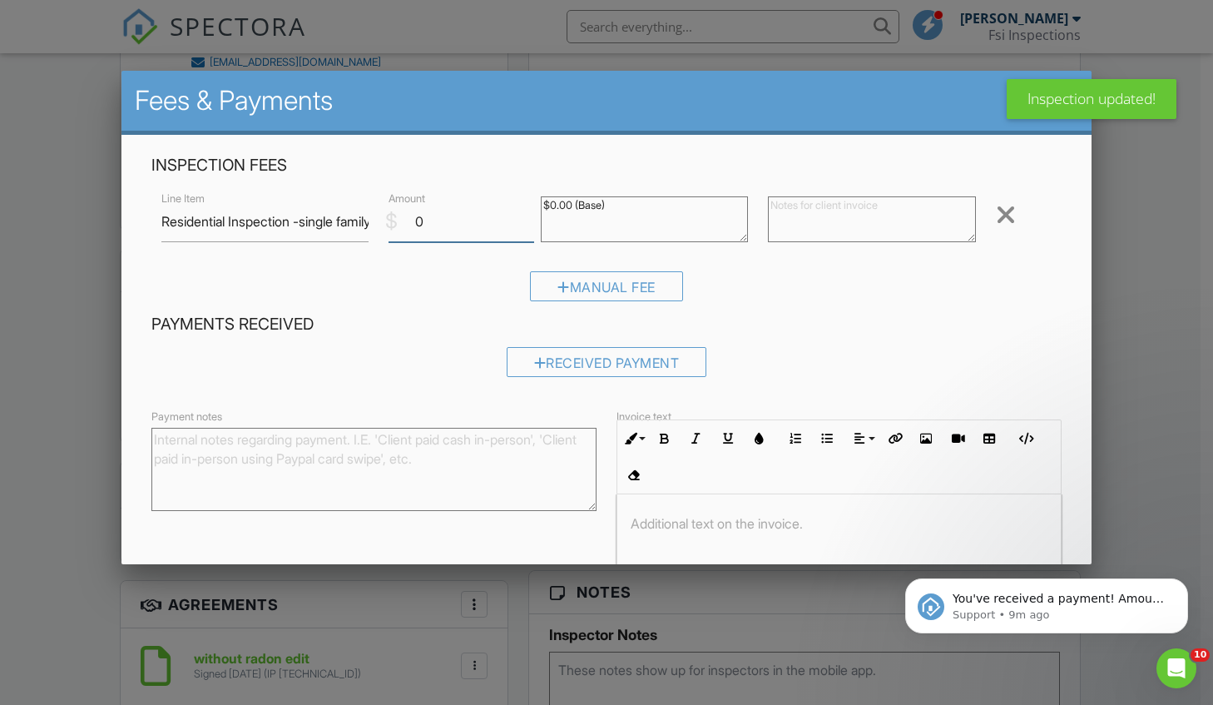
type input "0"
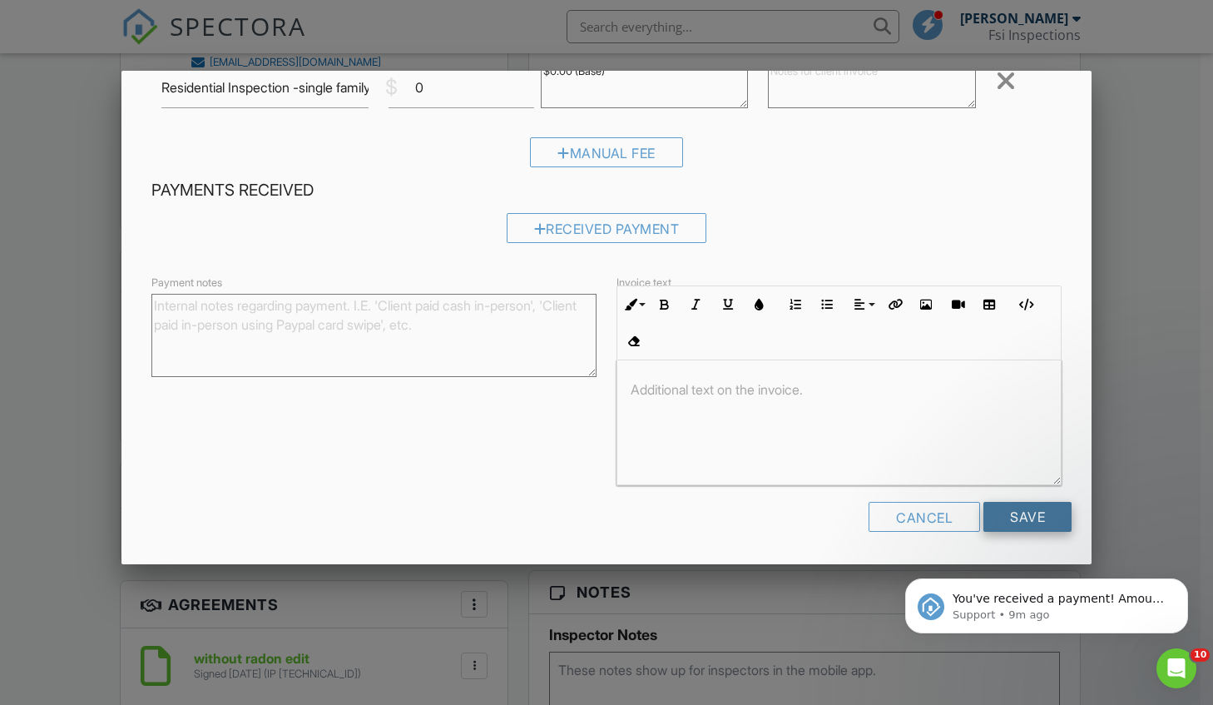
click at [1005, 515] on input "Save" at bounding box center [1027, 517] width 88 height 30
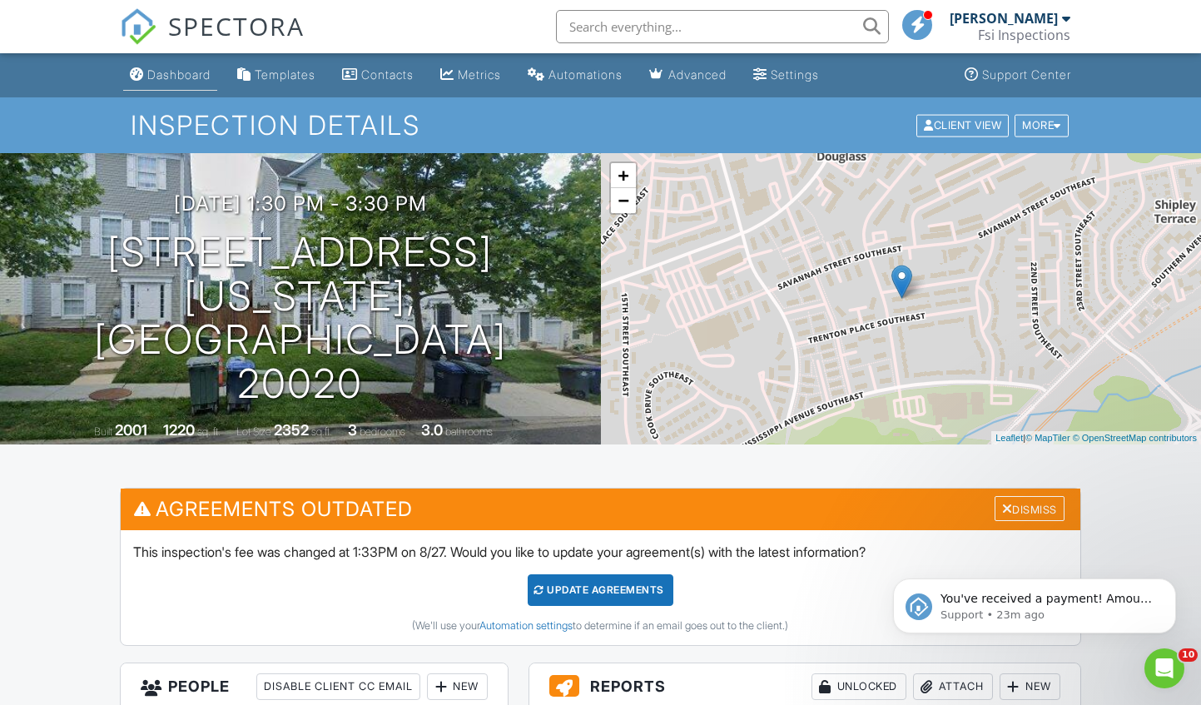
click at [188, 82] on link "Dashboard" at bounding box center [170, 75] width 94 height 31
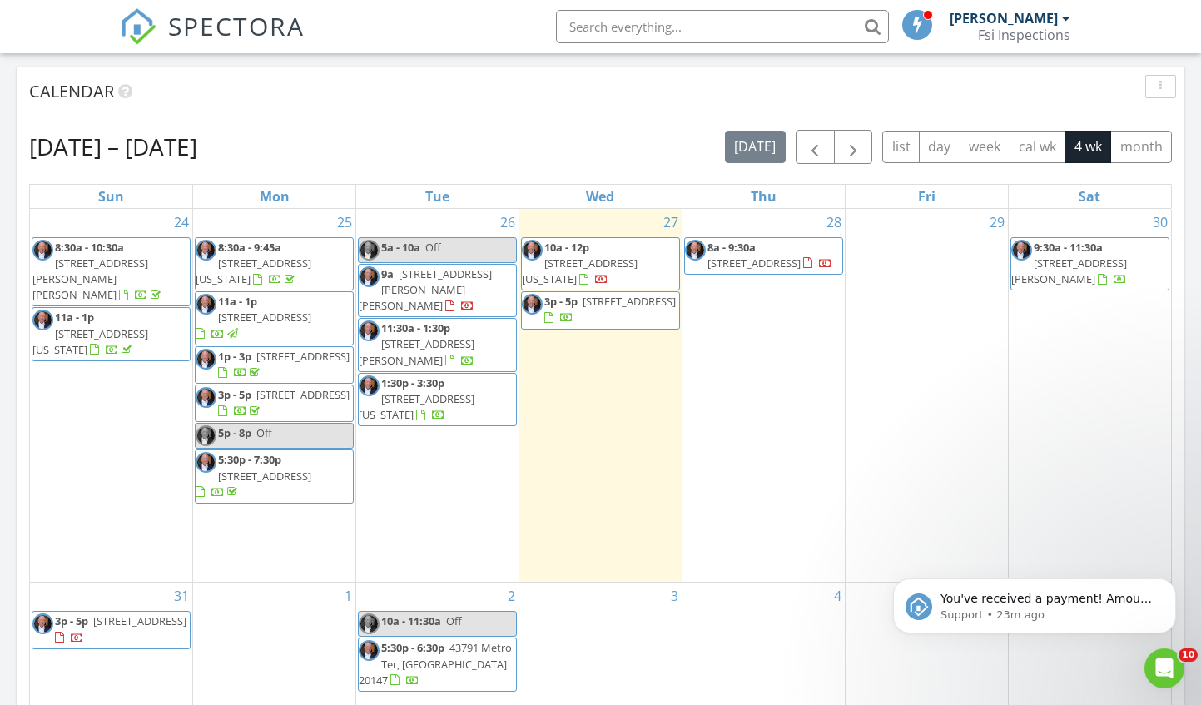
click at [626, 409] on div "27 10a - 12p [STREET_ADDRESS][US_STATE] 3p - 5p [STREET_ADDRESS]" at bounding box center [600, 396] width 162 height 374
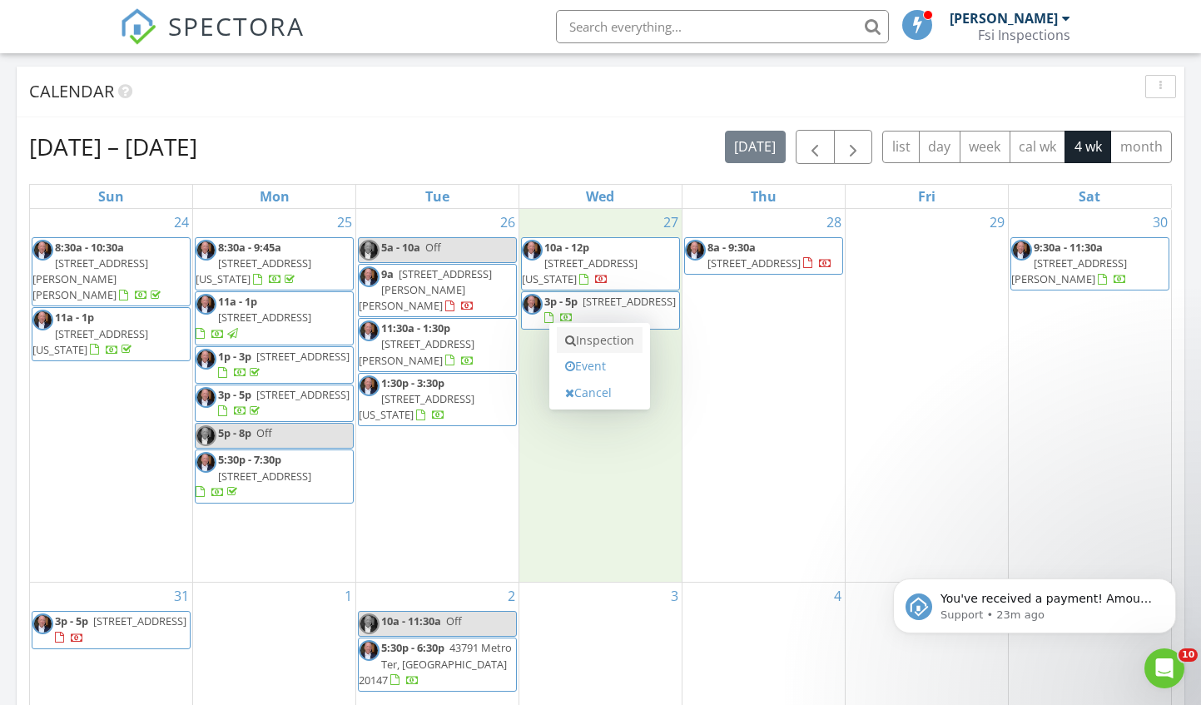
click at [625, 343] on link "Inspection" at bounding box center [600, 340] width 86 height 27
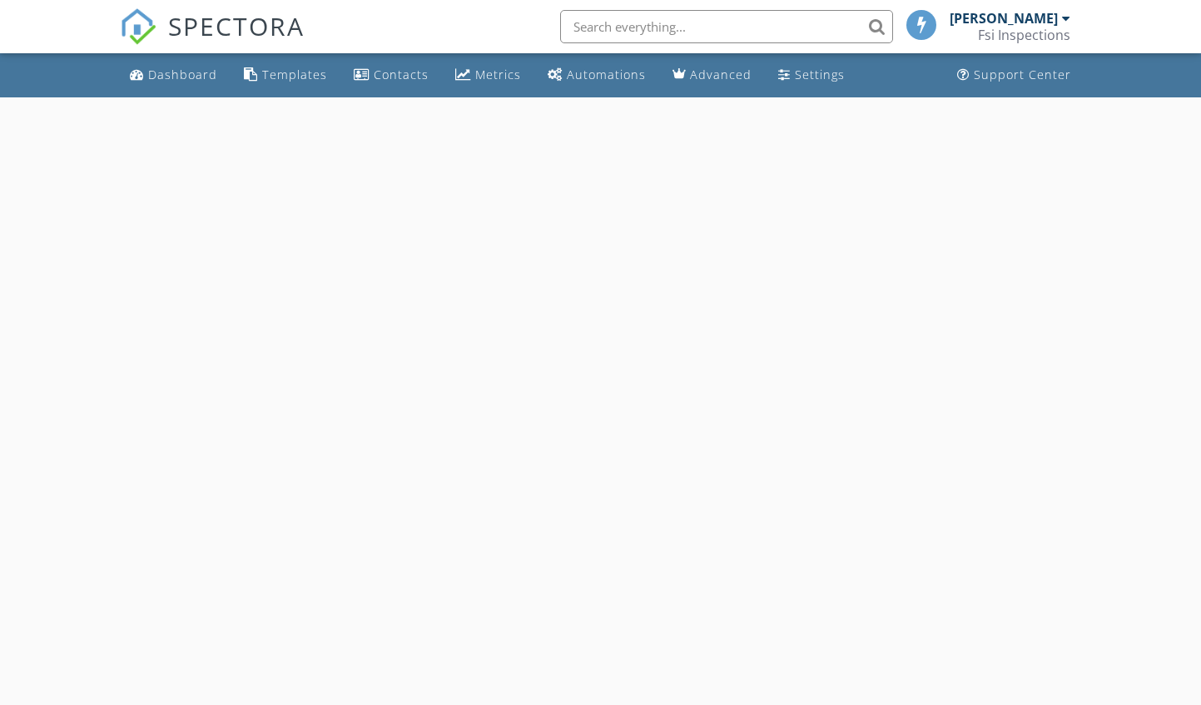
select select "7"
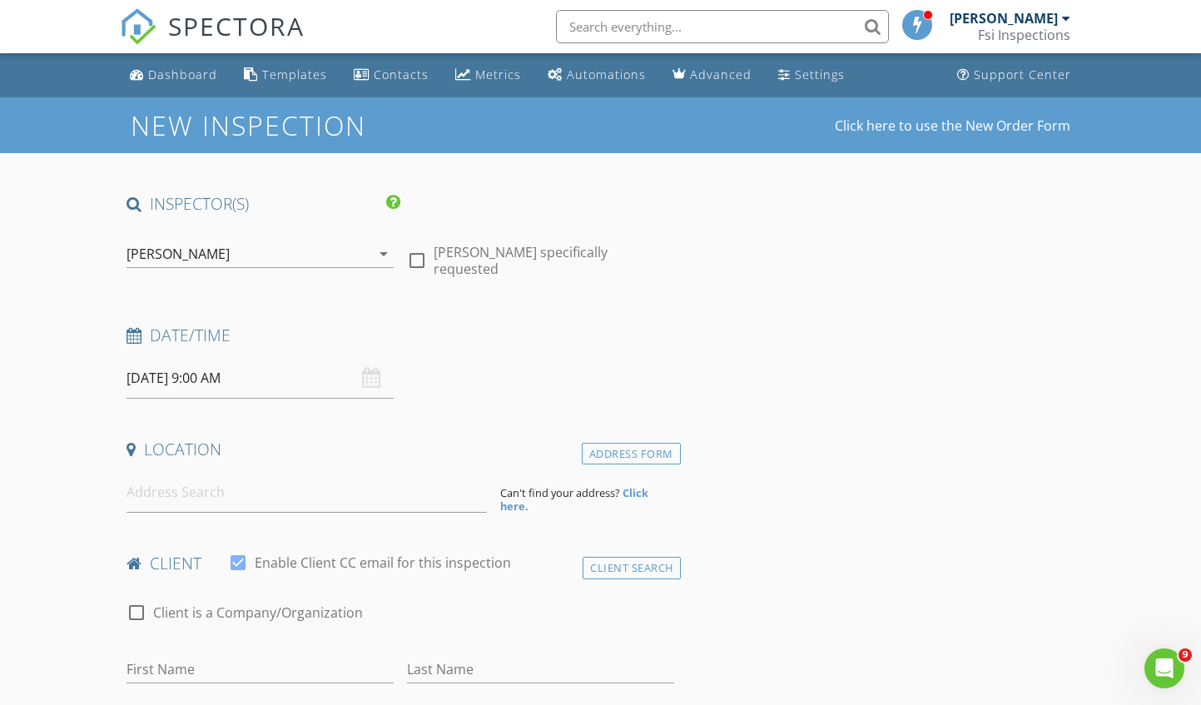
click at [267, 386] on input "[DATE] 9:00 AM" at bounding box center [259, 378] width 267 height 41
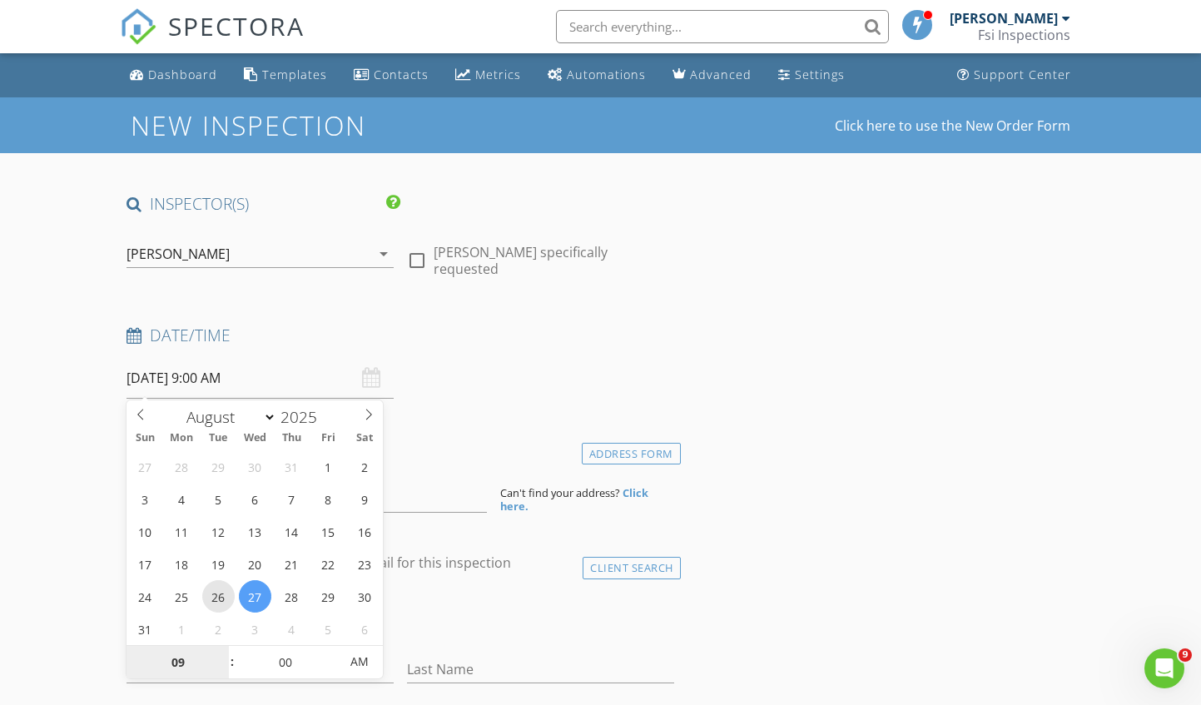
type input "[DATE] 9:00 AM"
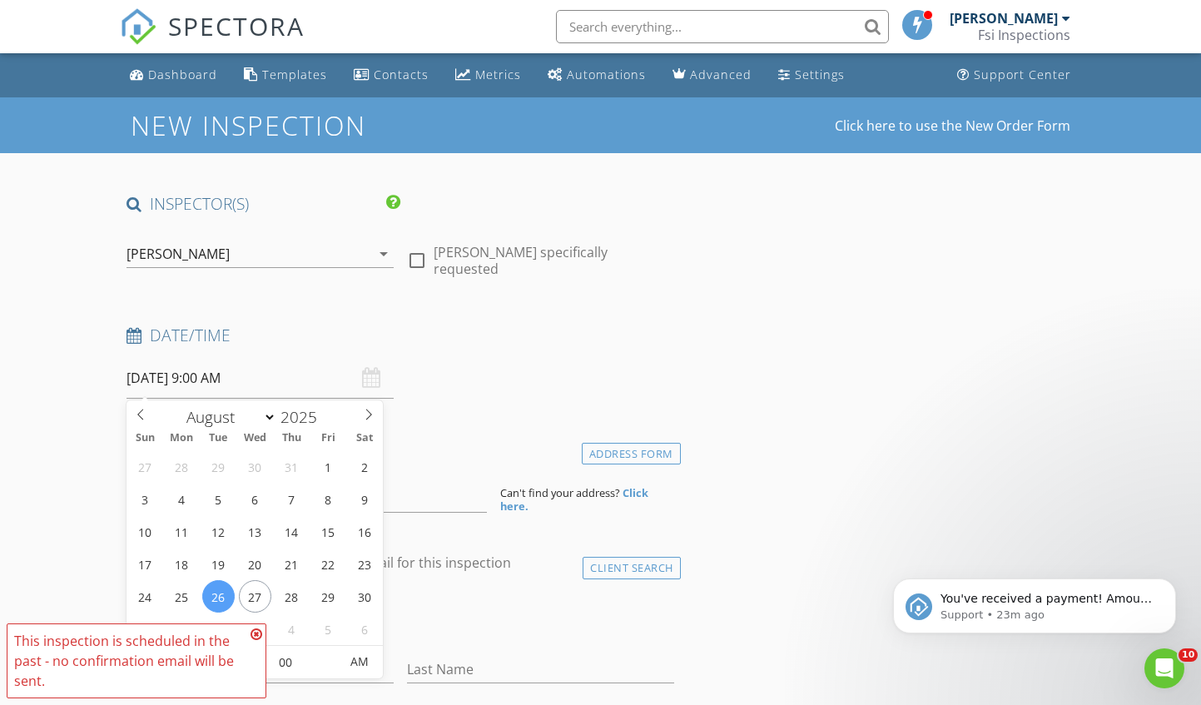
click at [254, 635] on icon at bounding box center [256, 633] width 12 height 13
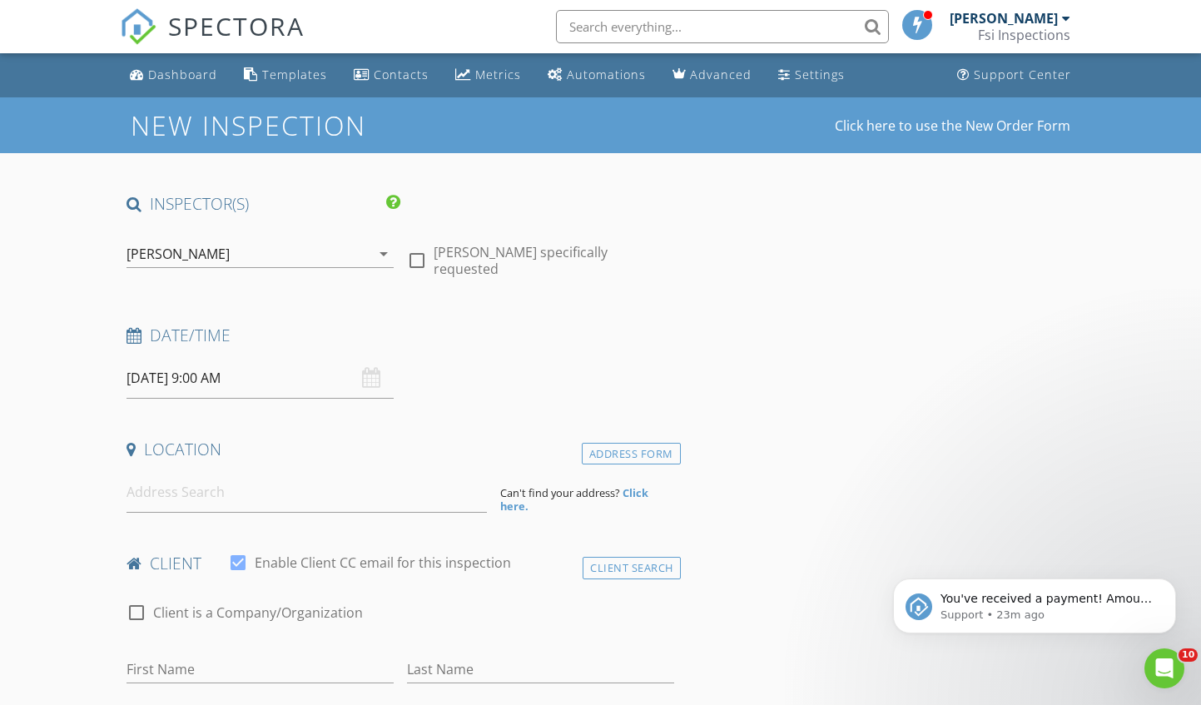
click at [205, 376] on input "[DATE] 9:00 AM" at bounding box center [259, 378] width 267 height 41
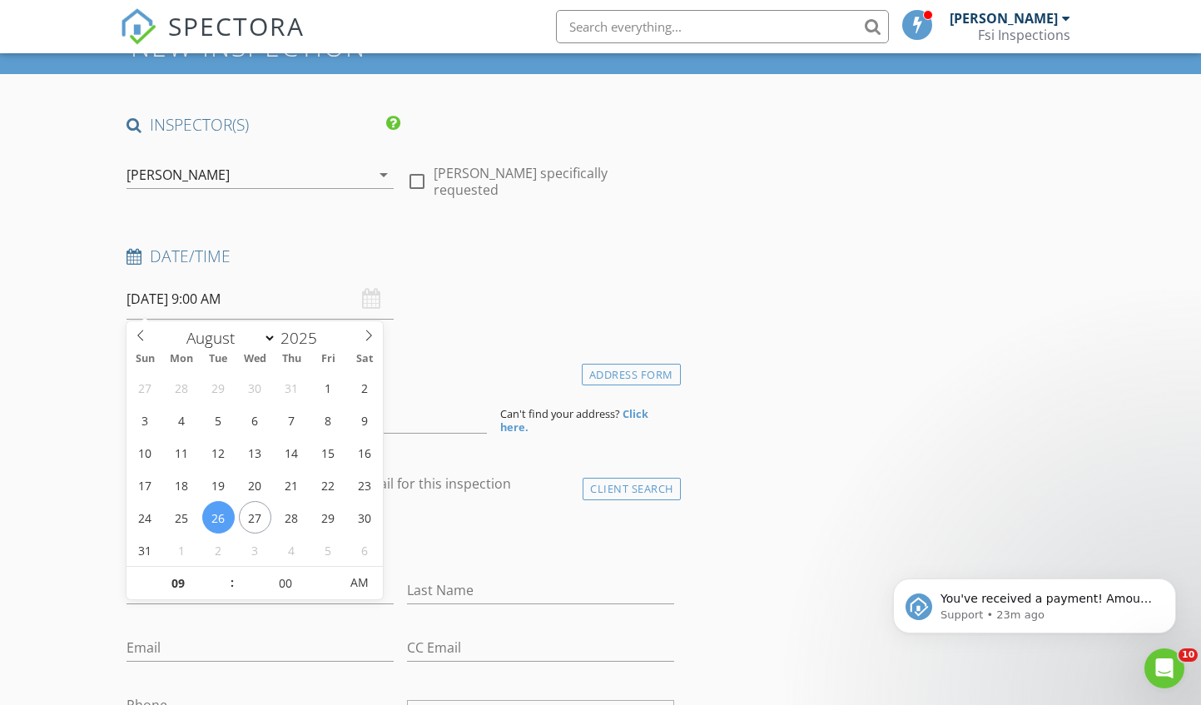
scroll to position [111, 0]
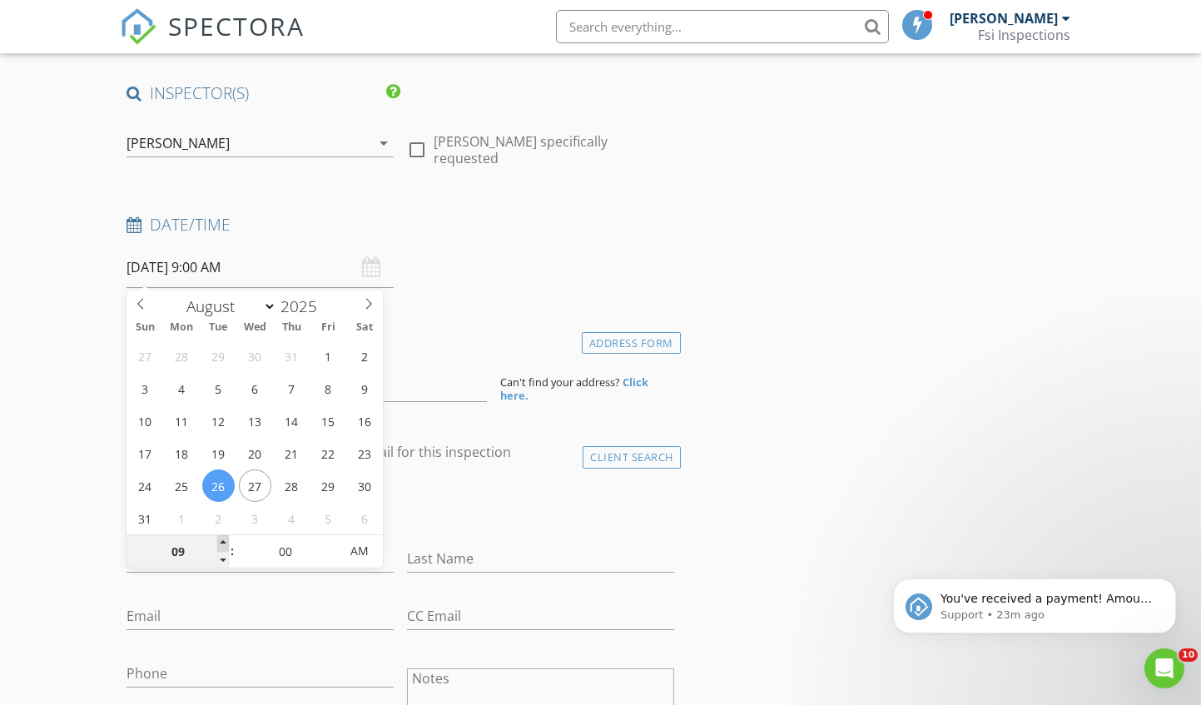
type input "10"
type input "[DATE] 10:00 AM"
click at [221, 539] on span at bounding box center [223, 543] width 12 height 17
type input "11"
type input "[DATE] 11:00 AM"
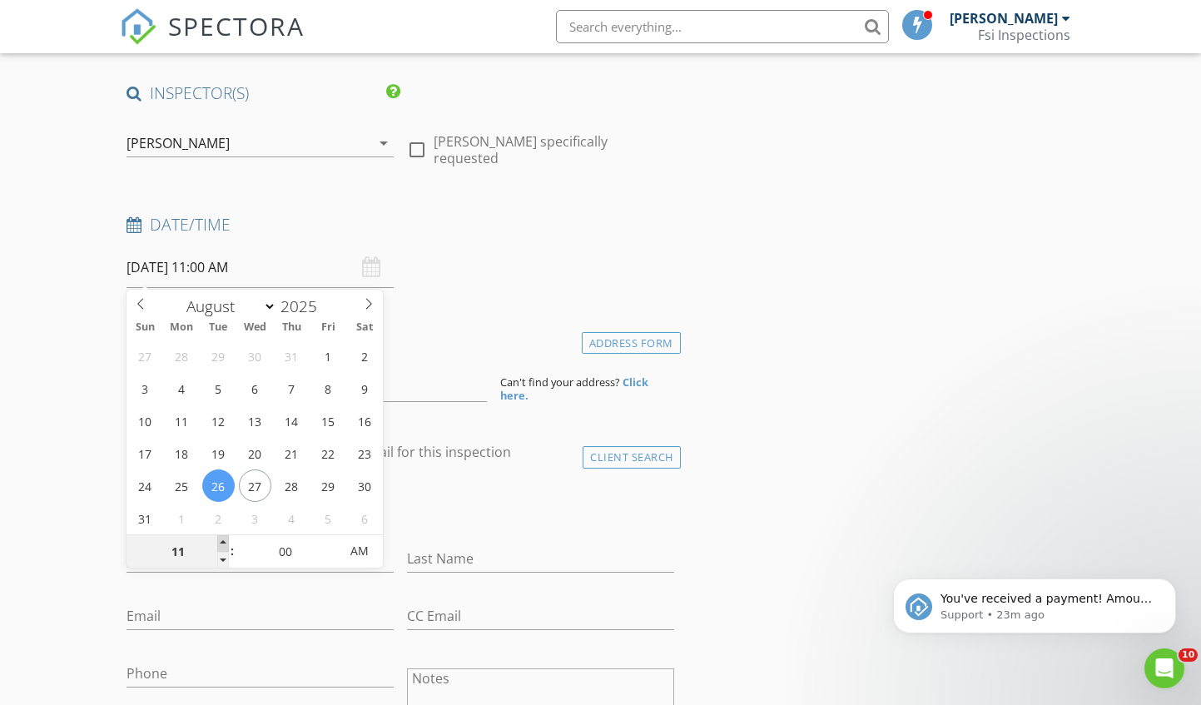
click at [221, 539] on span at bounding box center [223, 543] width 12 height 17
type input "12"
type input "[DATE] 12:00 PM"
click at [221, 539] on span at bounding box center [223, 543] width 12 height 17
type input "01"
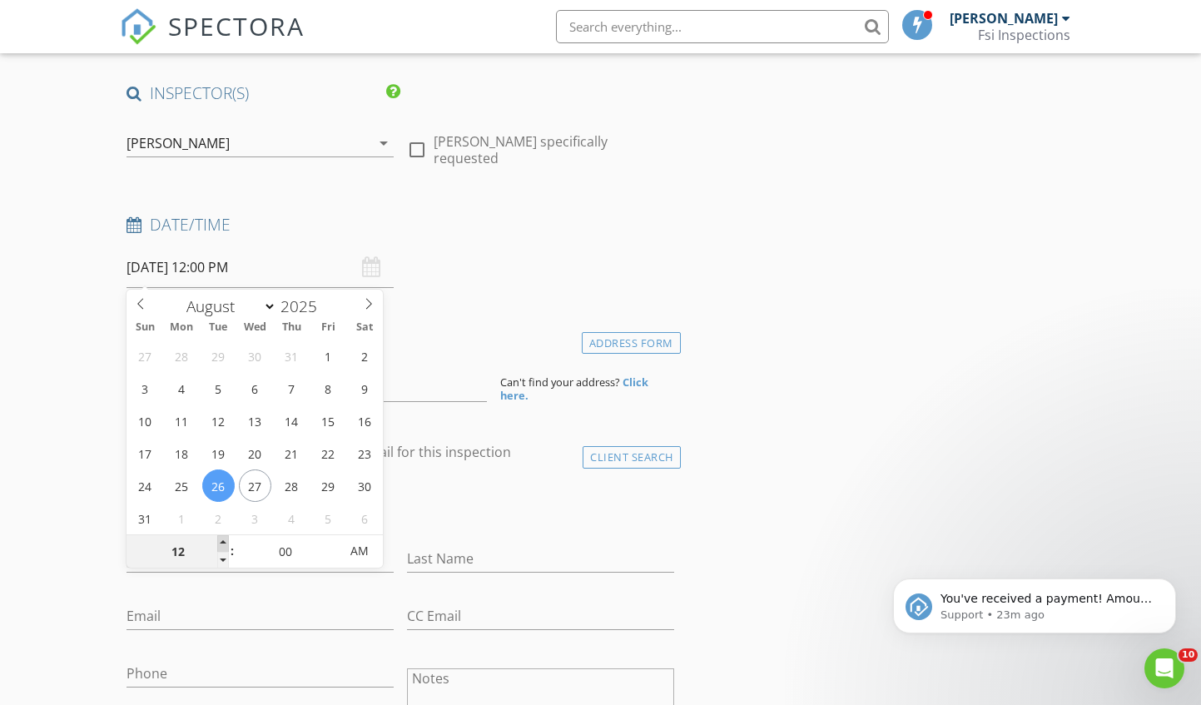
type input "[DATE] 1:00 PM"
click at [221, 539] on span at bounding box center [223, 543] width 12 height 17
type input "02"
type input "[DATE] 2:00 PM"
click at [221, 539] on span at bounding box center [223, 543] width 12 height 17
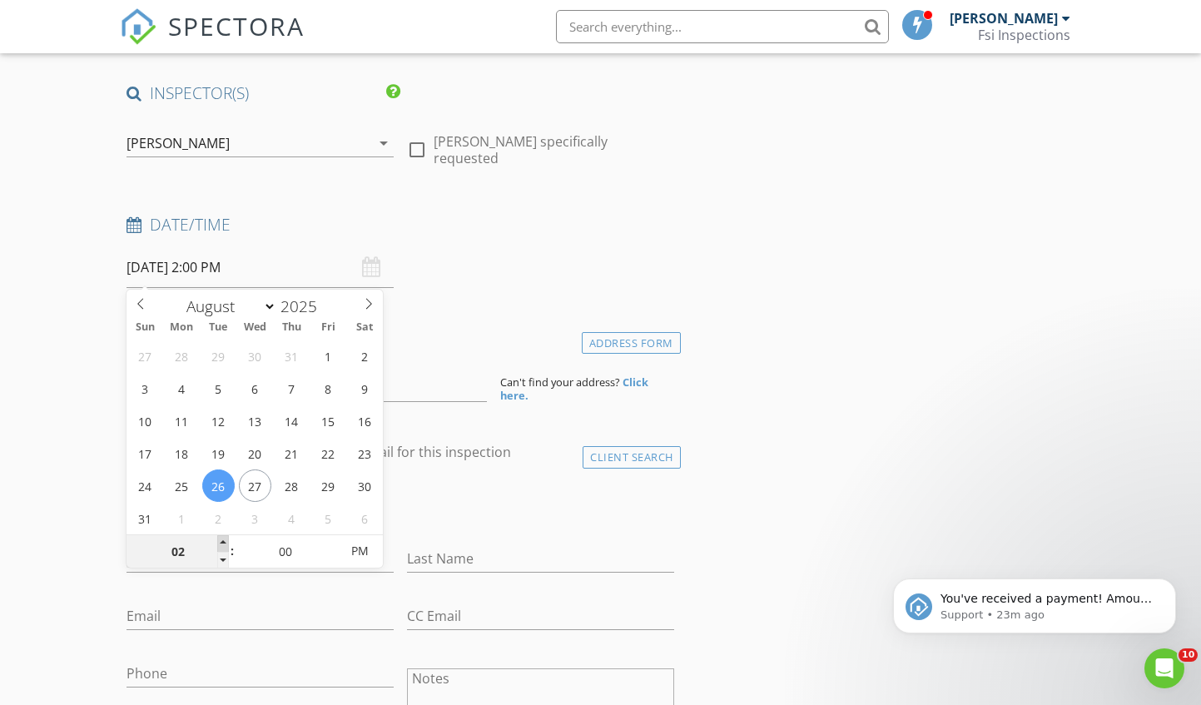
type input "03"
type input "[DATE] 3:00 PM"
click at [221, 539] on span at bounding box center [223, 543] width 12 height 17
type input "04"
type input "[DATE] 4:00 PM"
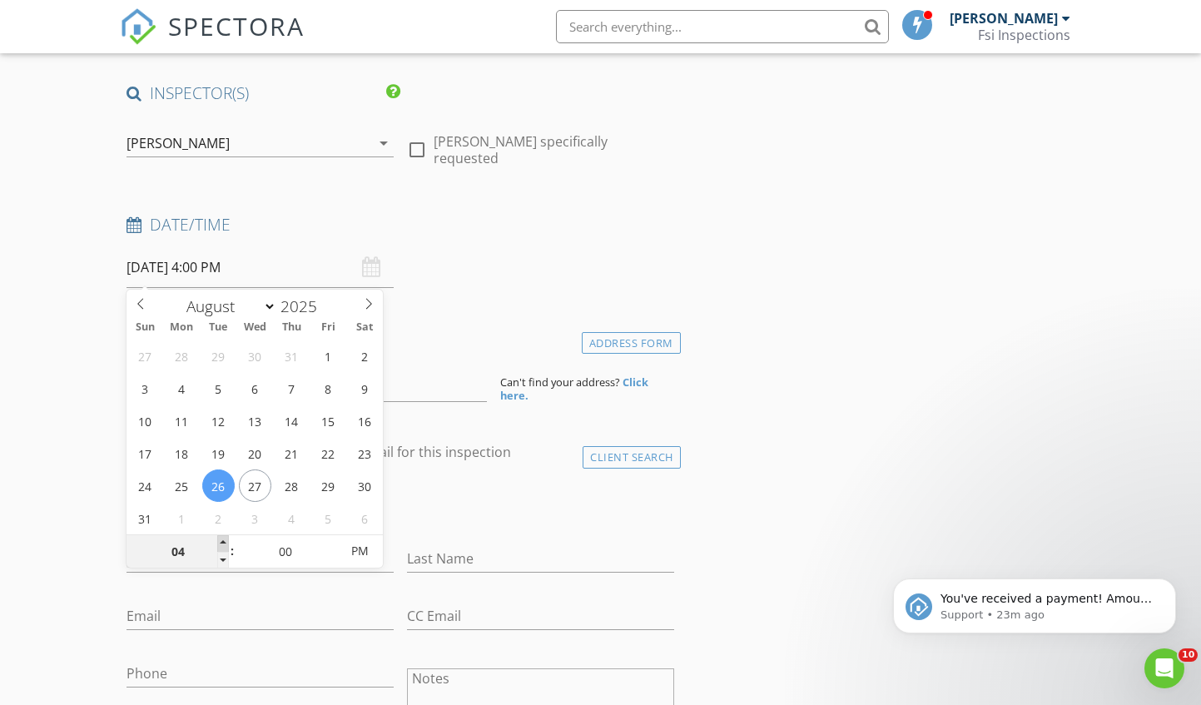
click at [221, 539] on span at bounding box center [223, 543] width 12 height 17
type input "05"
type input "[DATE] 5:00 PM"
click at [221, 539] on span at bounding box center [223, 543] width 12 height 17
type input "06"
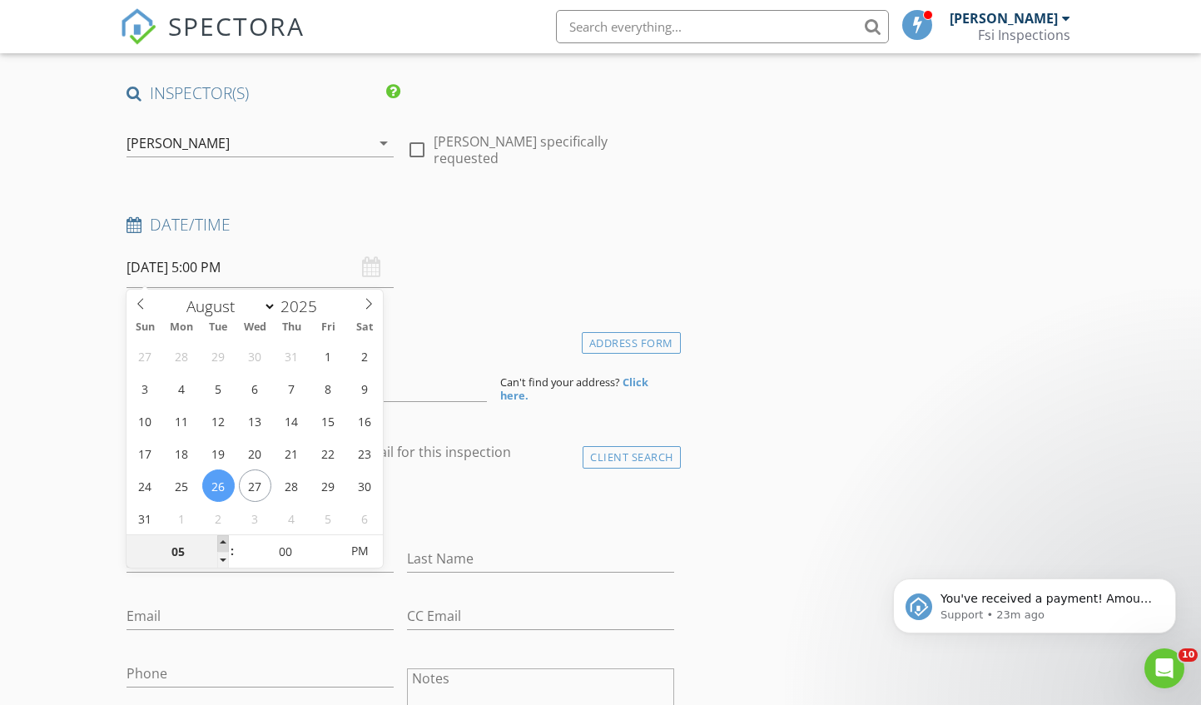
type input "[DATE] 6:00 PM"
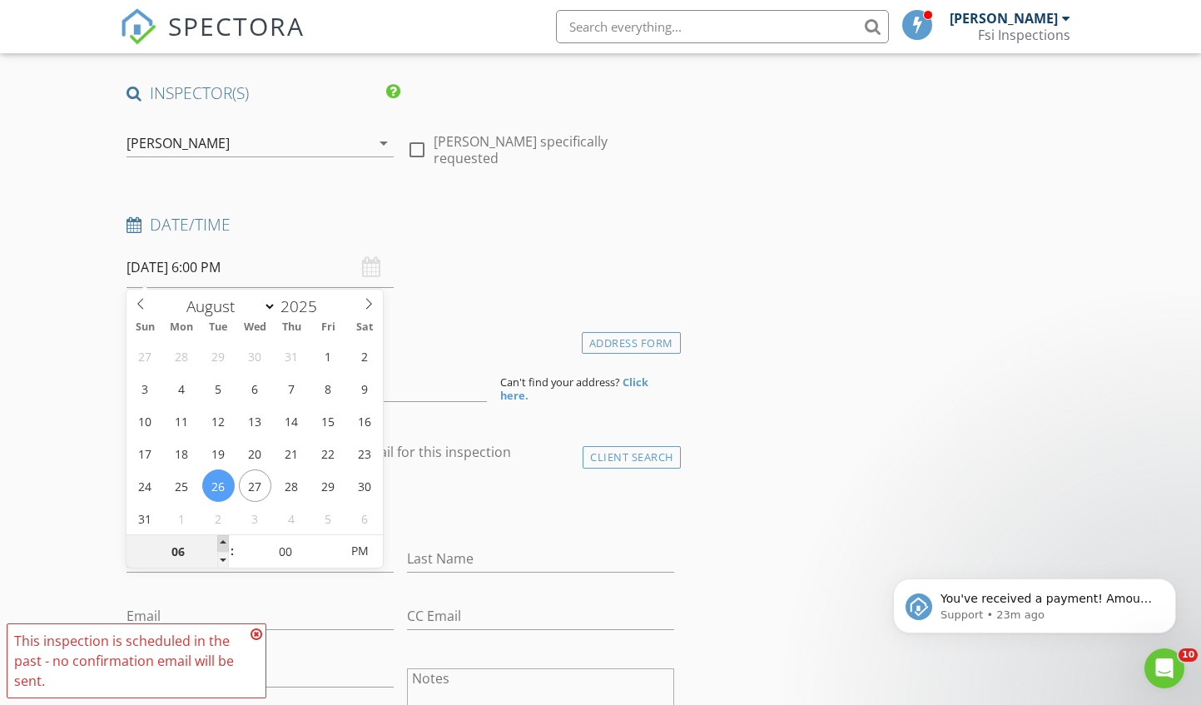
click at [221, 539] on span at bounding box center [223, 543] width 12 height 17
click at [485, 522] on div "check_box_outline_blank Client is a Company/Organization" at bounding box center [399, 509] width 547 height 43
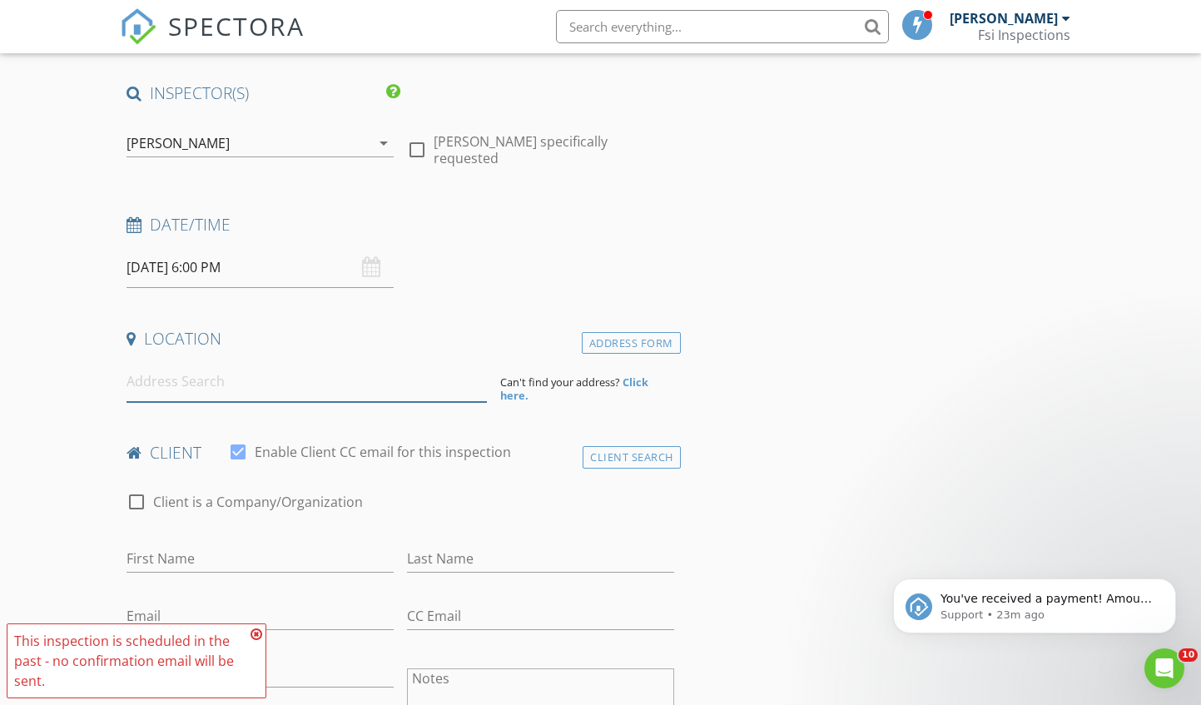
click at [247, 386] on input at bounding box center [306, 381] width 360 height 41
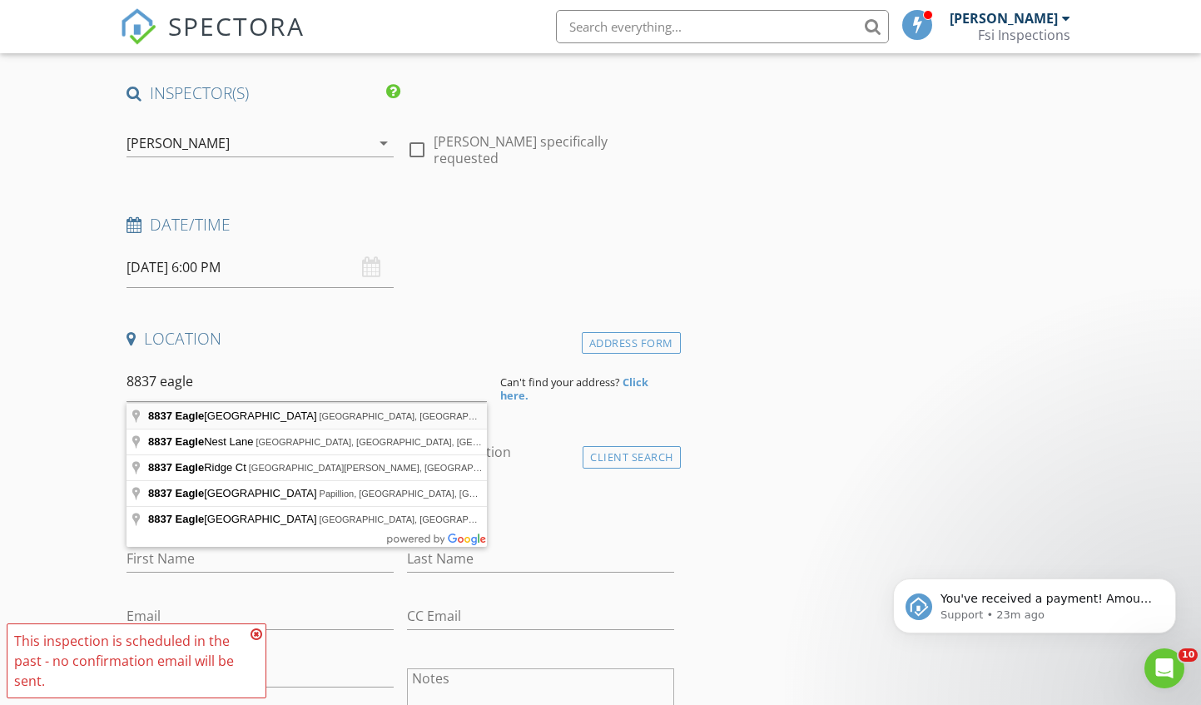
type input "[STREET_ADDRESS]"
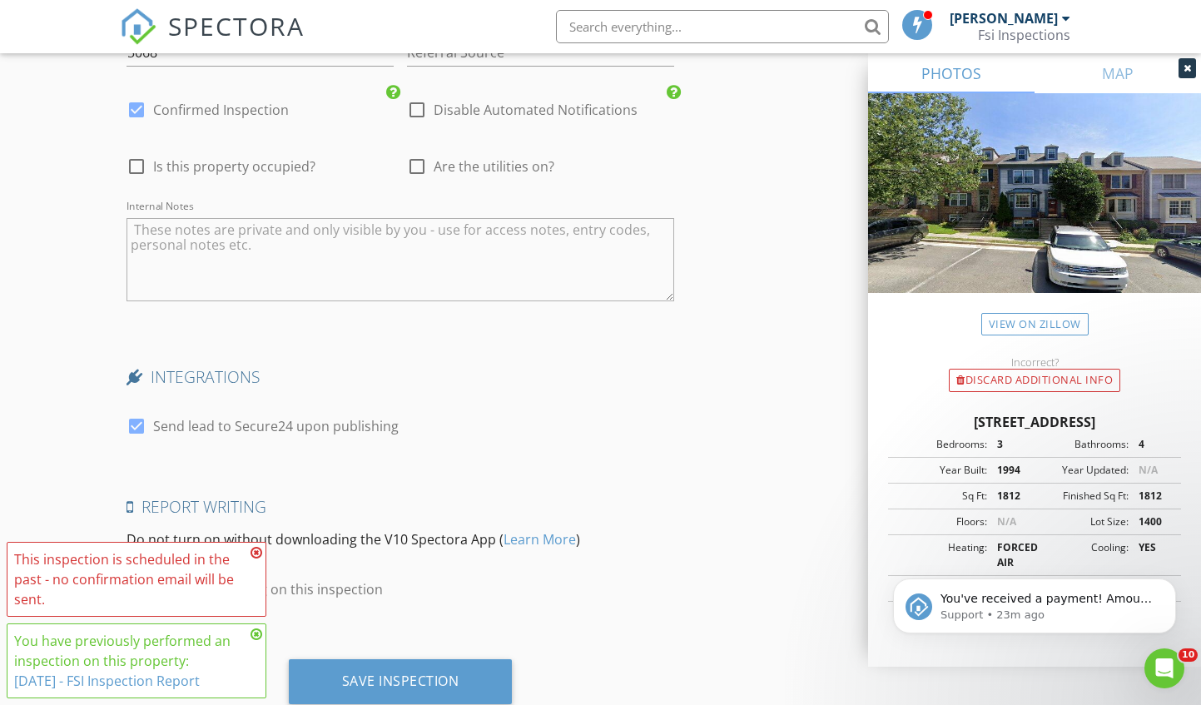
scroll to position [2443, 0]
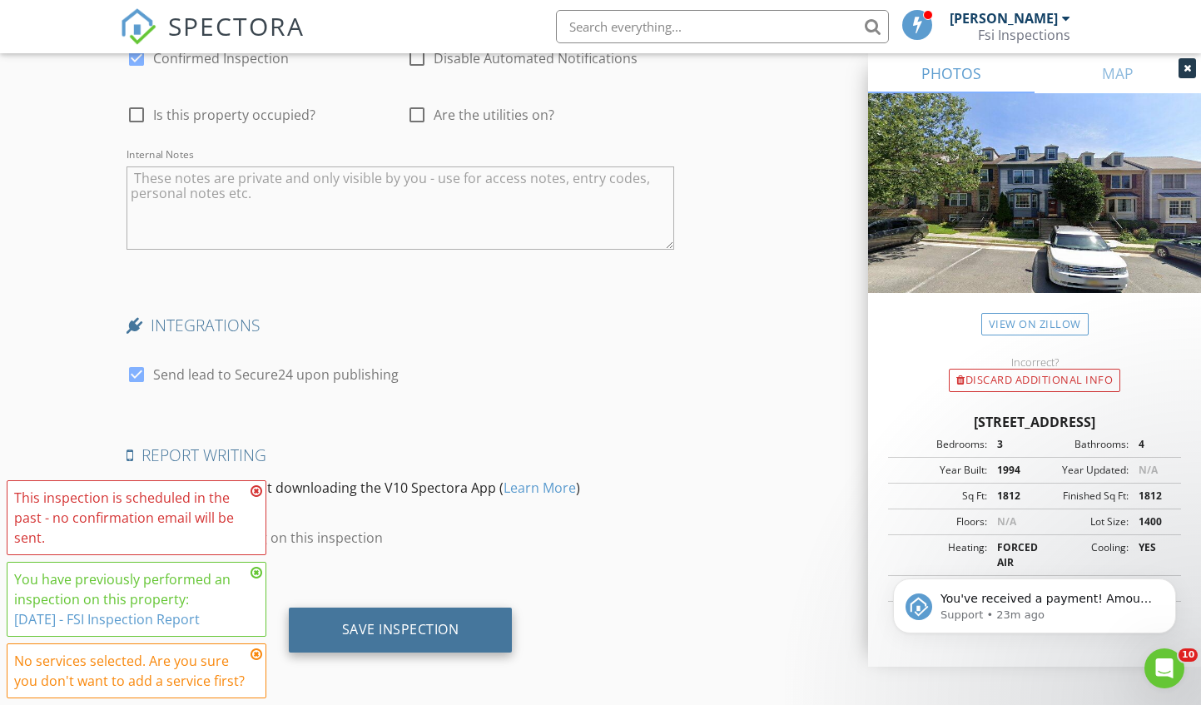
click at [421, 621] on div "Save Inspection" at bounding box center [400, 629] width 117 height 17
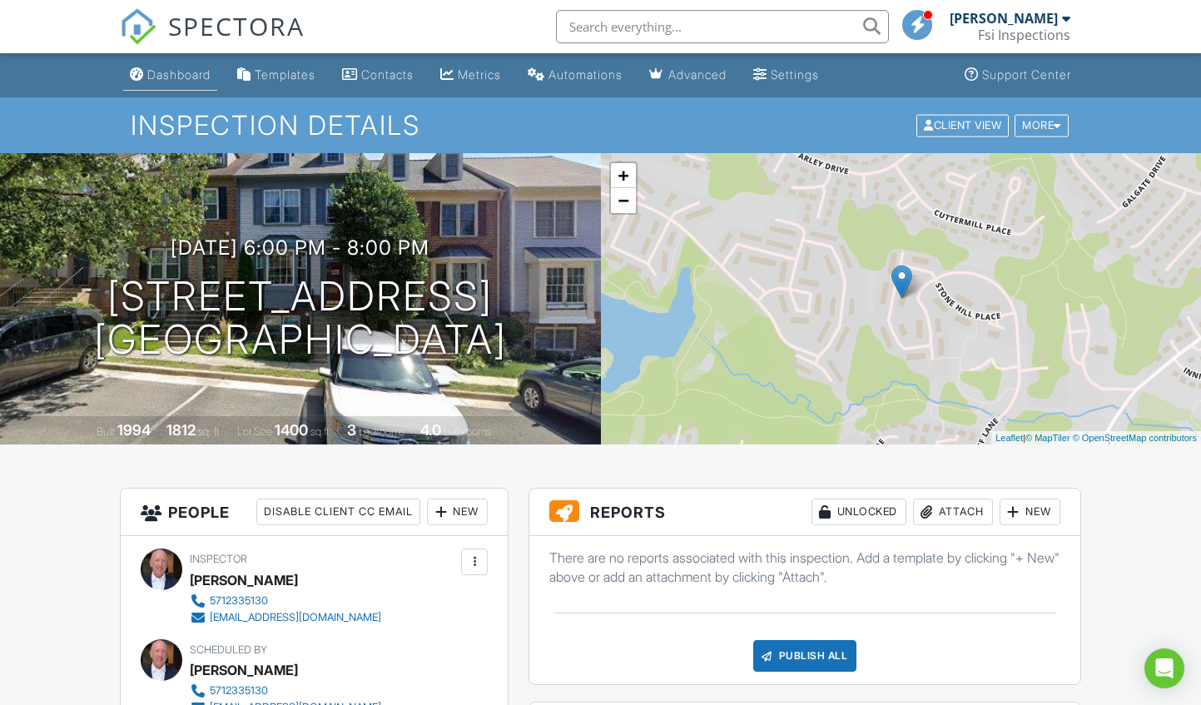
click at [198, 75] on div "Dashboard" at bounding box center [178, 74] width 63 height 14
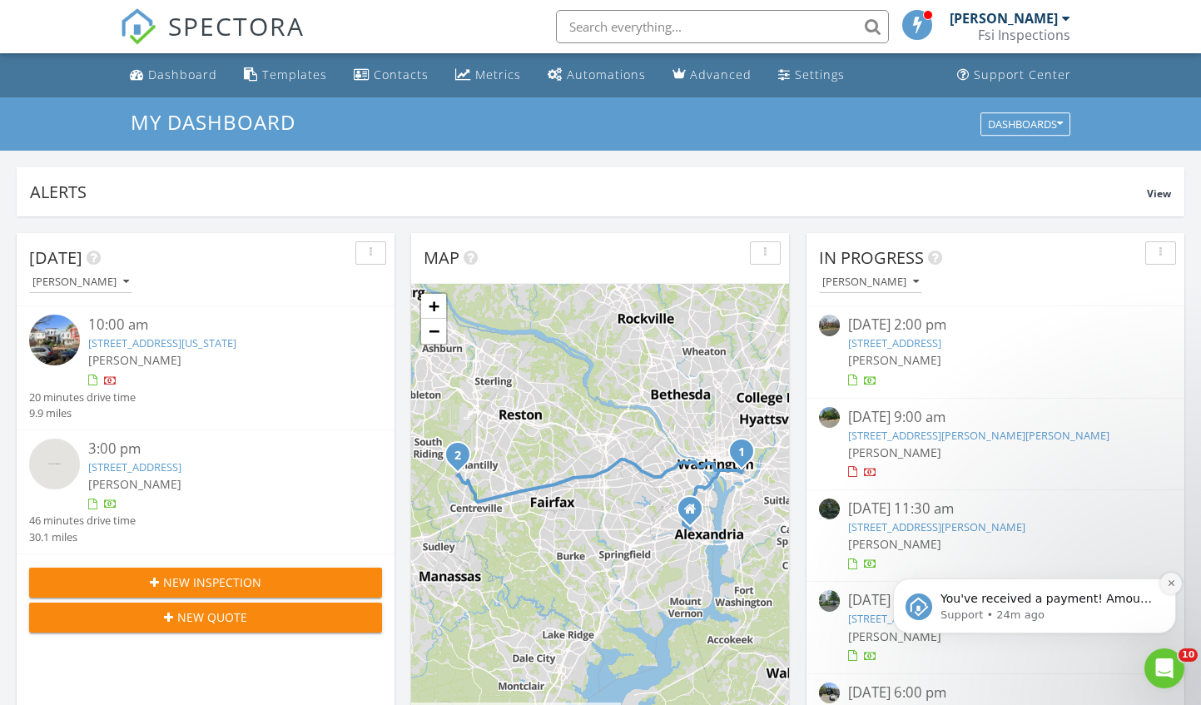
click at [1171, 582] on icon "Dismiss notification" at bounding box center [1170, 582] width 9 height 9
